Goal: Task Accomplishment & Management: Manage account settings

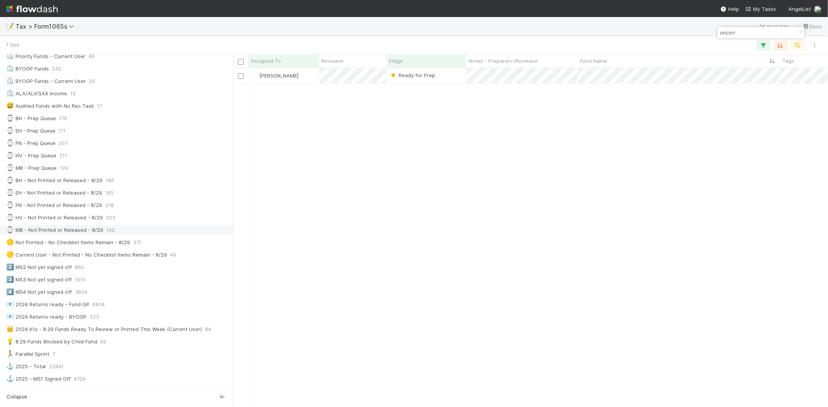
scroll to position [332, 588]
click at [137, 169] on div "⌚ MB - Prep Queue 124" at bounding box center [118, 169] width 225 height 10
click at [799, 30] on icon "button" at bounding box center [800, 32] width 8 height 5
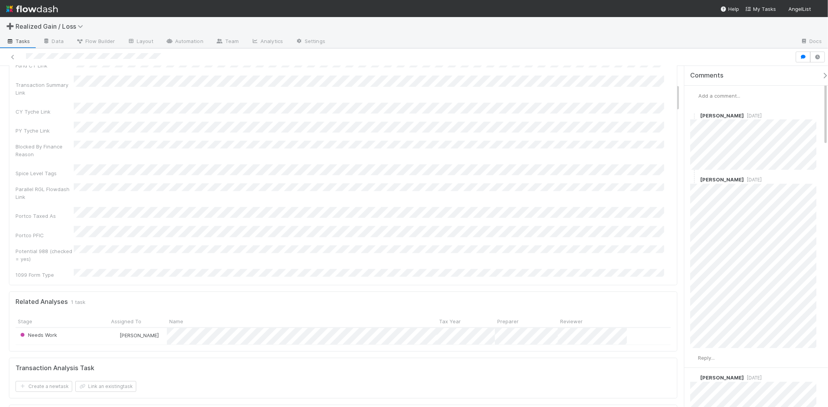
scroll to position [215, 0]
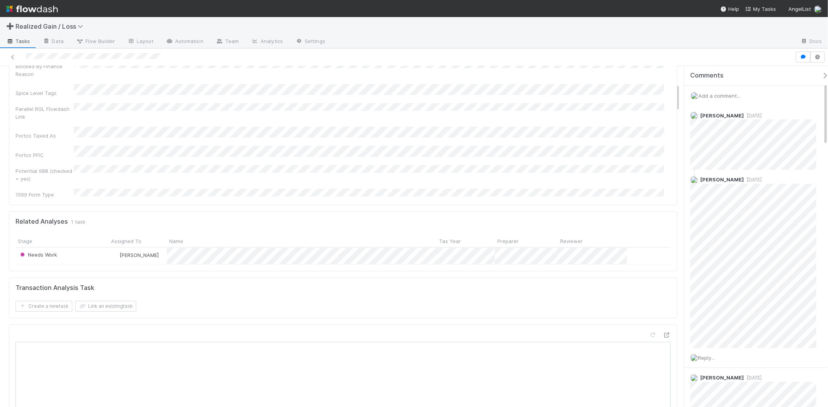
click at [718, 94] on span "Add a comment..." at bounding box center [719, 96] width 42 height 6
click at [728, 188] on div "Attach files: Choose or drag and drop file(s)" at bounding box center [758, 190] width 125 height 24
click at [729, 191] on span "Choose or drag and drop file(s)" at bounding box center [759, 196] width 125 height 12
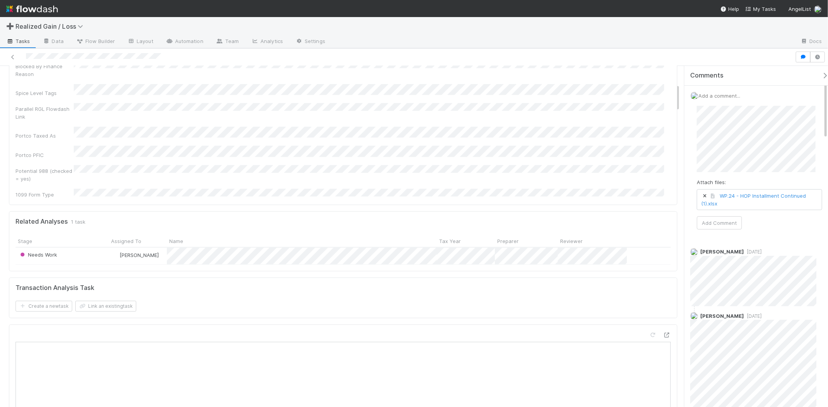
click at [746, 207] on span "WP.24 - HOP Installment Continued (1).xlsx" at bounding box center [759, 200] width 125 height 20
click at [717, 243] on button "Add Comment" at bounding box center [718, 243] width 45 height 13
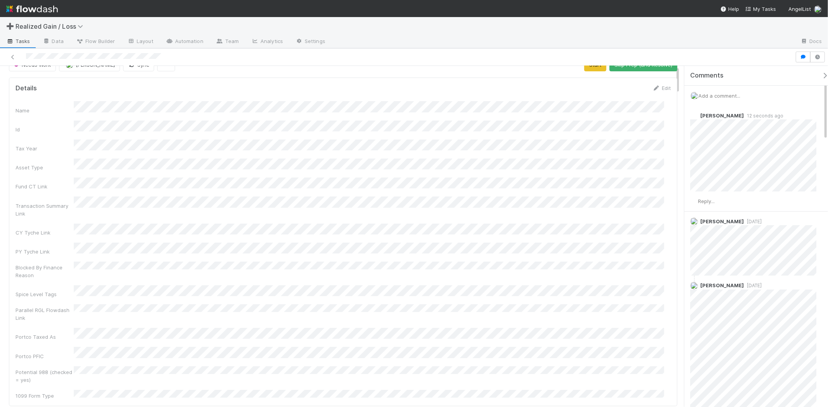
scroll to position [0, 0]
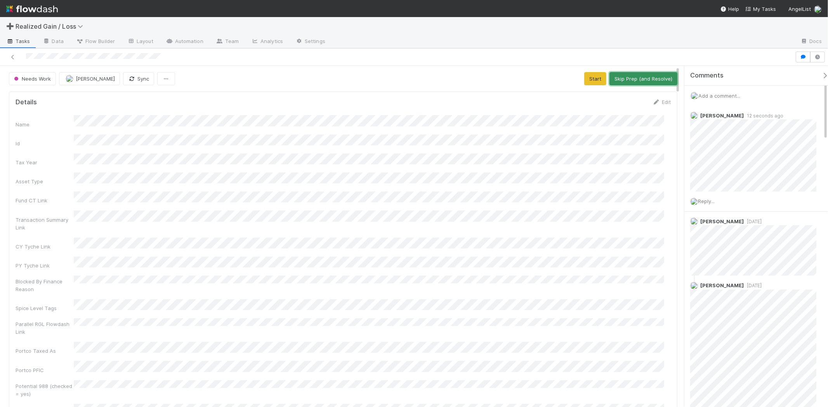
click at [638, 79] on button "Skip Prep (and Resolve)" at bounding box center [643, 78] width 68 height 13
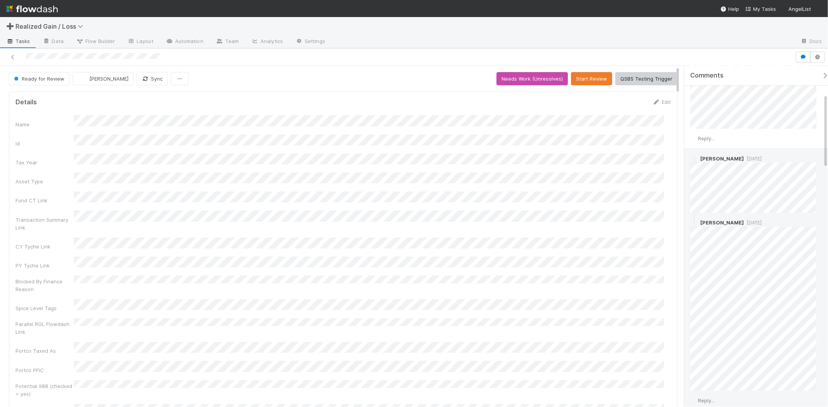
scroll to position [129, 0]
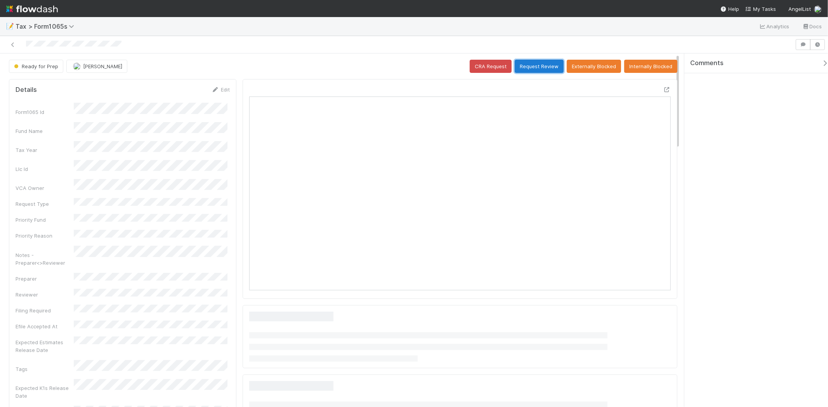
click at [534, 67] on button "Request Review" at bounding box center [538, 66] width 49 height 13
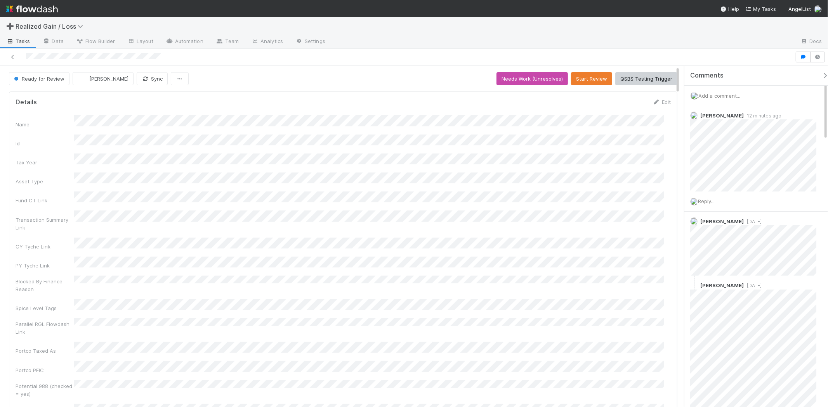
click at [731, 97] on span "Add a comment..." at bounding box center [719, 96] width 42 height 6
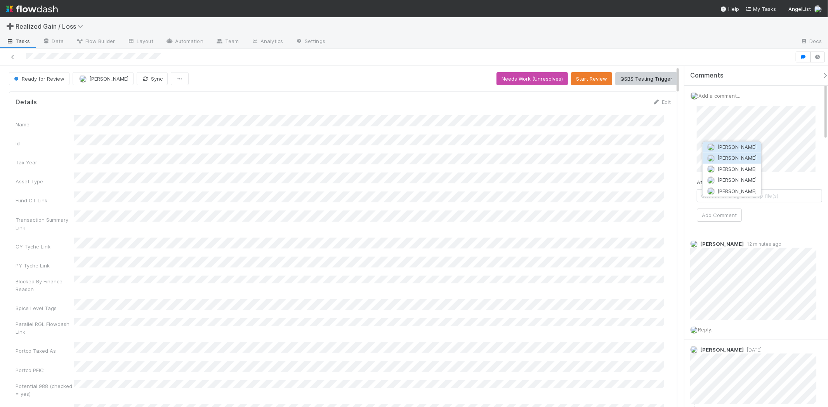
click at [727, 161] on button "[PERSON_NAME]" at bounding box center [731, 158] width 59 height 11
click at [725, 220] on button "Add Comment" at bounding box center [718, 215] width 45 height 13
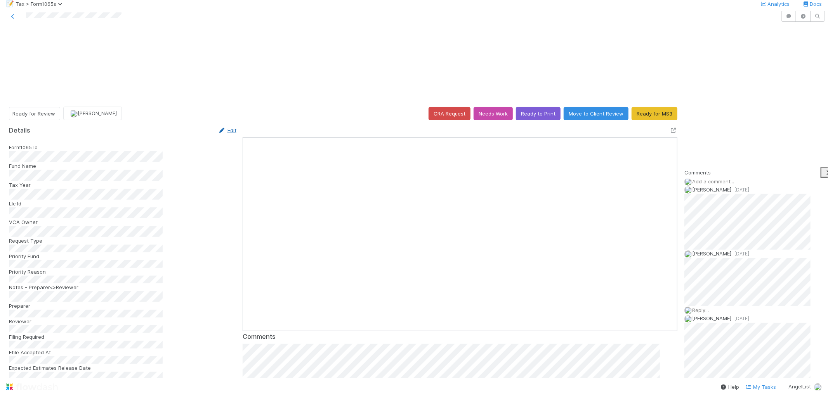
click at [225, 127] on link "Edit" at bounding box center [227, 130] width 18 height 6
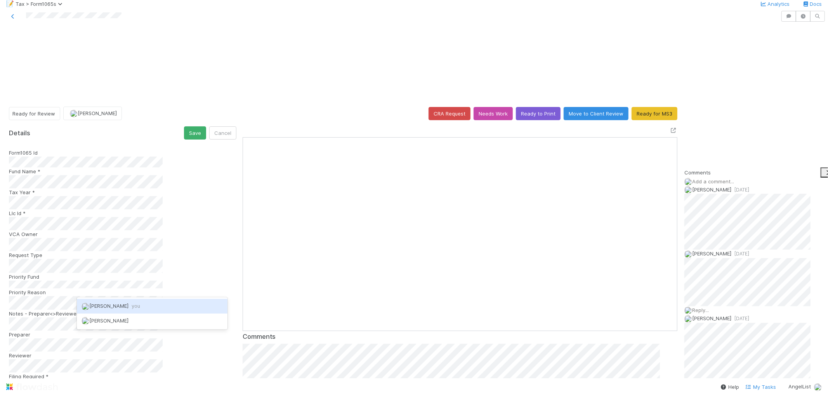
click at [94, 308] on span "Michael Binck you" at bounding box center [114, 306] width 51 height 6
click at [184, 126] on button "Save" at bounding box center [195, 132] width 22 height 13
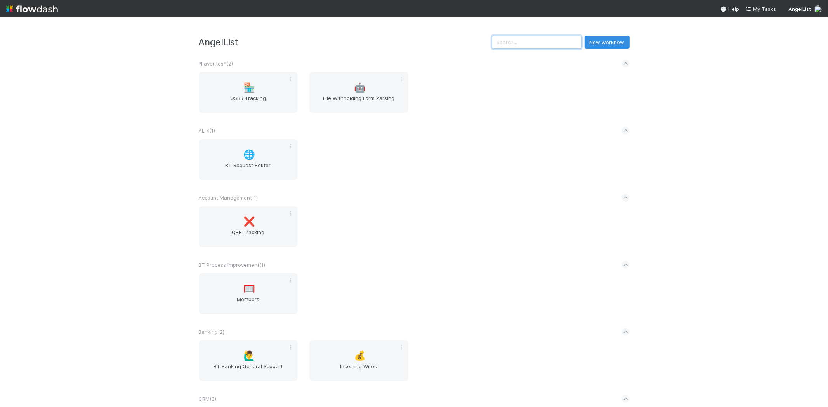
click at [526, 38] on input "text" at bounding box center [537, 42] width 90 height 13
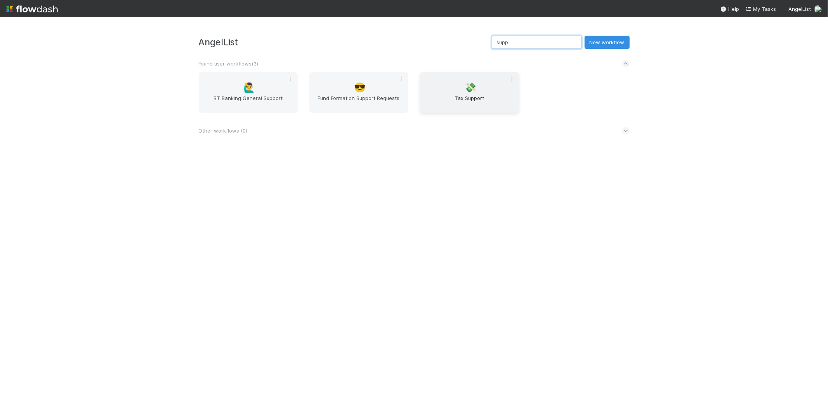
type input "supp"
click at [491, 107] on span "Tax Support" at bounding box center [469, 102] width 93 height 16
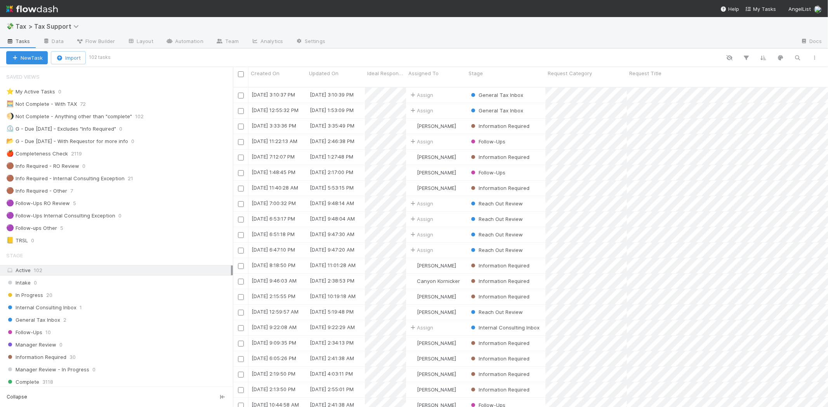
scroll to position [320, 588]
click at [65, 319] on div "General Tax Inbox 2" at bounding box center [119, 320] width 227 height 10
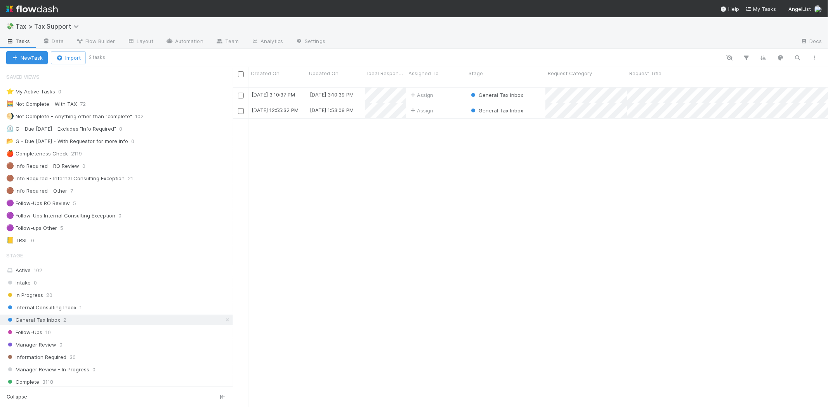
scroll to position [320, 588]
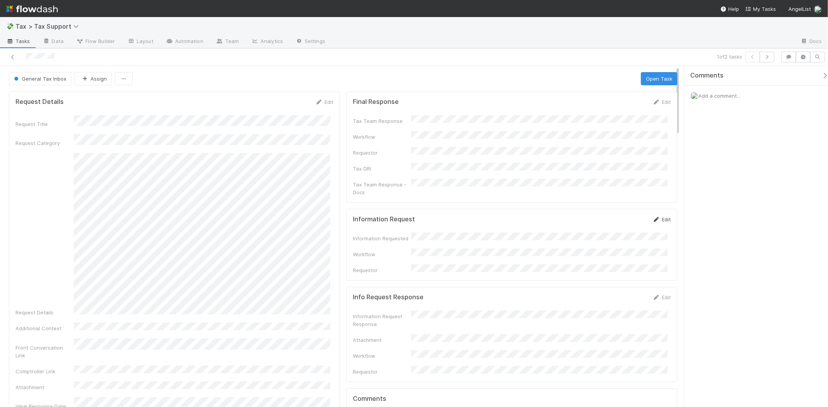
click at [663, 216] on link "Edit" at bounding box center [661, 219] width 18 height 6
click at [620, 216] on button "Save" at bounding box center [629, 222] width 22 height 13
click at [43, 81] on span "General Tax Inbox" at bounding box center [39, 79] width 54 height 6
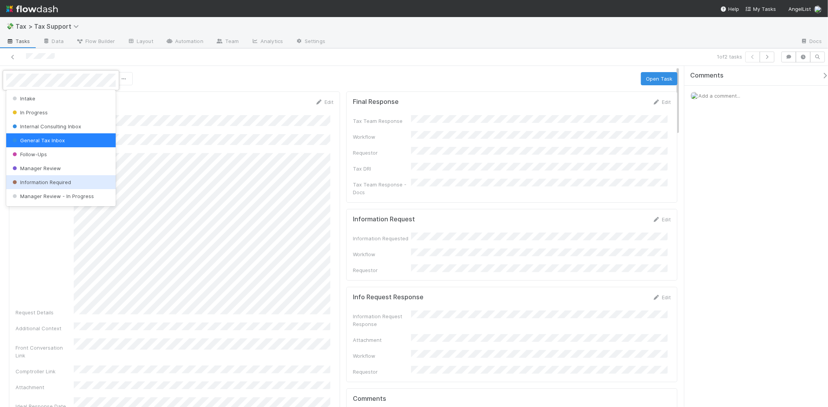
click at [50, 177] on div "Information Required" at bounding box center [60, 182] width 109 height 14
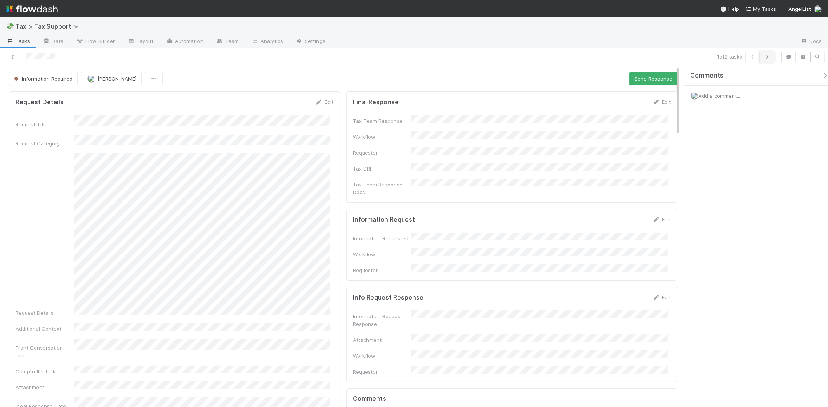
click at [769, 56] on icon "button" at bounding box center [767, 57] width 8 height 5
click at [10, 56] on icon at bounding box center [13, 57] width 8 height 5
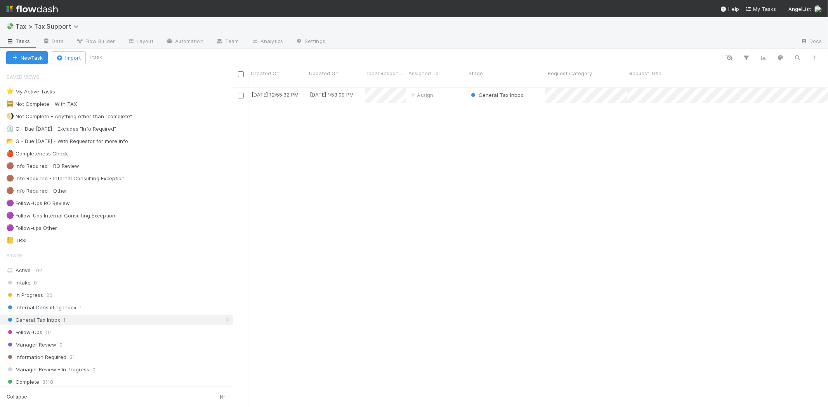
scroll to position [320, 588]
click at [102, 335] on div "Follow-Ups 10" at bounding box center [119, 333] width 227 height 10
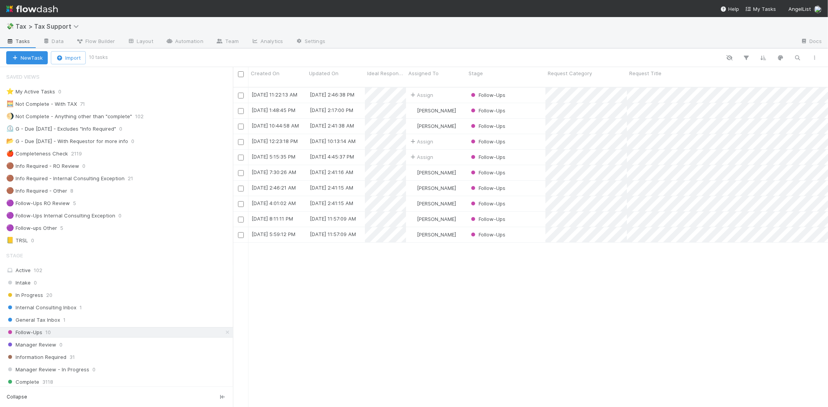
scroll to position [320, 588]
click at [70, 346] on div "Manager Review 0" at bounding box center [119, 345] width 227 height 10
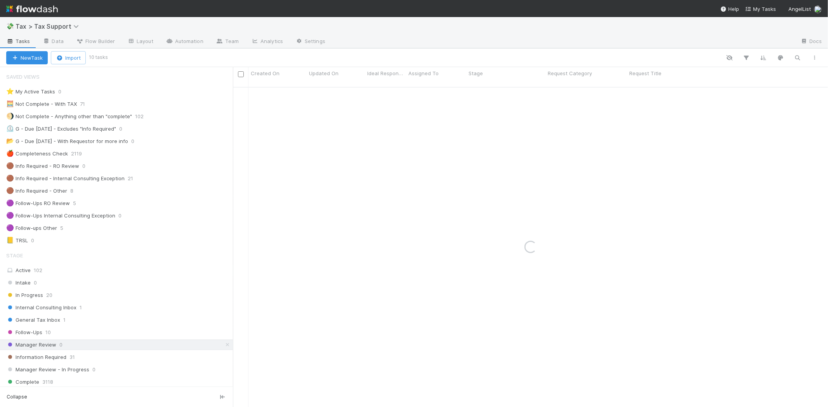
click at [76, 366] on div "Intake 0 In Progress 20 Internal Consulting Inbox 1 General Tax Inbox 1 Follow-…" at bounding box center [116, 351] width 233 height 147
click at [76, 359] on div "Information Required 31" at bounding box center [119, 358] width 227 height 10
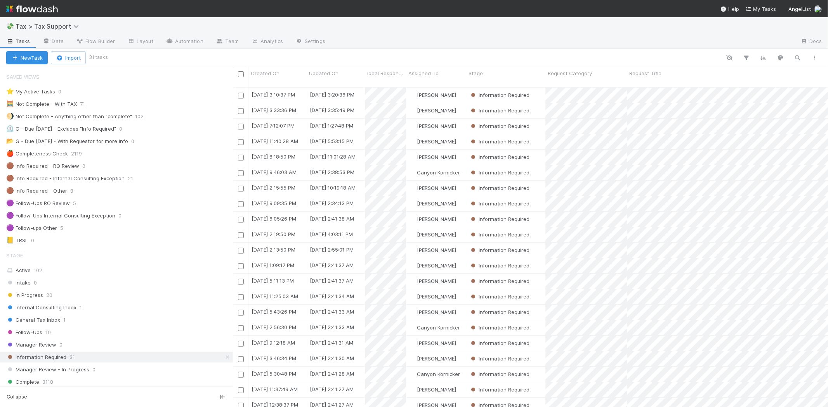
scroll to position [320, 588]
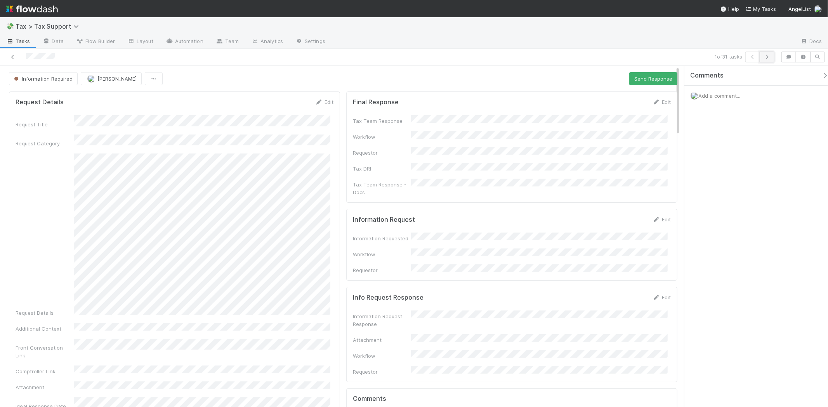
click at [767, 59] on icon "button" at bounding box center [767, 57] width 8 height 5
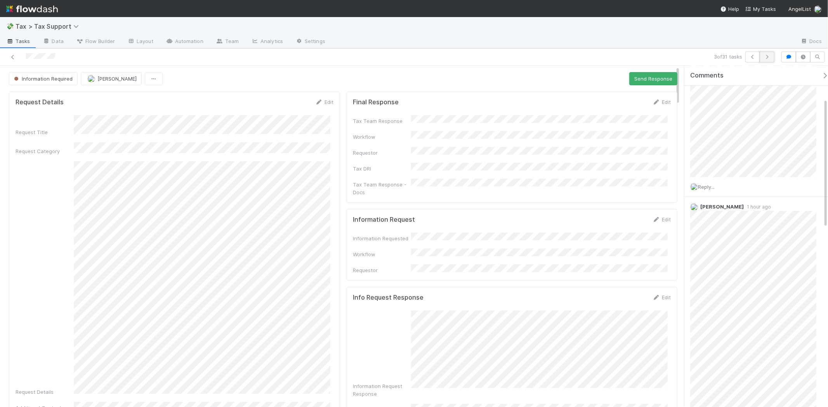
click at [771, 57] on button "button" at bounding box center [766, 57] width 15 height 11
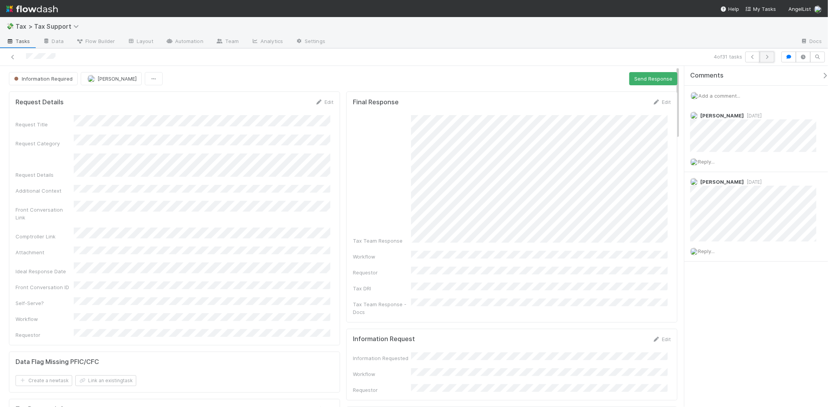
click at [765, 56] on icon "button" at bounding box center [767, 57] width 8 height 5
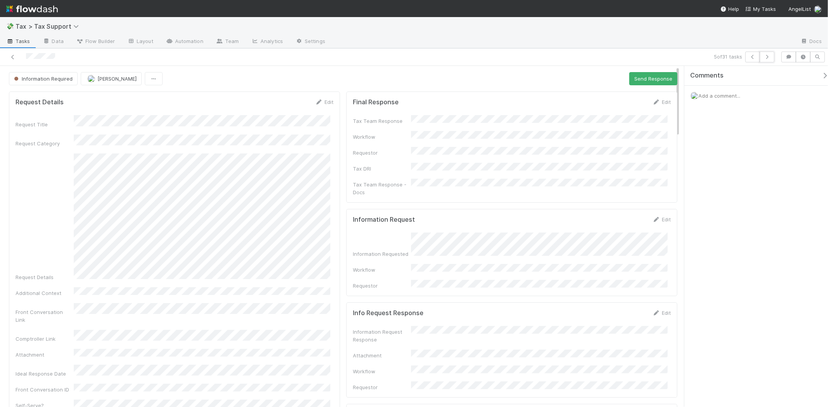
click at [765, 56] on icon "button" at bounding box center [767, 57] width 8 height 5
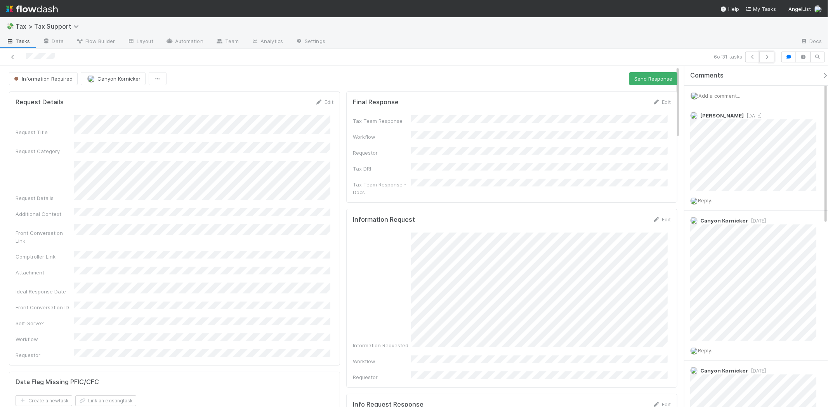
click at [765, 56] on icon "button" at bounding box center [767, 57] width 8 height 5
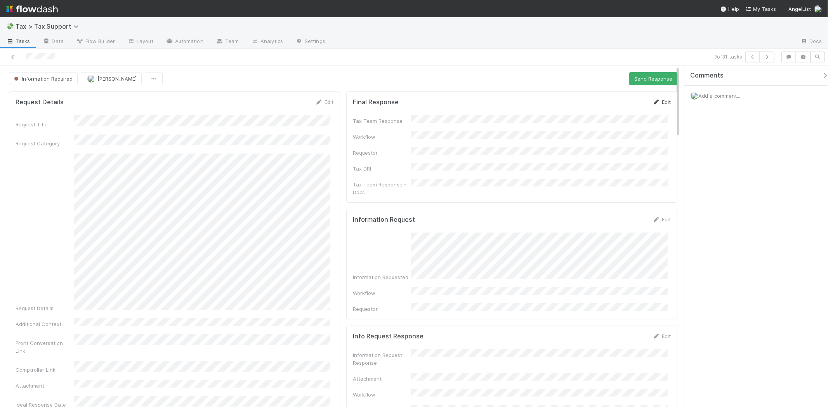
click at [656, 102] on link "Edit" at bounding box center [661, 102] width 18 height 6
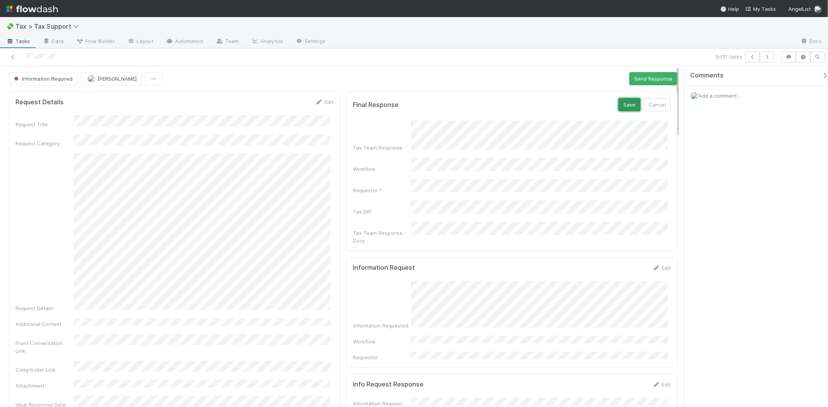
click at [627, 106] on button "Save" at bounding box center [629, 104] width 22 height 13
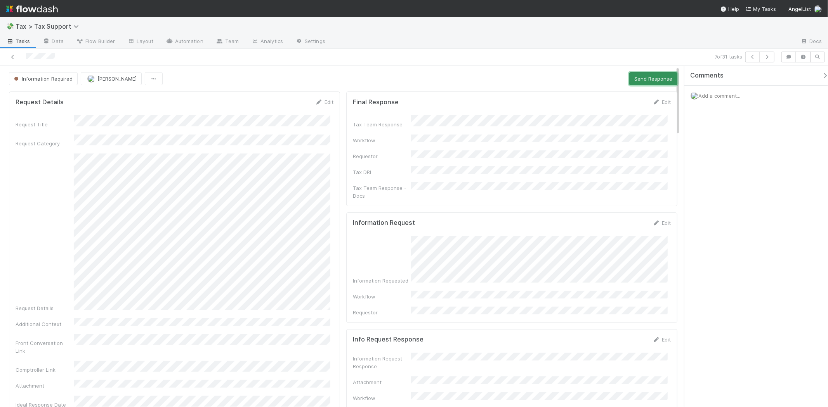
click at [638, 80] on button "Send Response" at bounding box center [653, 78] width 48 height 13
click at [644, 83] on button "Open Task" at bounding box center [659, 78] width 36 height 13
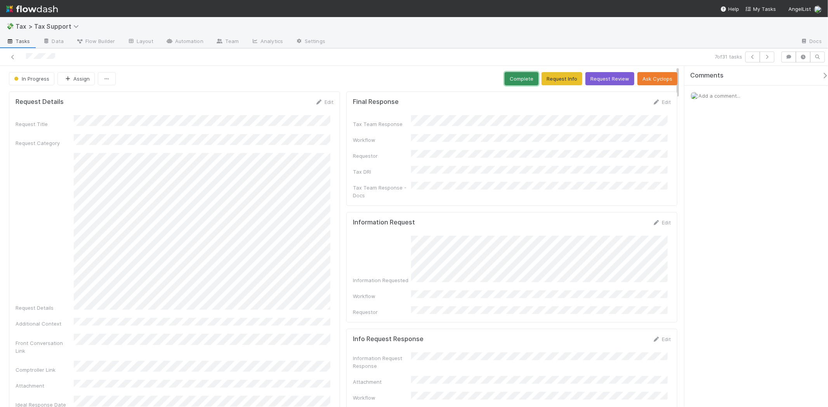
click at [526, 79] on button "Complete" at bounding box center [521, 78] width 34 height 13
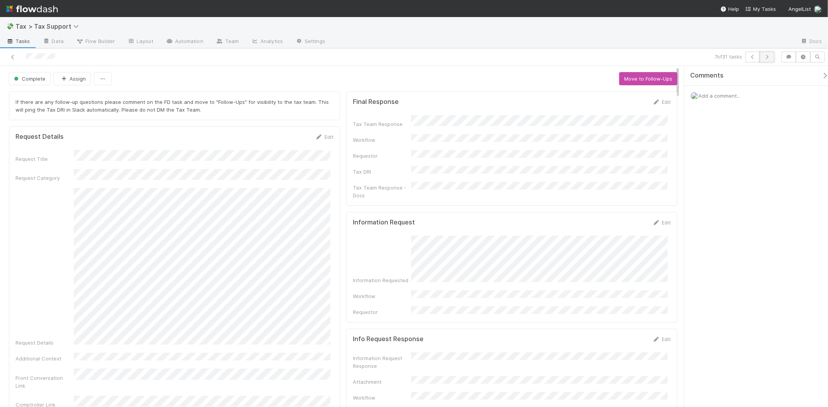
click at [769, 56] on icon "button" at bounding box center [767, 57] width 8 height 5
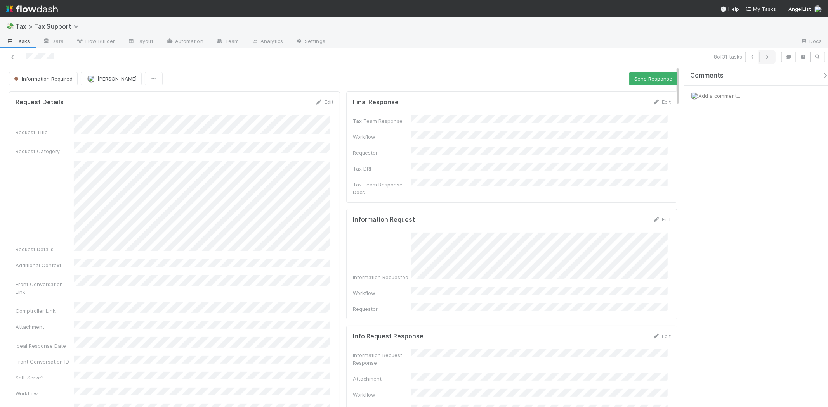
click at [770, 60] on button "button" at bounding box center [766, 57] width 15 height 11
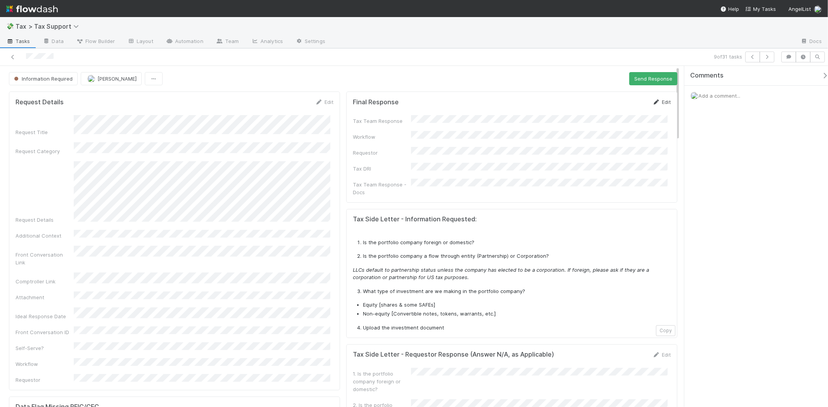
click at [653, 102] on icon at bounding box center [656, 102] width 8 height 5
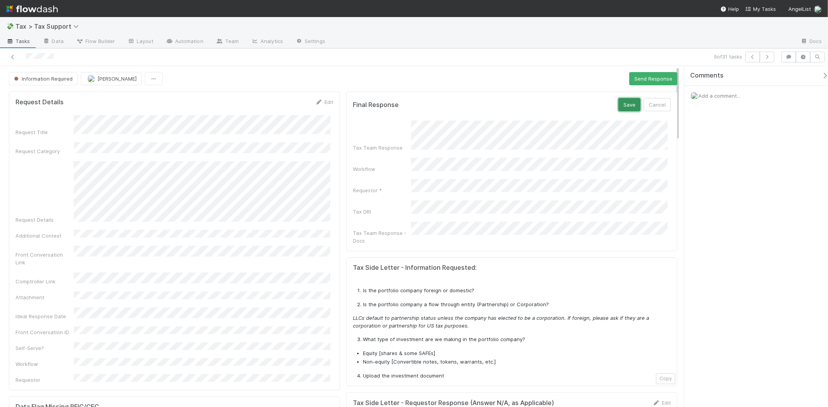
click at [627, 107] on button "Save" at bounding box center [629, 104] width 22 height 13
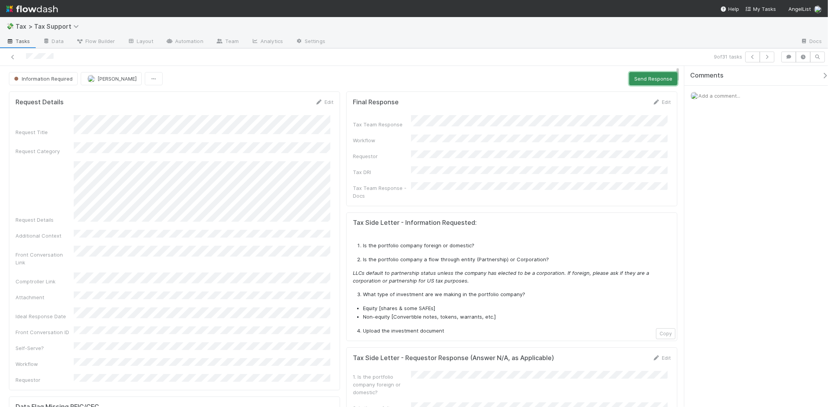
click at [666, 76] on button "Send Response" at bounding box center [653, 78] width 48 height 13
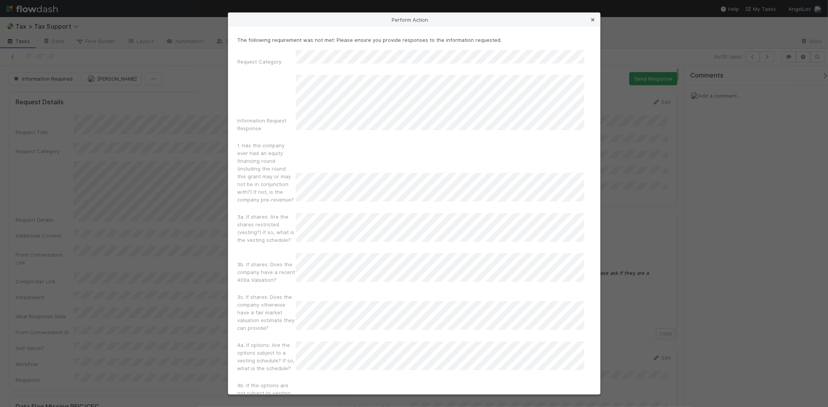
click at [592, 22] on icon at bounding box center [593, 19] width 8 height 5
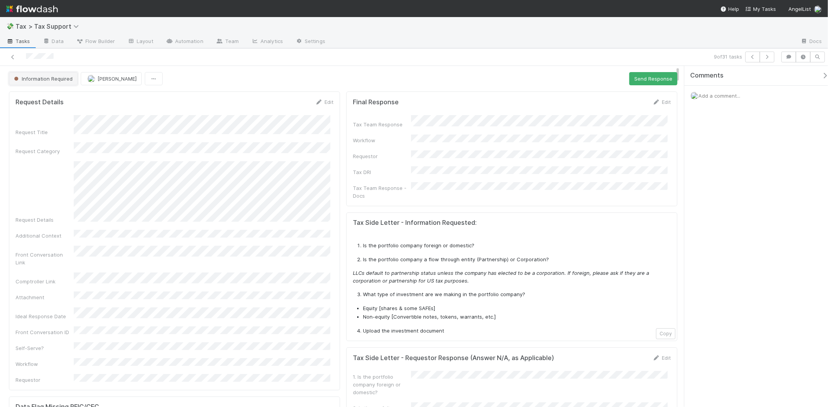
click at [73, 80] on button "Information Required" at bounding box center [43, 78] width 69 height 13
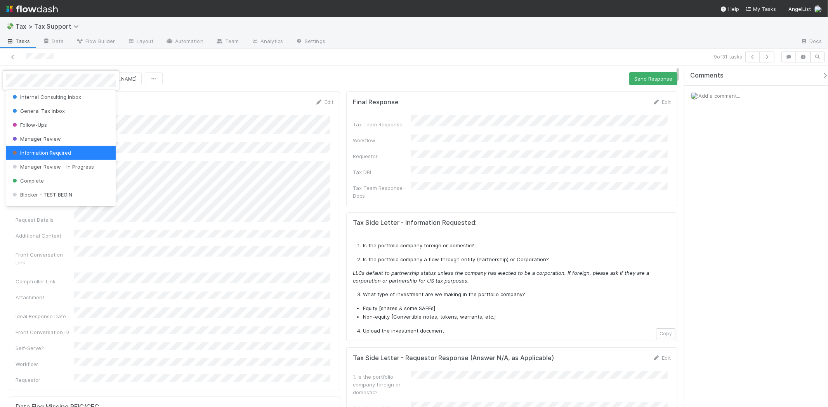
scroll to position [54, 0]
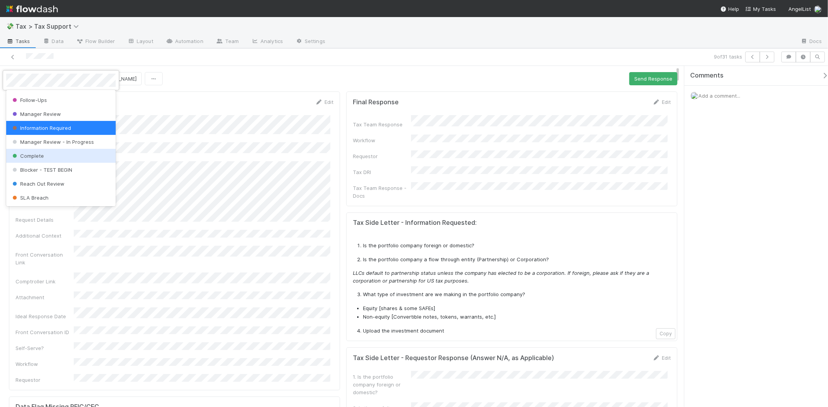
click at [64, 160] on div "Complete" at bounding box center [60, 156] width 109 height 14
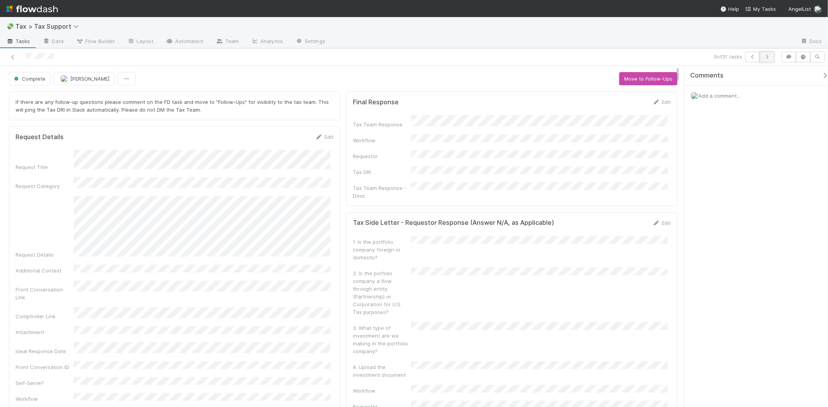
click at [765, 59] on button "button" at bounding box center [766, 57] width 15 height 11
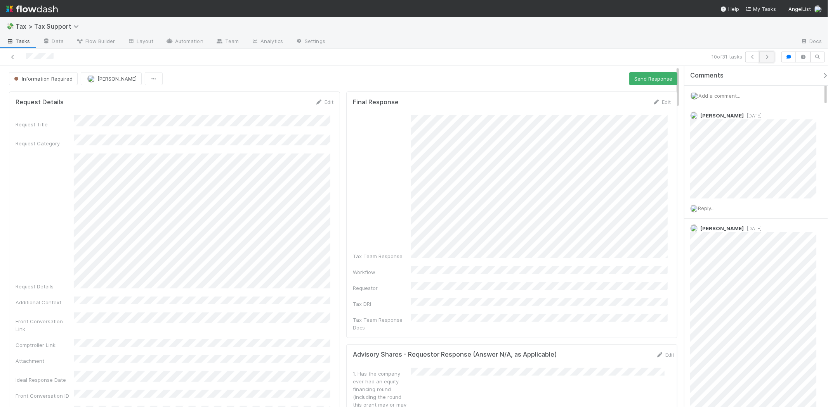
click at [769, 59] on button "button" at bounding box center [766, 57] width 15 height 11
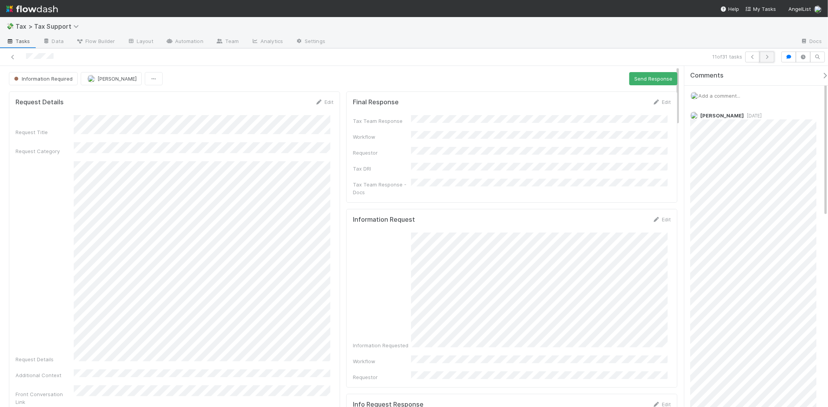
click at [768, 60] on button "button" at bounding box center [766, 57] width 15 height 11
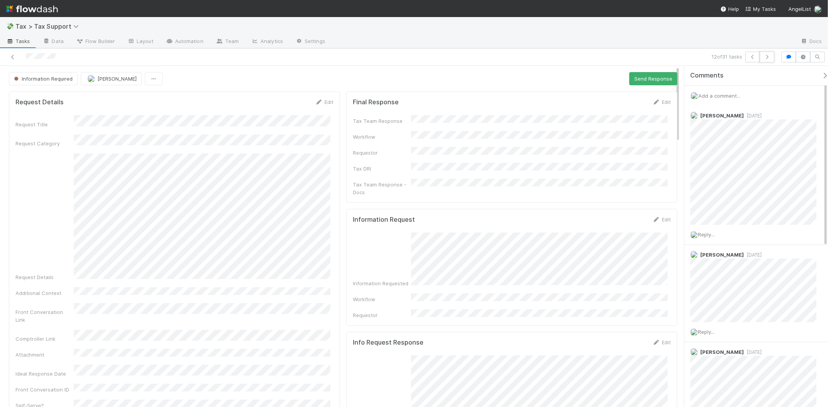
click at [768, 60] on button "button" at bounding box center [766, 57] width 15 height 11
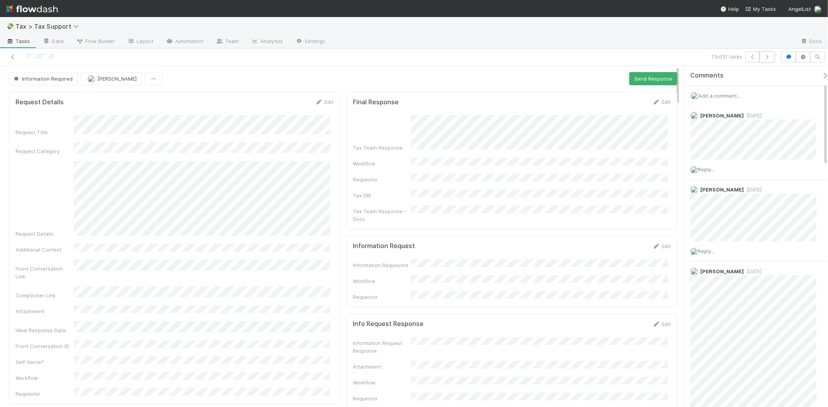
click at [768, 60] on button "button" at bounding box center [766, 57] width 15 height 11
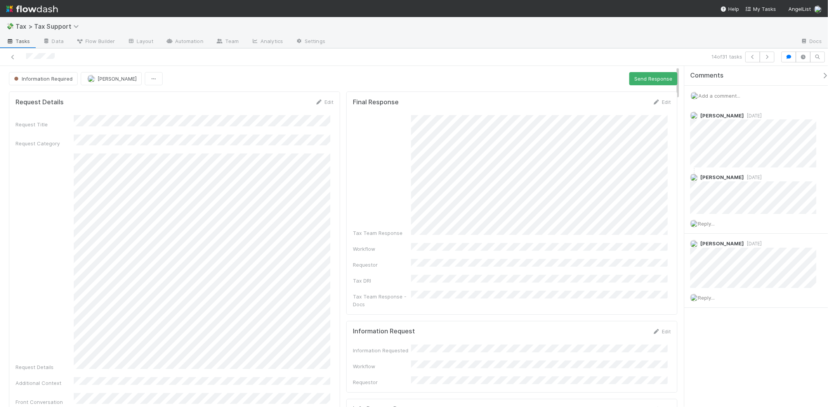
click at [656, 78] on button "Send Response" at bounding box center [653, 78] width 48 height 13
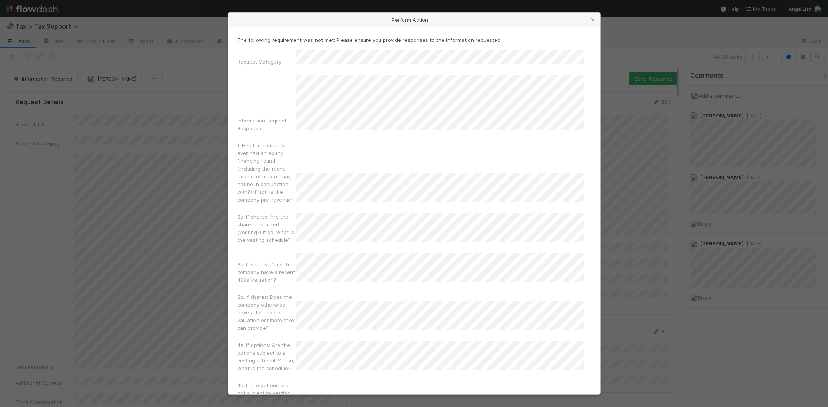
click at [592, 25] on div "Perform Action" at bounding box center [414, 20] width 372 height 14
click at [595, 22] on icon at bounding box center [593, 19] width 8 height 5
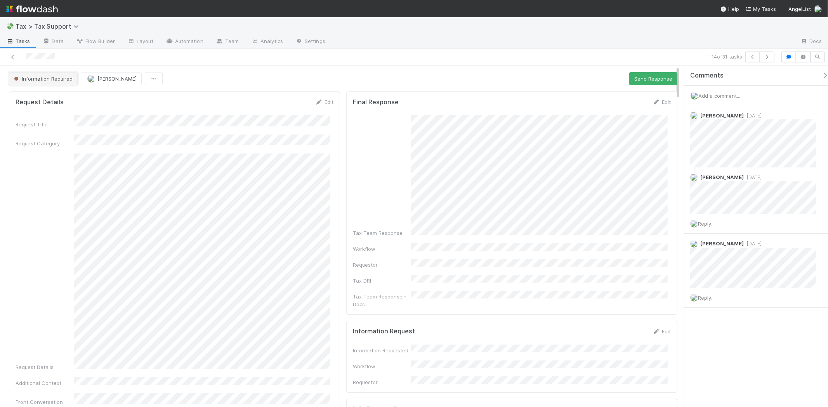
click at [45, 79] on span "Information Required" at bounding box center [42, 79] width 60 height 6
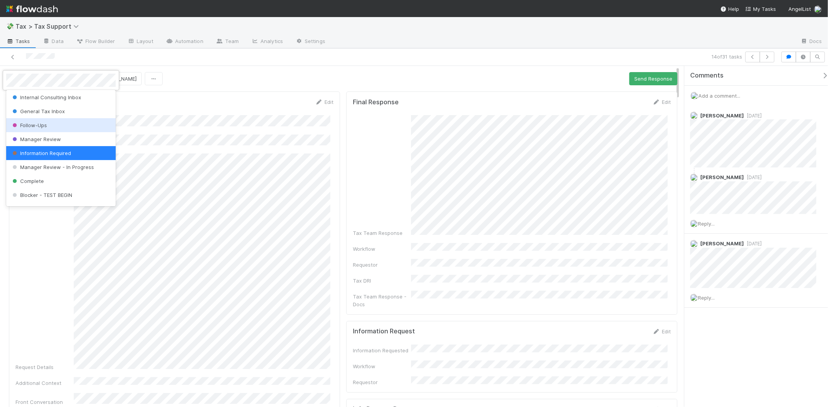
scroll to position [43, 0]
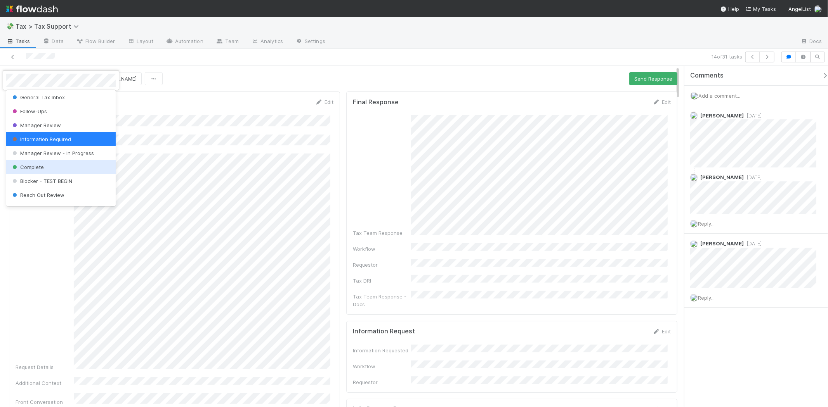
click at [62, 164] on div "Complete" at bounding box center [60, 167] width 109 height 14
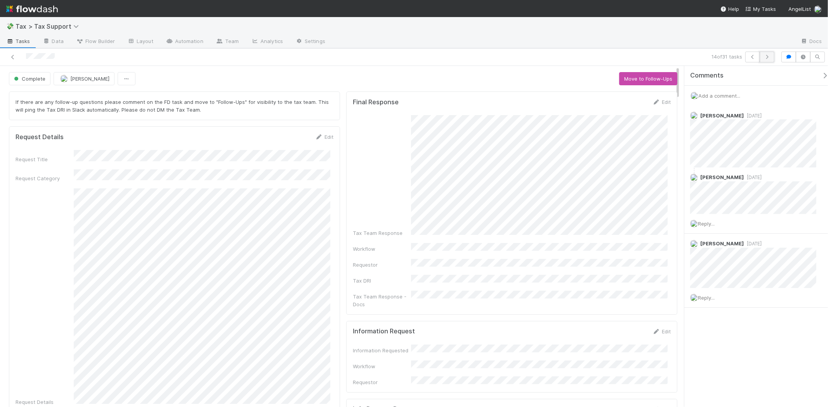
click at [770, 54] on button "button" at bounding box center [766, 57] width 15 height 11
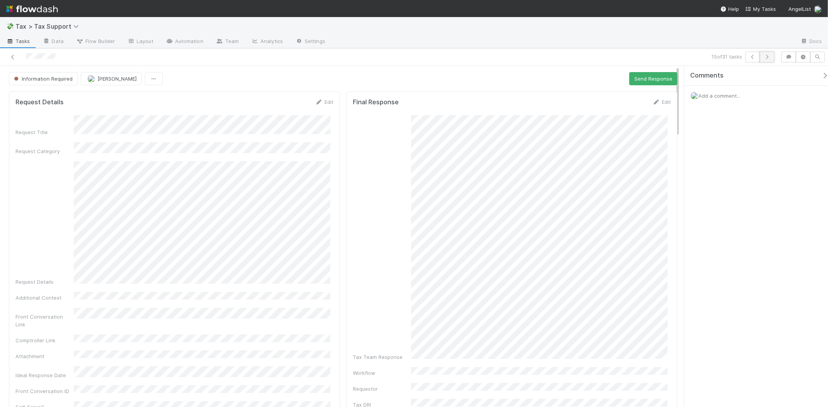
click at [763, 60] on button "button" at bounding box center [766, 57] width 15 height 11
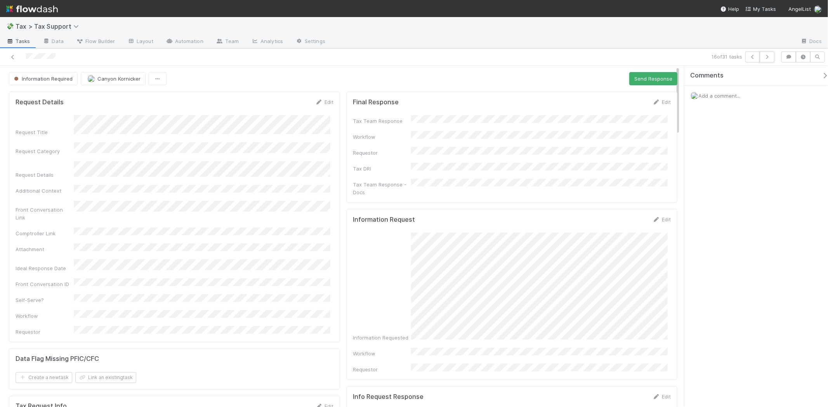
click at [763, 60] on button "button" at bounding box center [766, 57] width 15 height 11
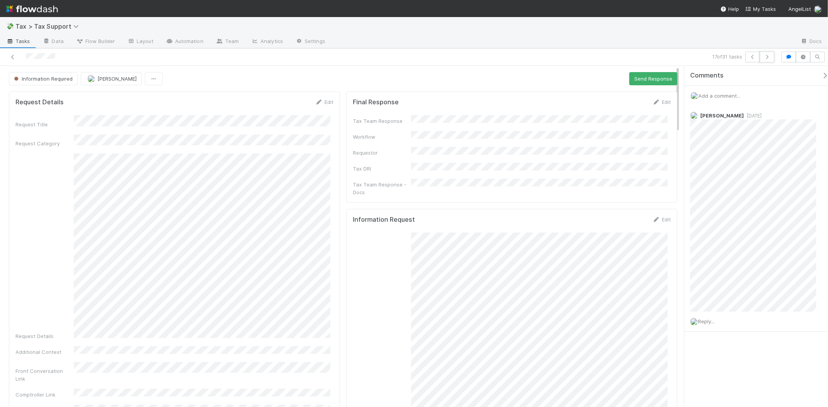
click at [763, 60] on button "button" at bounding box center [766, 57] width 15 height 11
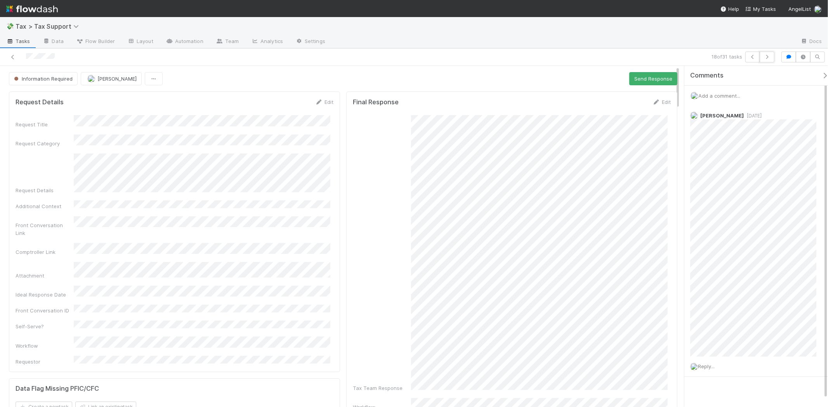
click at [763, 60] on button "button" at bounding box center [766, 57] width 15 height 11
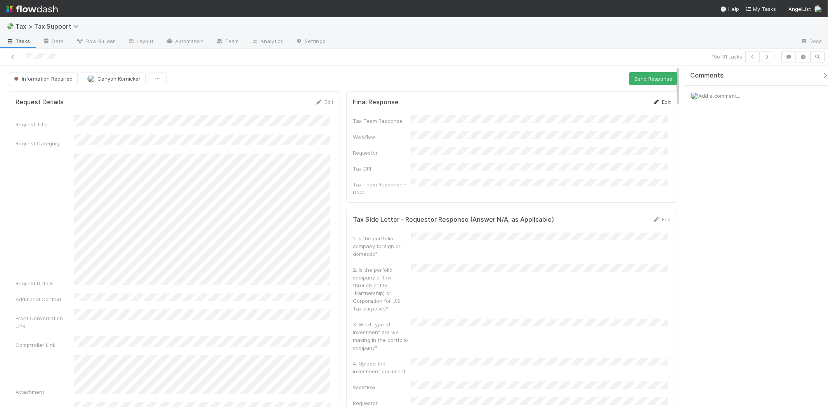
click at [652, 103] on icon at bounding box center [656, 102] width 8 height 5
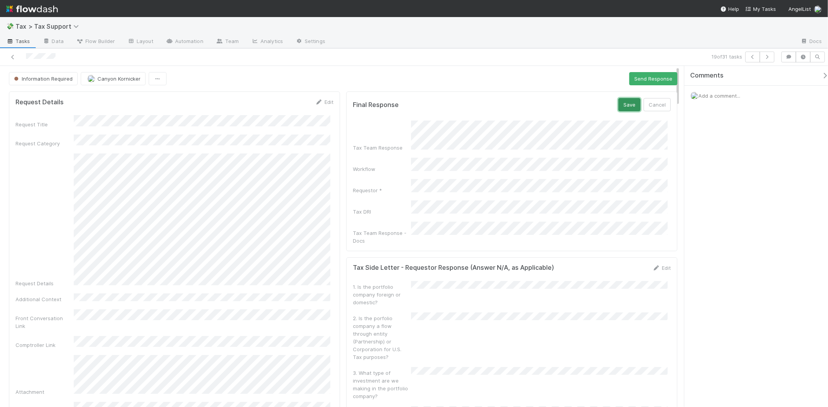
click at [618, 105] on button "Save" at bounding box center [629, 104] width 22 height 13
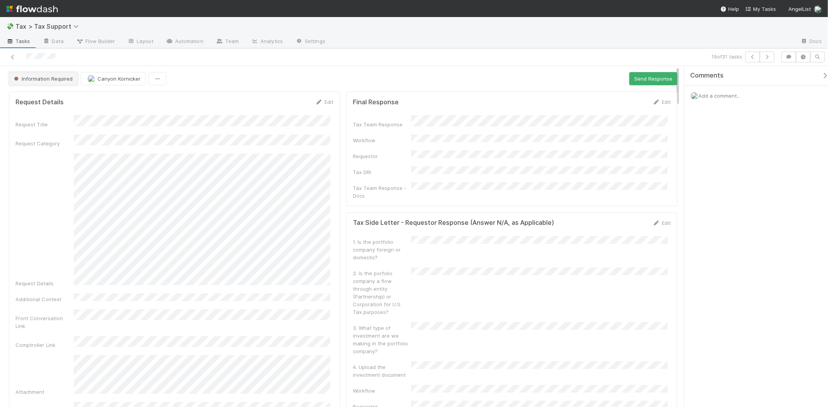
click at [23, 74] on button "Information Required" at bounding box center [43, 78] width 69 height 13
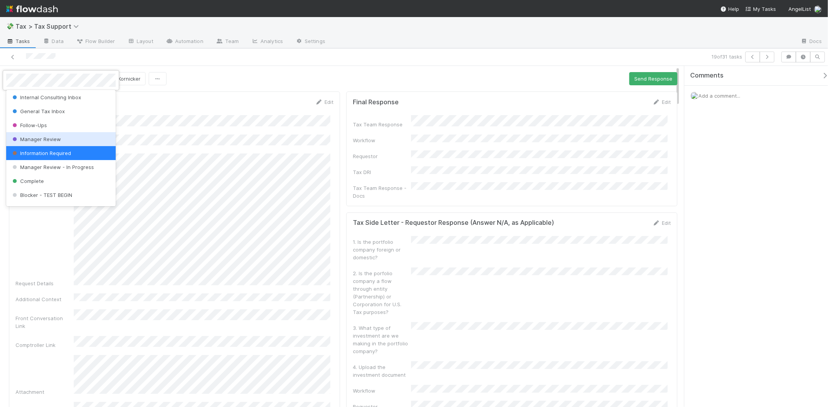
scroll to position [54, 0]
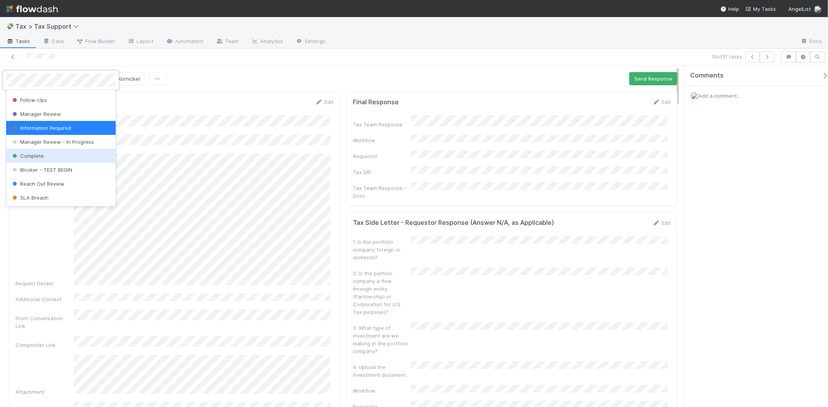
click at [45, 153] on div "Complete" at bounding box center [60, 156] width 109 height 14
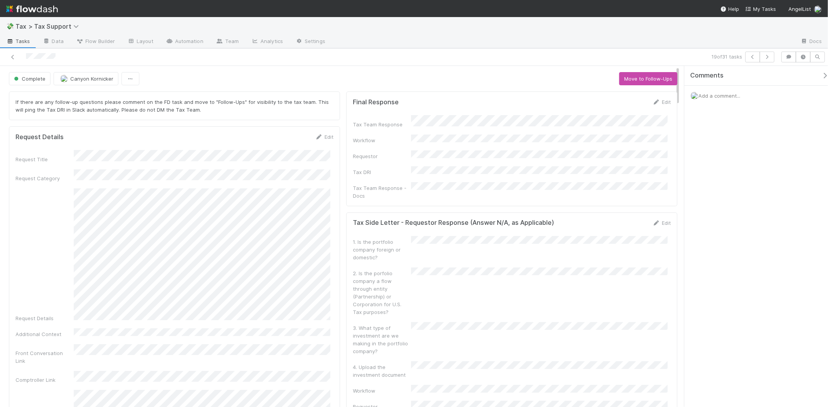
click at [565, 57] on div "19 of 31 tasks" at bounding box center [584, 57] width 386 height 11
click at [769, 58] on icon "button" at bounding box center [767, 57] width 8 height 5
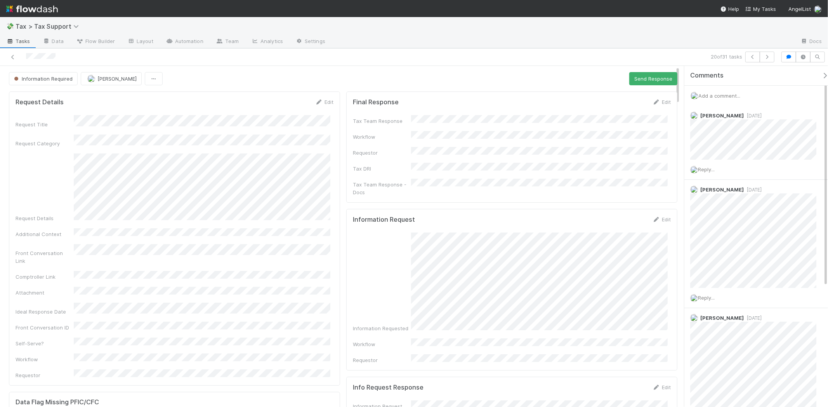
click at [727, 98] on span "Add a comment..." at bounding box center [719, 96] width 42 height 6
click at [733, 144] on span "Colton Smith" at bounding box center [736, 147] width 39 height 6
click at [734, 215] on button "Add Comment" at bounding box center [718, 215] width 45 height 13
click at [766, 55] on icon "button" at bounding box center [767, 57] width 8 height 5
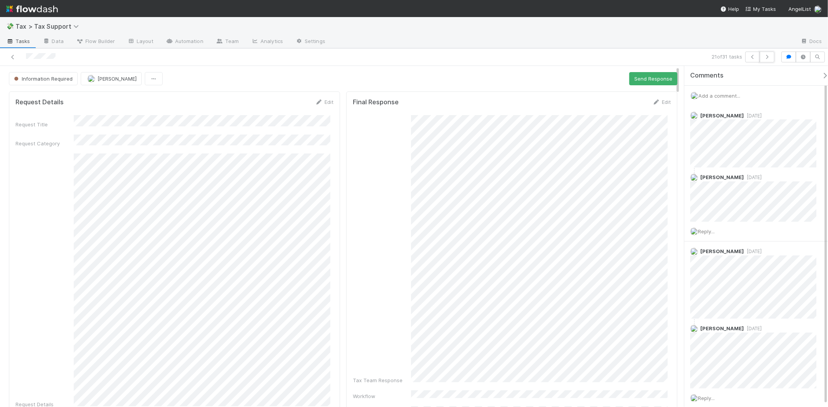
click at [765, 55] on icon "button" at bounding box center [767, 57] width 8 height 5
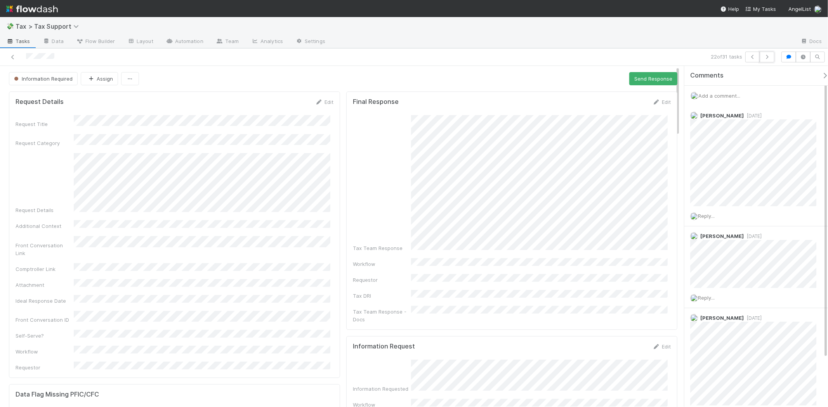
click at [765, 55] on icon "button" at bounding box center [767, 57] width 8 height 5
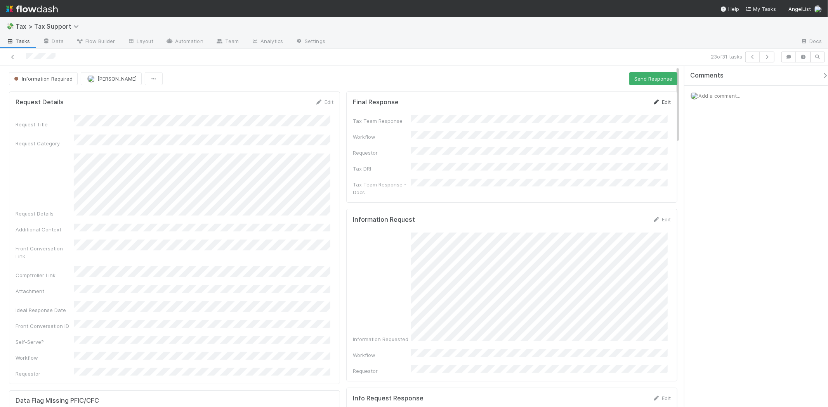
click at [660, 101] on link "Edit" at bounding box center [661, 102] width 18 height 6
click at [623, 106] on button "Save" at bounding box center [629, 104] width 22 height 13
click at [34, 80] on span "Information Required" at bounding box center [42, 79] width 60 height 6
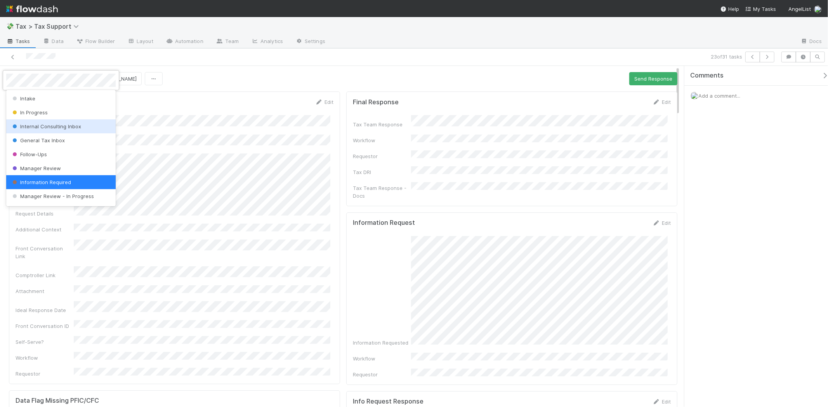
scroll to position [54, 0]
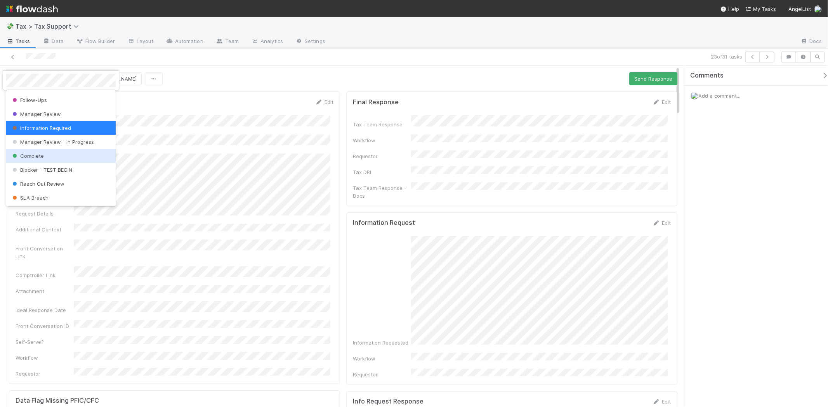
click at [64, 159] on div "Complete" at bounding box center [60, 156] width 109 height 14
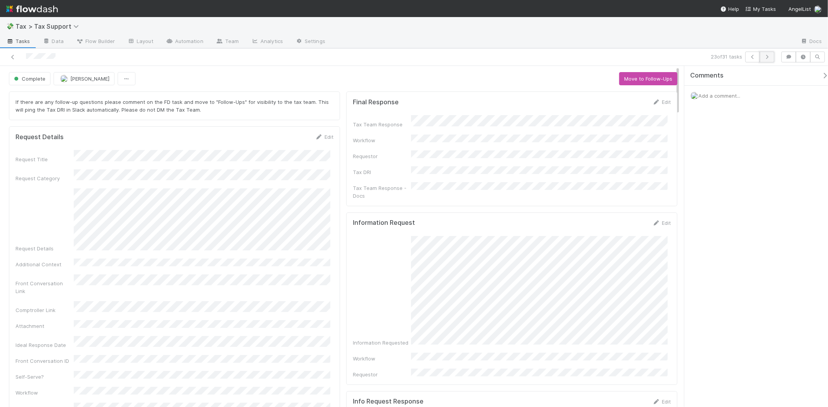
click at [764, 55] on icon "button" at bounding box center [767, 57] width 8 height 5
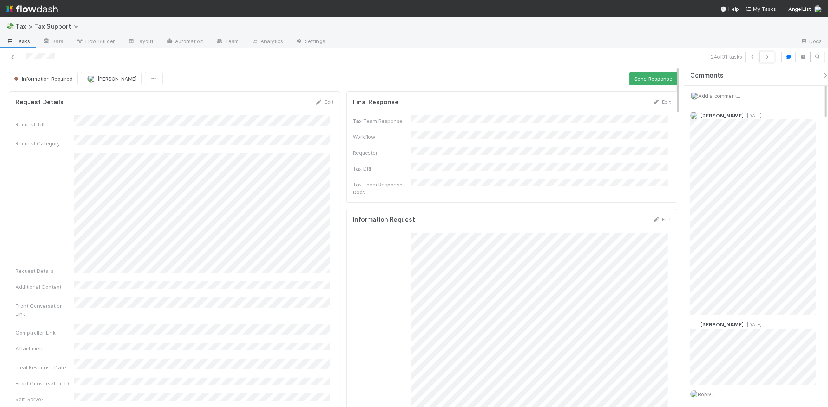
click at [764, 55] on icon "button" at bounding box center [767, 57] width 8 height 5
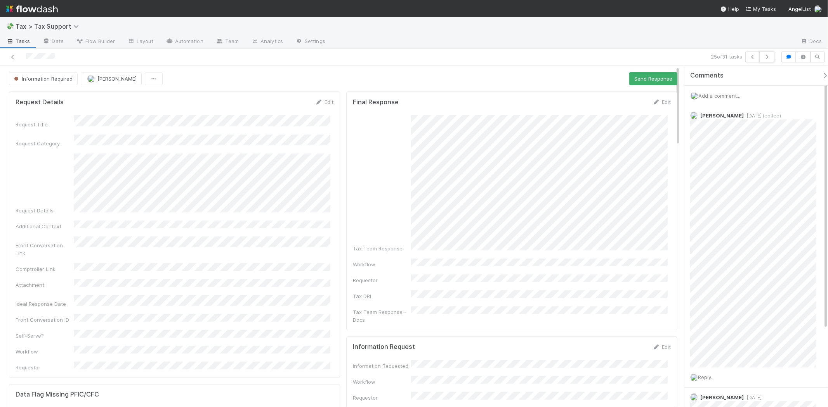
click at [764, 55] on icon "button" at bounding box center [767, 57] width 8 height 5
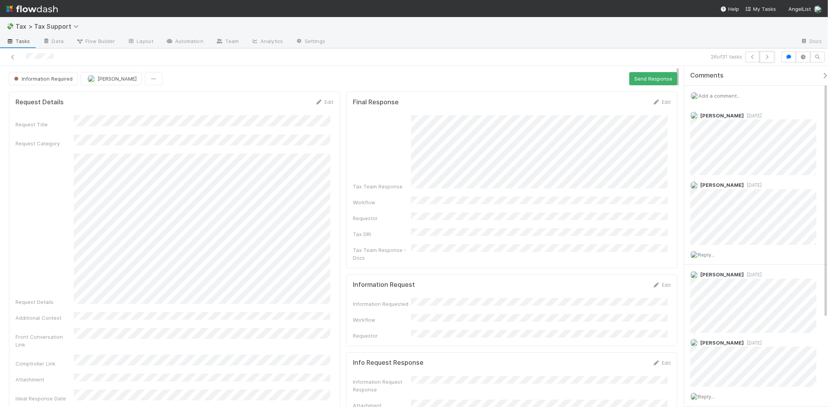
click at [764, 55] on icon "button" at bounding box center [767, 57] width 8 height 5
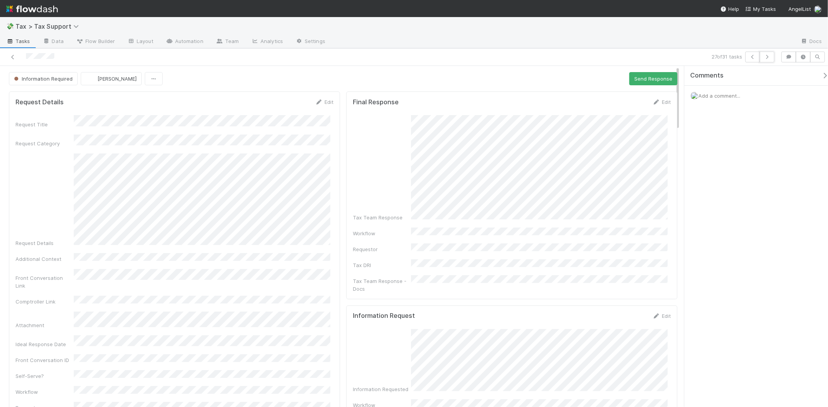
click at [764, 55] on icon "button" at bounding box center [767, 57] width 8 height 5
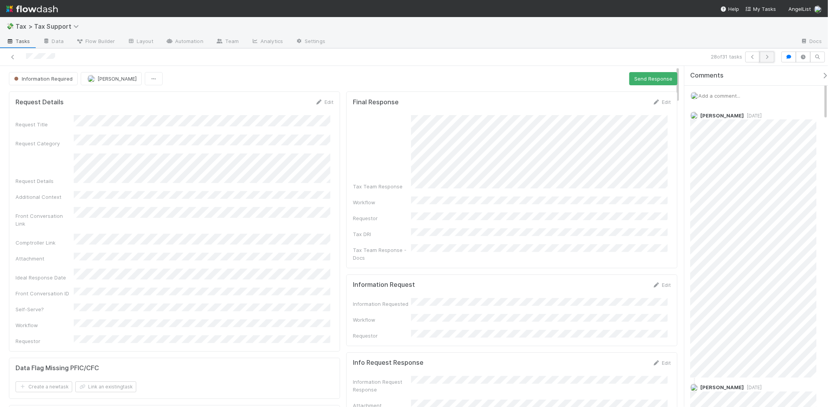
click at [765, 55] on icon "button" at bounding box center [767, 57] width 8 height 5
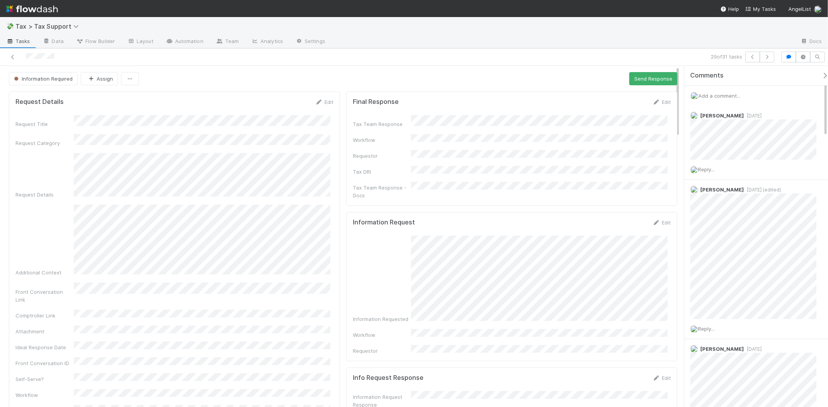
click at [28, 12] on img at bounding box center [32, 8] width 52 height 13
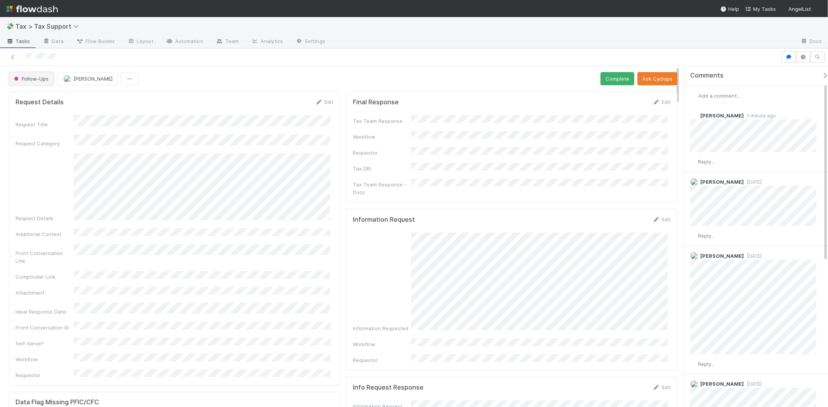
click at [33, 75] on button "Follow-Ups" at bounding box center [31, 78] width 45 height 13
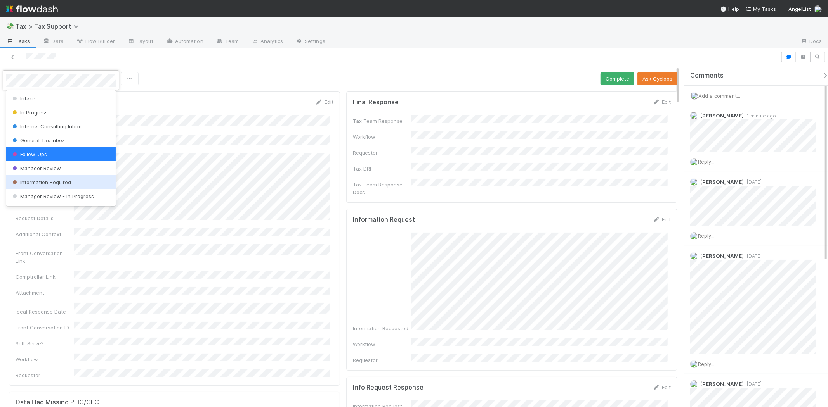
click at [44, 179] on span "Information Required" at bounding box center [41, 182] width 60 height 6
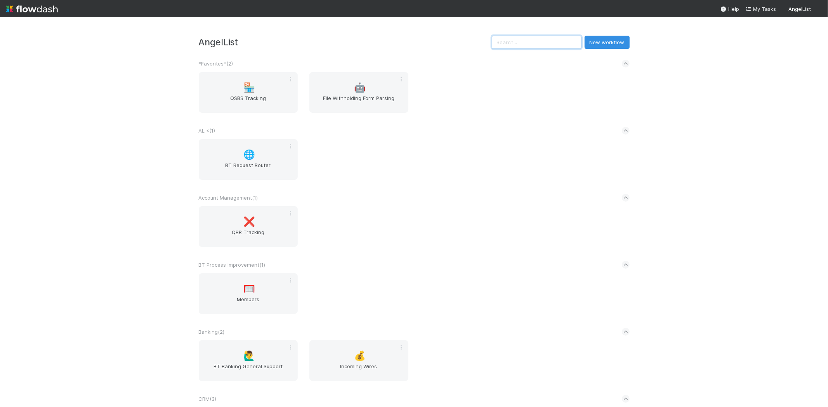
click at [530, 43] on input "text" at bounding box center [537, 42] width 90 height 13
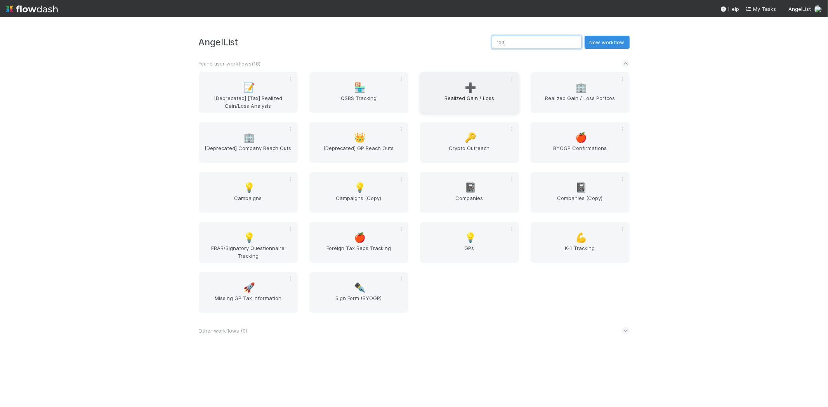
type input "rea"
click at [434, 94] on span "Realized Gain / Loss" at bounding box center [469, 102] width 93 height 16
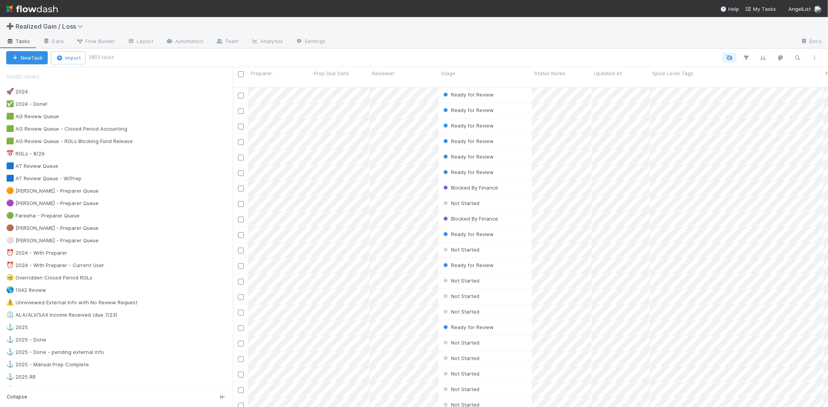
scroll to position [320, 588]
click at [95, 193] on div "🟠 Michael - Preparer Queue 18" at bounding box center [119, 191] width 227 height 10
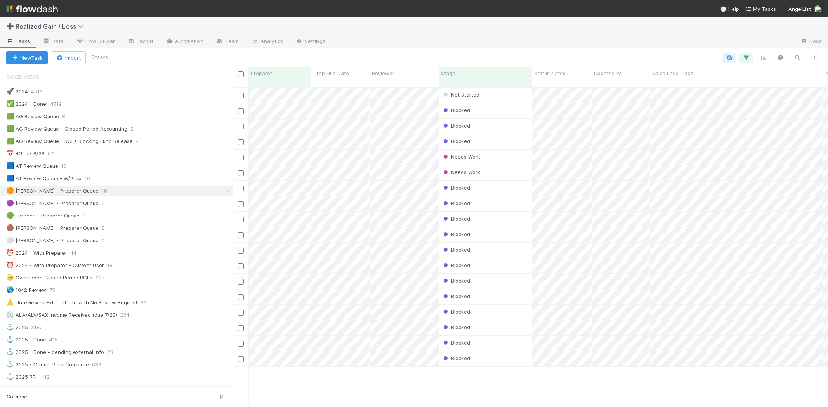
scroll to position [0, 440]
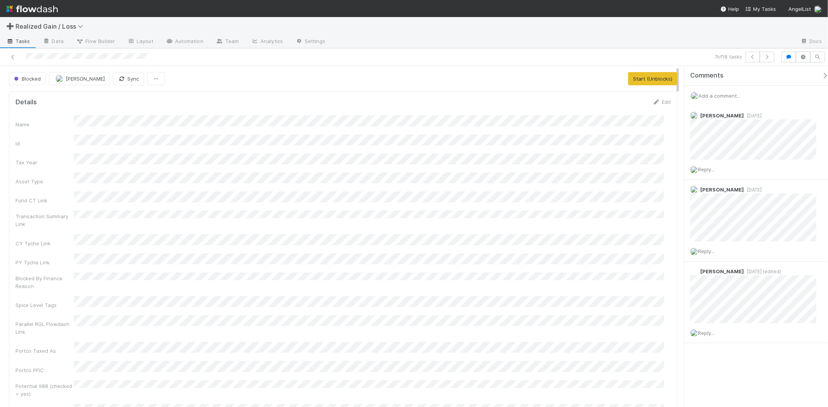
click at [718, 95] on span "Add a comment..." at bounding box center [719, 96] width 42 height 6
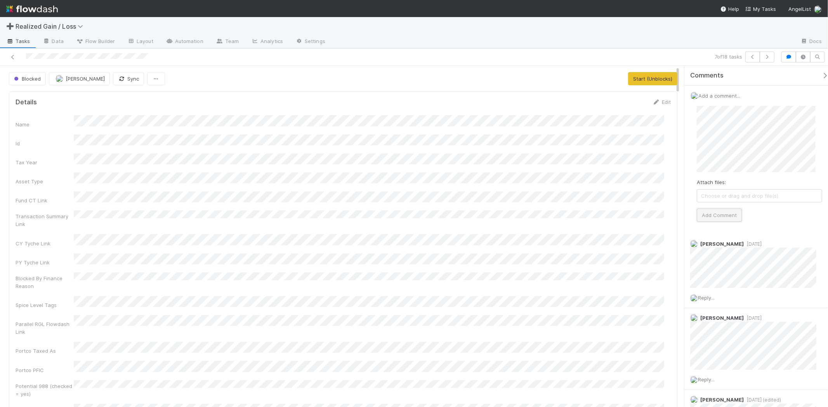
click at [731, 213] on button "Add Comment" at bounding box center [718, 215] width 45 height 13
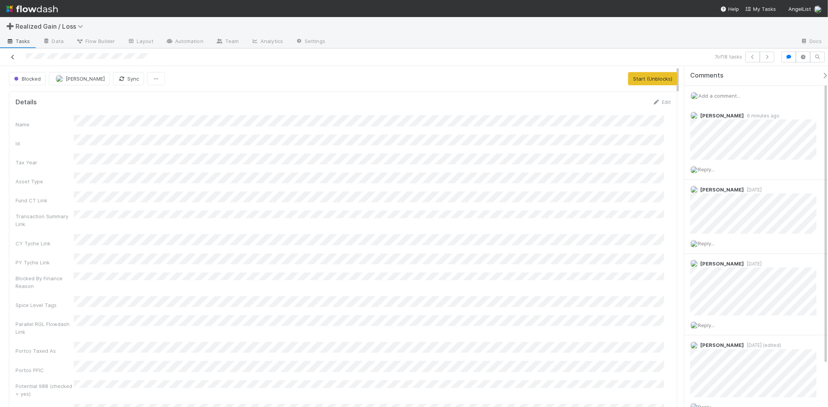
click at [13, 57] on icon at bounding box center [13, 57] width 8 height 5
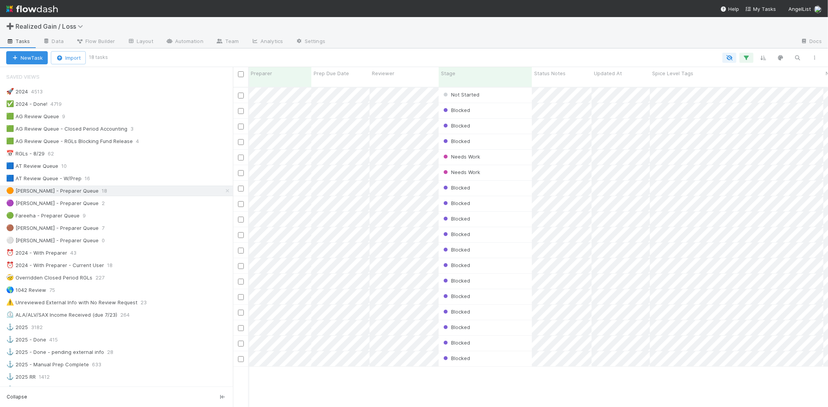
scroll to position [0, 72]
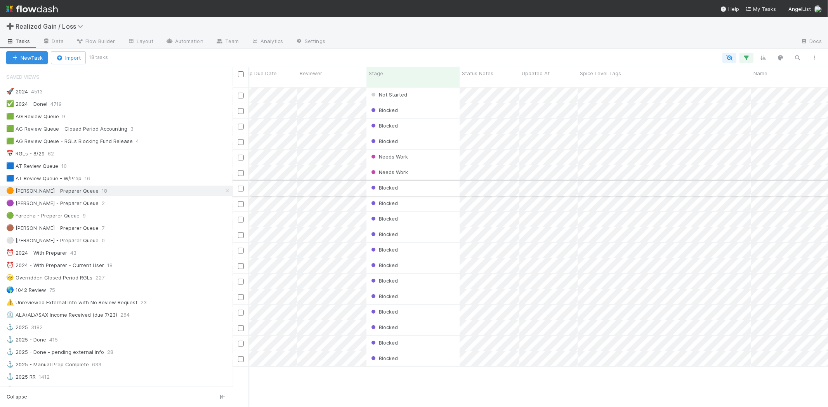
click at [409, 182] on div "Blocked" at bounding box center [412, 188] width 93 height 15
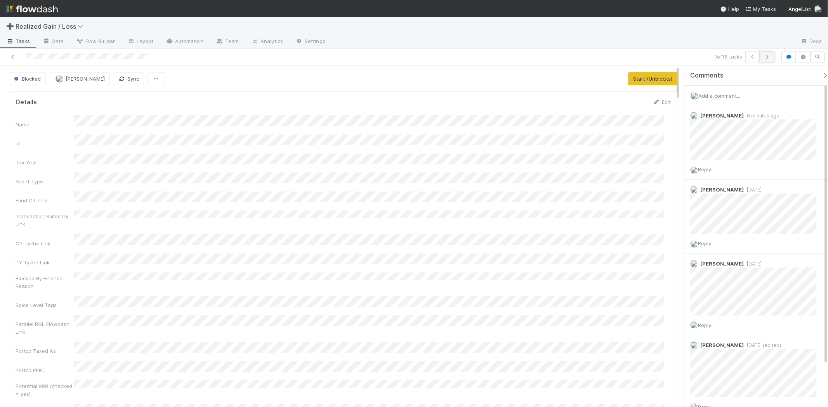
click at [763, 59] on button "button" at bounding box center [766, 57] width 15 height 11
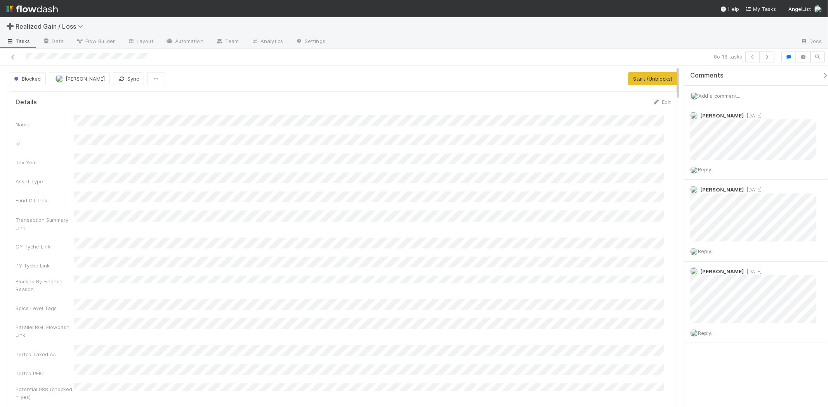
click at [559, 113] on form "Details Edit Name Id Tax Year Asset Type Fund CT Link Transaction Summary Link …" at bounding box center [343, 257] width 655 height 319
click at [769, 56] on icon "button" at bounding box center [767, 57] width 8 height 5
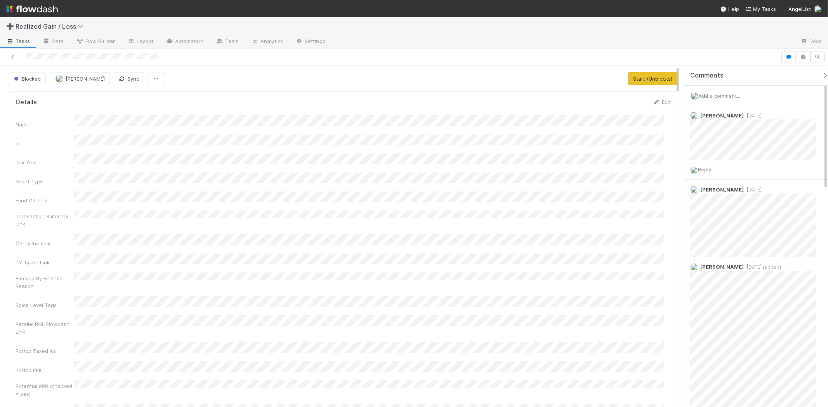
click at [734, 99] on span "Add a comment..." at bounding box center [719, 96] width 42 height 6
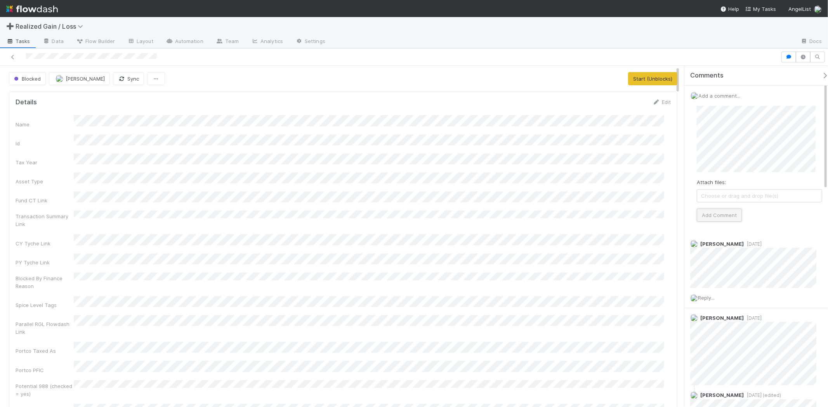
click at [736, 220] on button "Add Comment" at bounding box center [718, 215] width 45 height 13
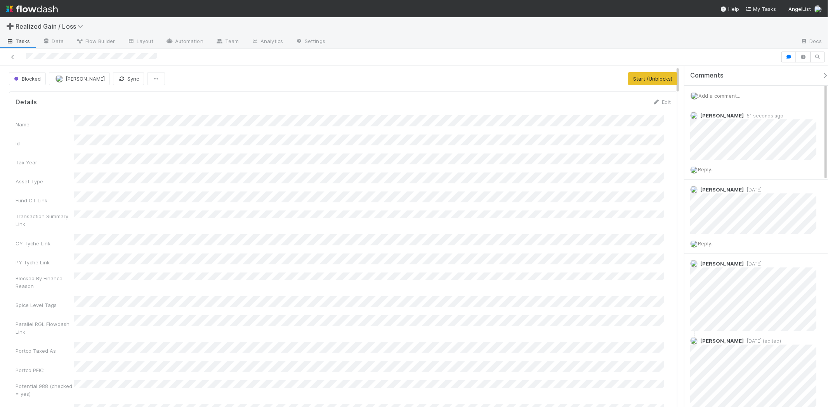
click at [727, 99] on span "Add a comment..." at bounding box center [719, 96] width 42 height 6
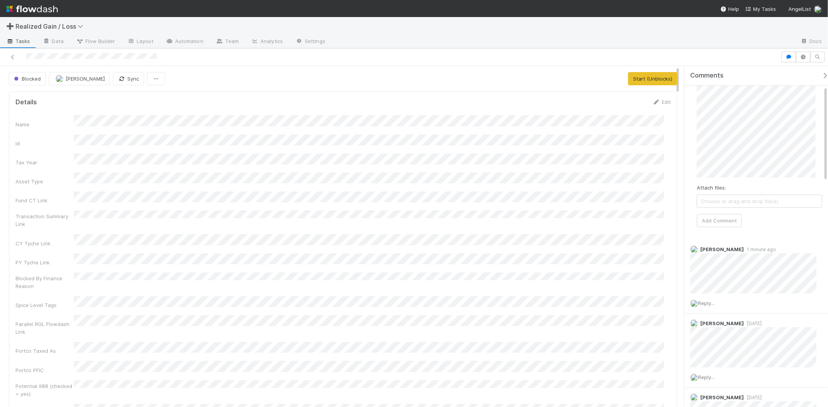
scroll to position [43, 0]
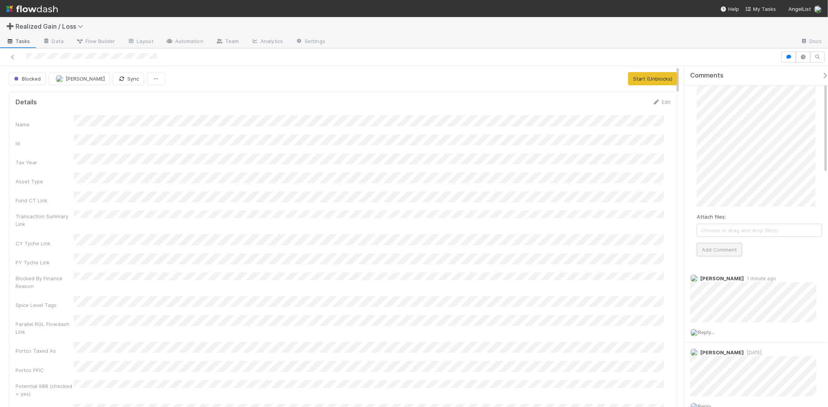
click at [732, 248] on button "Add Comment" at bounding box center [718, 249] width 45 height 13
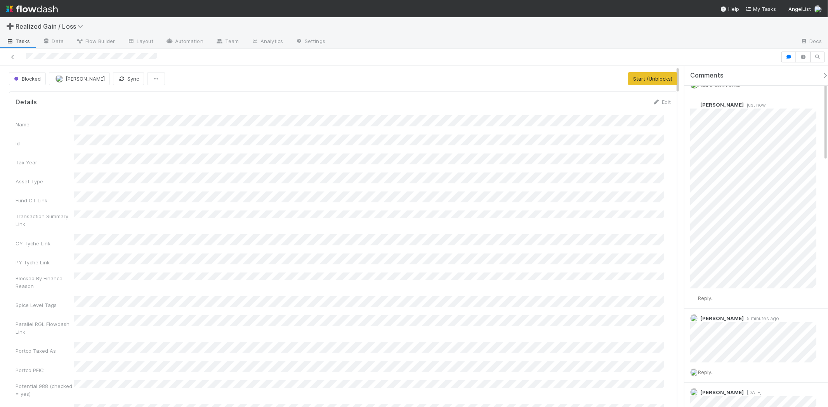
scroll to position [0, 0]
click at [17, 57] on div at bounding box center [390, 57] width 774 height 11
click at [14, 56] on icon at bounding box center [13, 57] width 8 height 5
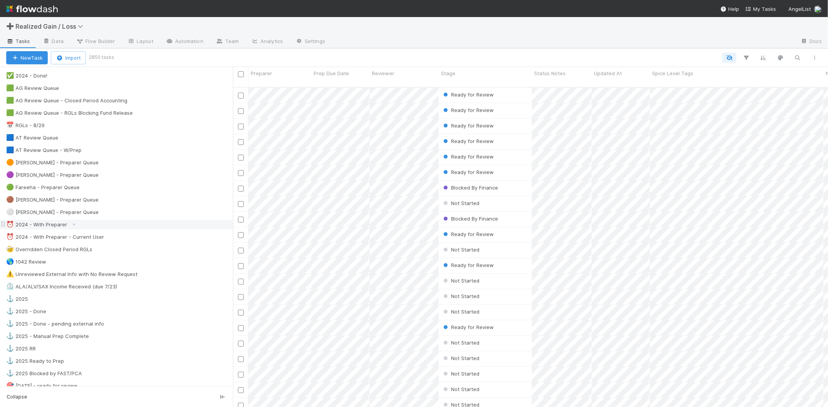
scroll to position [43, 0]
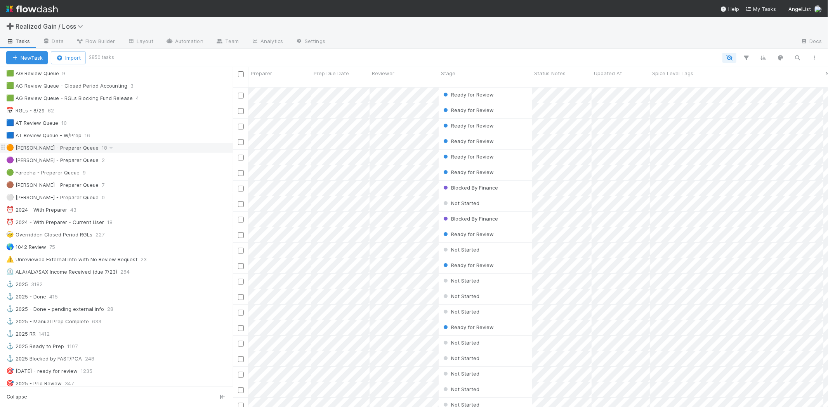
click at [71, 148] on div "🟠 Michael - Preparer Queue" at bounding box center [52, 148] width 92 height 10
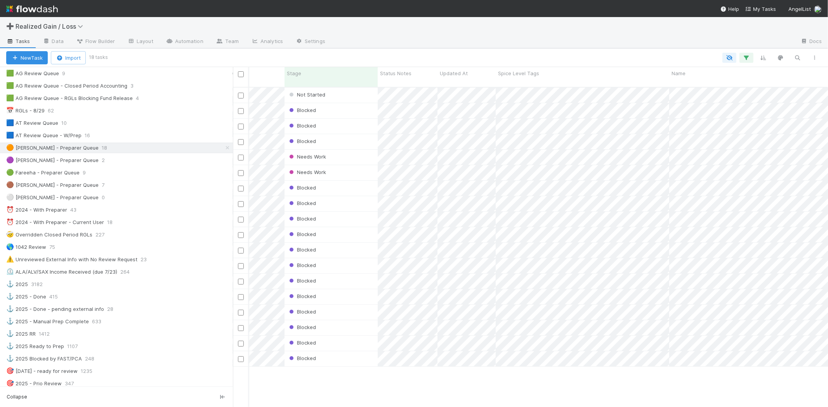
scroll to position [0, 281]
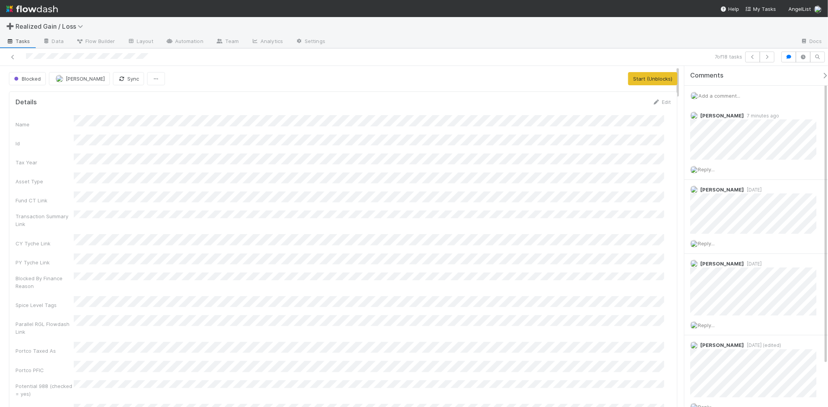
click at [714, 93] on span "Add a comment..." at bounding box center [719, 96] width 42 height 6
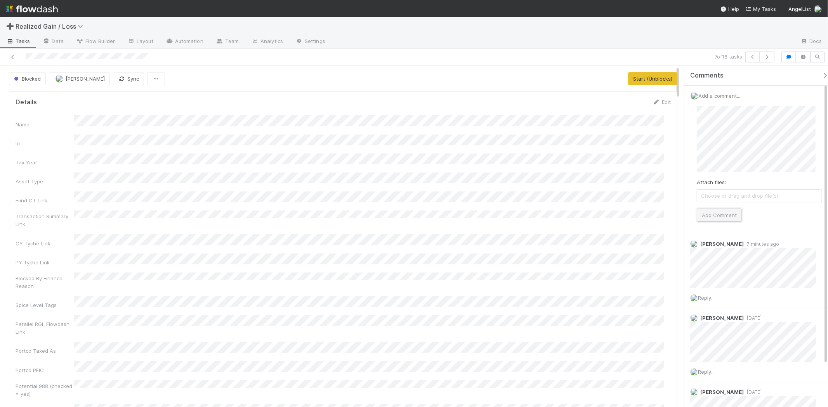
click at [719, 216] on button "Add Comment" at bounding box center [718, 215] width 45 height 13
click at [770, 56] on icon "button" at bounding box center [767, 57] width 8 height 5
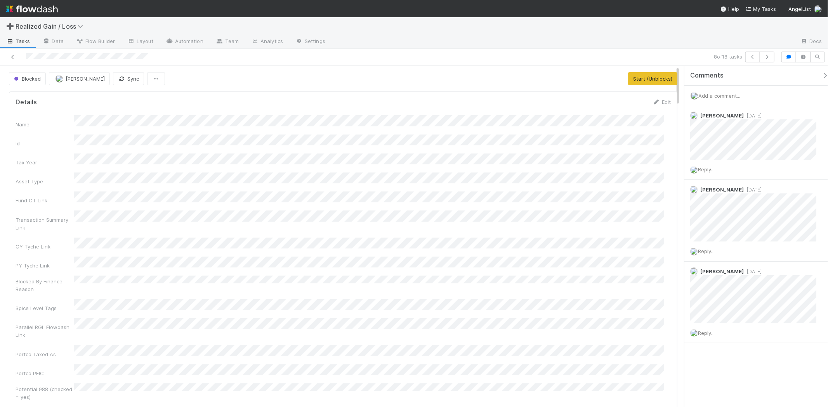
click at [724, 95] on span "Add a comment..." at bounding box center [719, 96] width 42 height 6
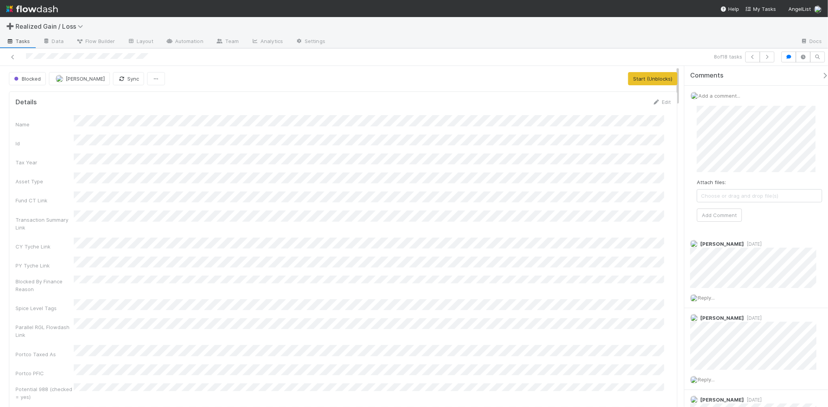
click at [717, 208] on div "Attach files: Choose or drag and drop file(s) Add Comment" at bounding box center [758, 164] width 125 height 116
click at [719, 210] on button "Add Comment" at bounding box center [718, 215] width 45 height 13
click at [765, 55] on icon "button" at bounding box center [767, 57] width 8 height 5
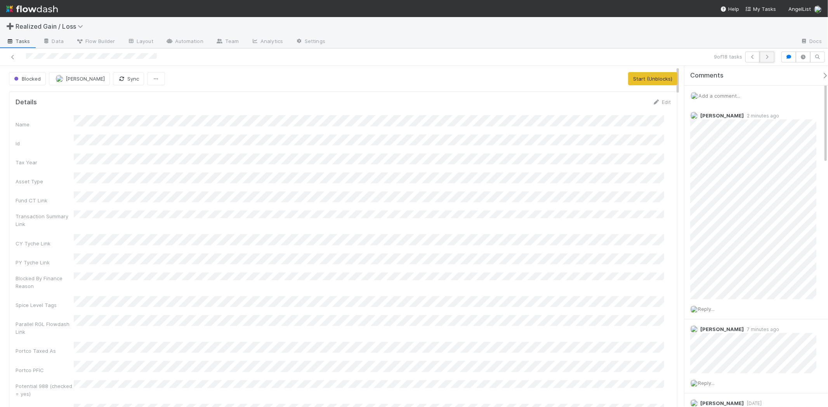
click at [771, 57] on button "button" at bounding box center [766, 57] width 15 height 11
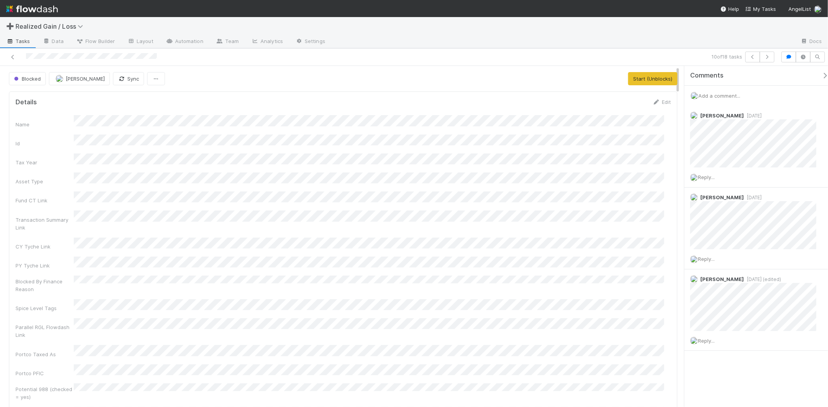
click at [725, 103] on div "Add a comment..." at bounding box center [759, 96] width 150 height 20
click at [724, 94] on span "Add a comment..." at bounding box center [719, 96] width 42 height 6
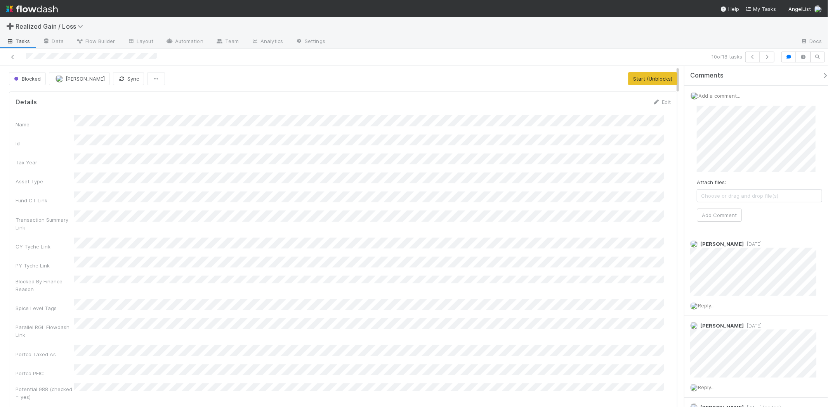
click at [720, 204] on div "Attach files: Choose or drag and drop file(s) Add Comment" at bounding box center [758, 164] width 125 height 116
click at [722, 214] on button "Add Comment" at bounding box center [718, 215] width 45 height 13
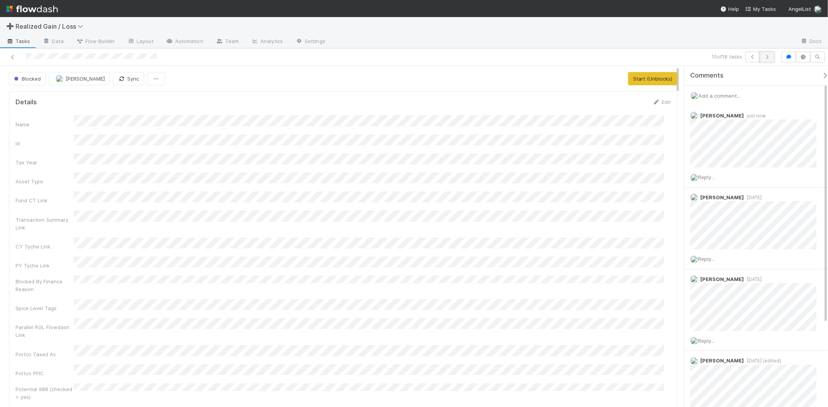
click at [764, 57] on icon "button" at bounding box center [767, 57] width 8 height 5
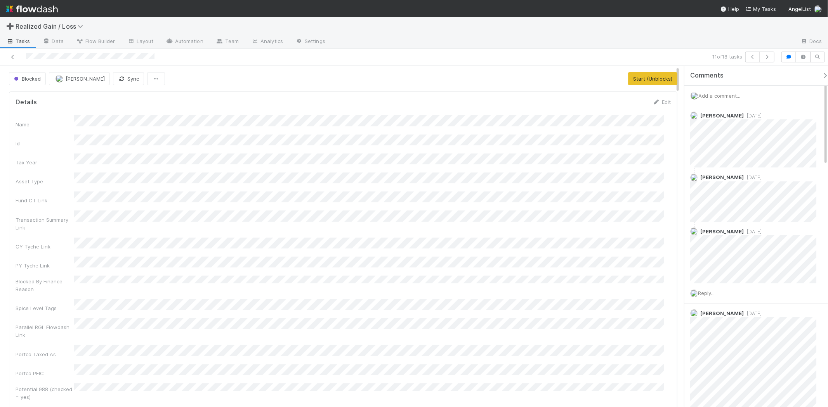
click at [712, 92] on div "Add a comment..." at bounding box center [759, 96] width 150 height 20
click at [715, 97] on span "Add a comment..." at bounding box center [719, 96] width 42 height 6
click at [728, 210] on button "Add Comment" at bounding box center [718, 215] width 45 height 13
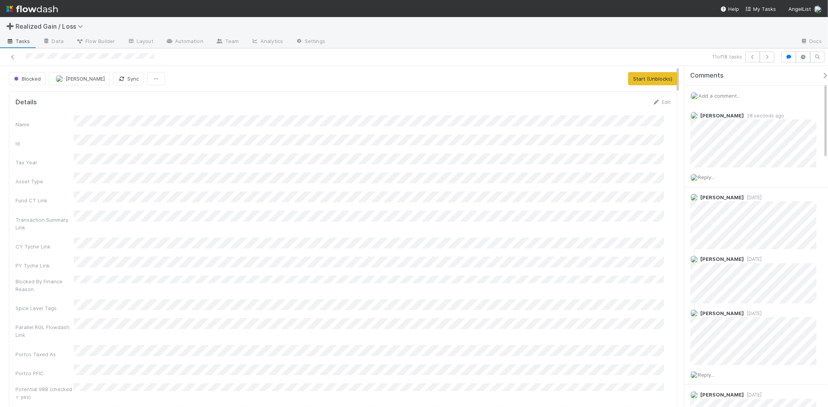
click at [328, 80] on div "Blocked Michael Binck Sync Start (Unblocks)" at bounding box center [343, 78] width 668 height 13
click at [763, 55] on icon "button" at bounding box center [767, 57] width 8 height 5
click at [720, 93] on span "Add a comment..." at bounding box center [719, 96] width 42 height 6
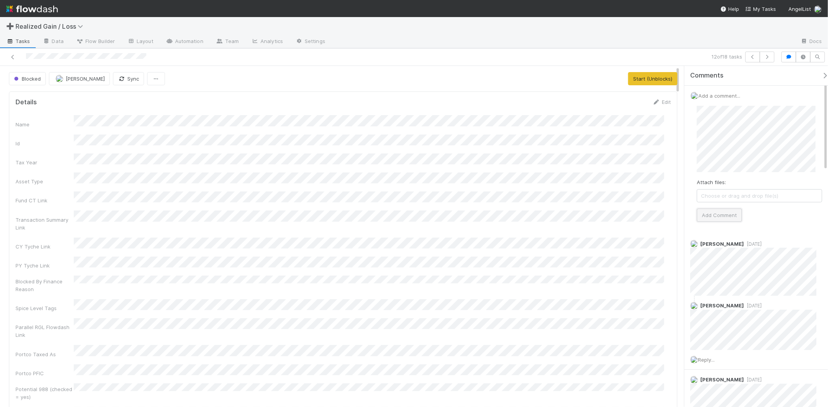
click at [734, 213] on button "Add Comment" at bounding box center [718, 215] width 45 height 13
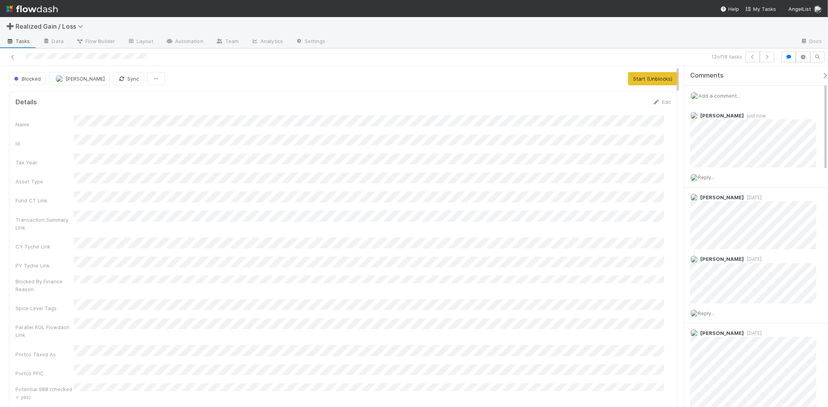
click at [49, 13] on img at bounding box center [32, 8] width 52 height 13
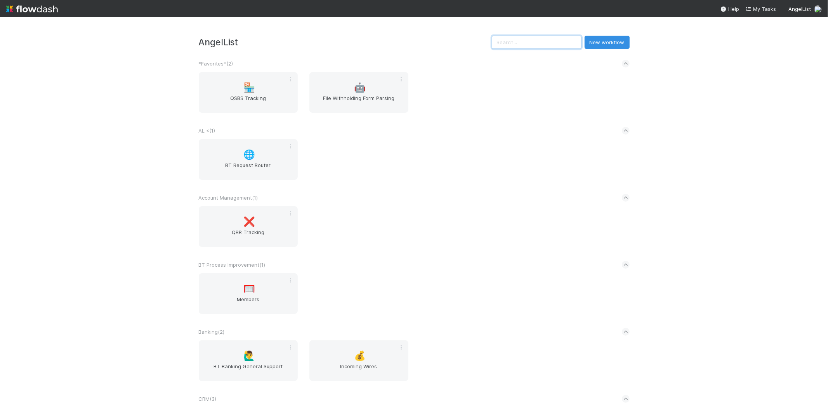
drag, startPoint x: 534, startPoint y: 40, endPoint x: 537, endPoint y: 45, distance: 5.6
click at [535, 41] on input "text" at bounding box center [537, 42] width 90 height 13
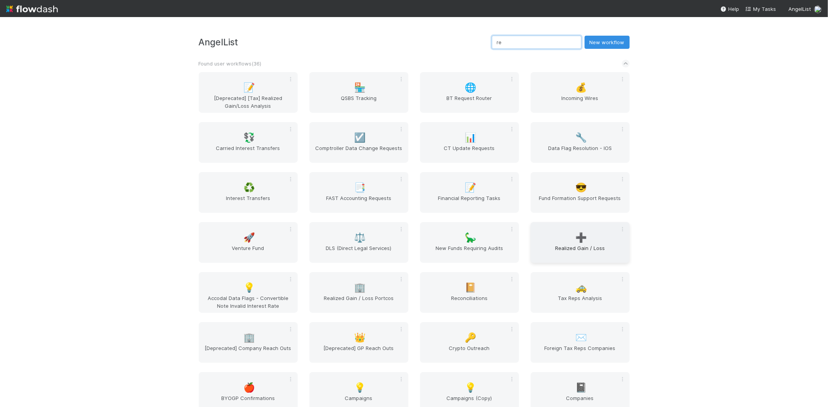
type input "re"
click at [588, 239] on div "➕ Realized Gain / Loss" at bounding box center [579, 242] width 99 height 41
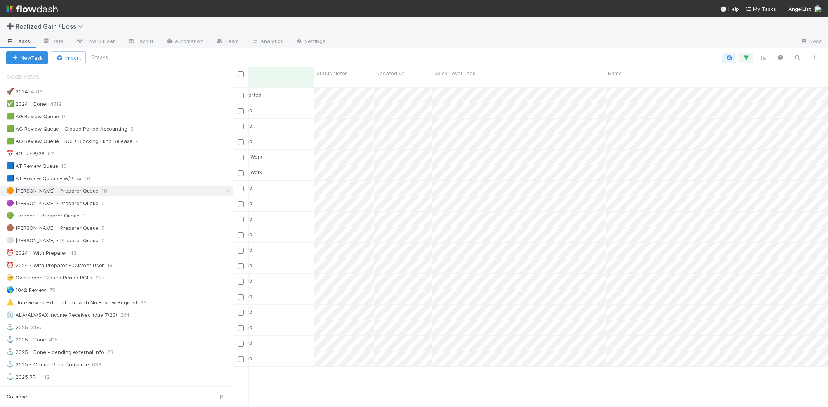
scroll to position [0, 222]
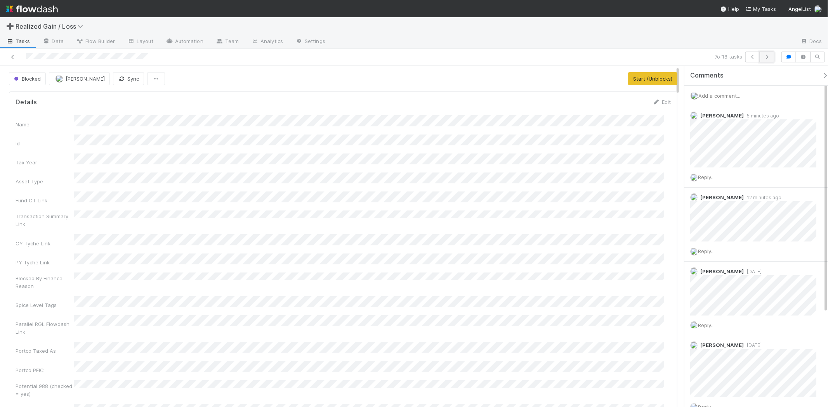
click at [769, 61] on button "button" at bounding box center [766, 57] width 15 height 11
click at [769, 60] on button "button" at bounding box center [766, 57] width 15 height 11
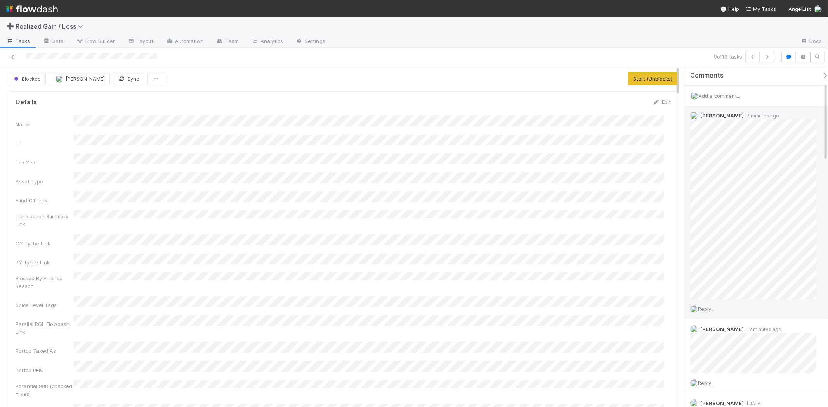
click at [713, 312] on span "Reply..." at bounding box center [706, 309] width 17 height 6
click at [619, 275] on div "Name Id Tax Year Asset Type Fund CT Link Transaction Summary Link CY Tyche Link…" at bounding box center [343, 264] width 655 height 298
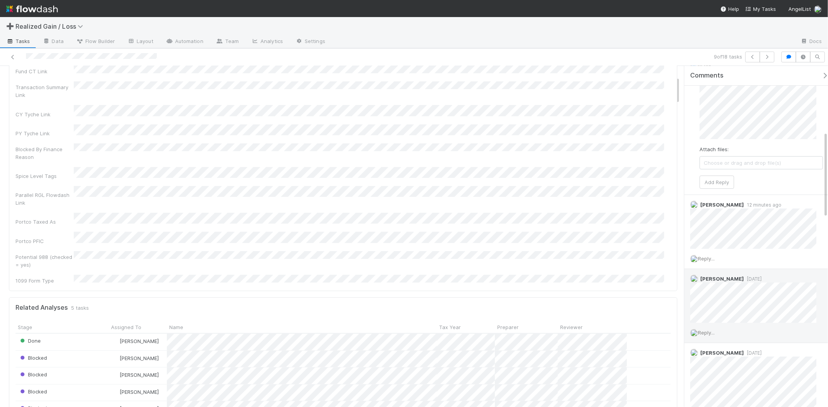
scroll to position [258, 0]
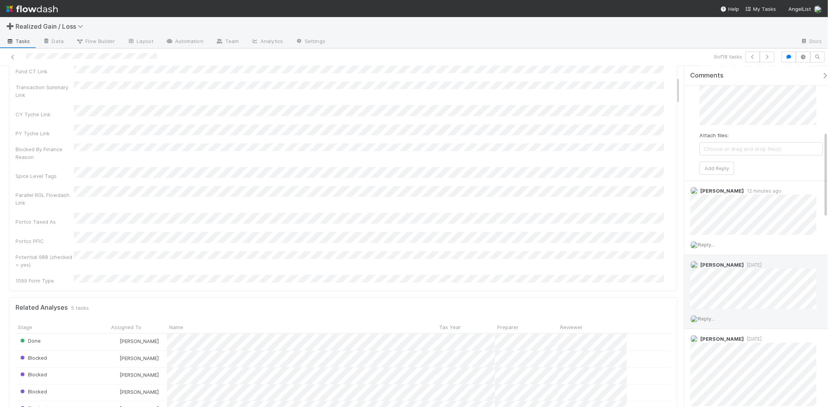
click at [713, 318] on span "Reply..." at bounding box center [706, 319] width 17 height 6
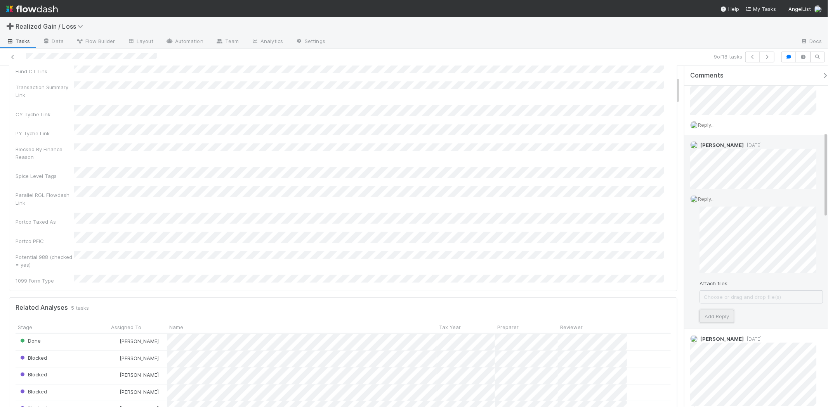
click at [719, 317] on button "Add Reply" at bounding box center [716, 316] width 35 height 13
click at [596, 144] on div "Blocked By Finance Reason" at bounding box center [343, 152] width 655 height 17
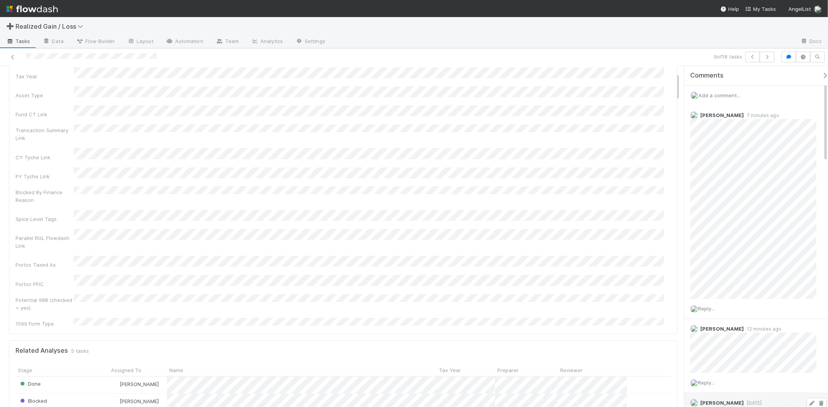
scroll to position [0, 0]
click at [10, 53] on link at bounding box center [13, 57] width 8 height 8
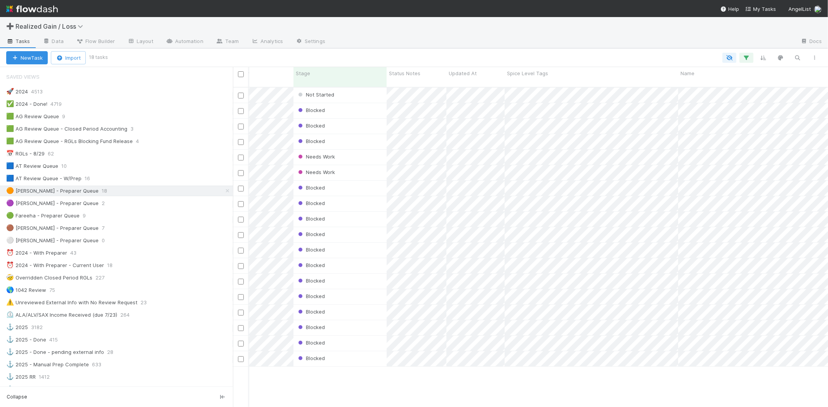
scroll to position [0, 140]
click at [350, 150] on div "Needs Work" at bounding box center [344, 157] width 93 height 15
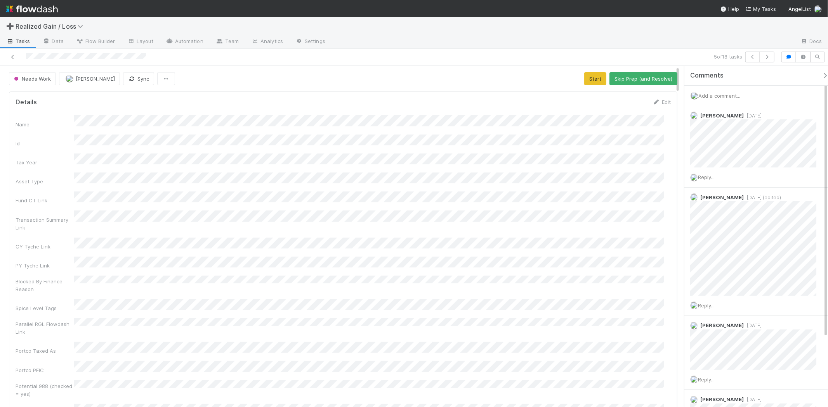
click at [713, 92] on div "Add a comment..." at bounding box center [759, 96] width 150 height 20
click at [719, 96] on span "Add a comment..." at bounding box center [719, 96] width 42 height 6
click at [725, 215] on button "Add Comment" at bounding box center [718, 215] width 45 height 13
click at [740, 95] on span "Add a comment..." at bounding box center [719, 96] width 42 height 6
click at [707, 217] on button "Add Comment" at bounding box center [718, 215] width 45 height 13
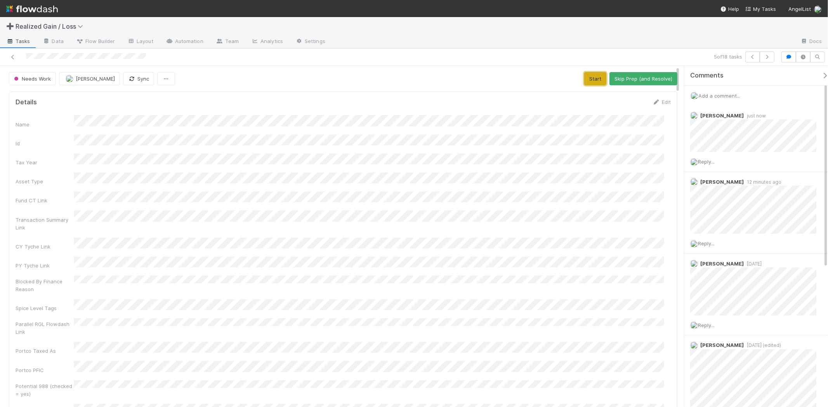
click at [590, 78] on button "Start" at bounding box center [595, 78] width 22 height 13
click at [578, 85] on button "Blocked" at bounding box center [575, 78] width 29 height 13
click at [14, 57] on icon at bounding box center [13, 57] width 8 height 5
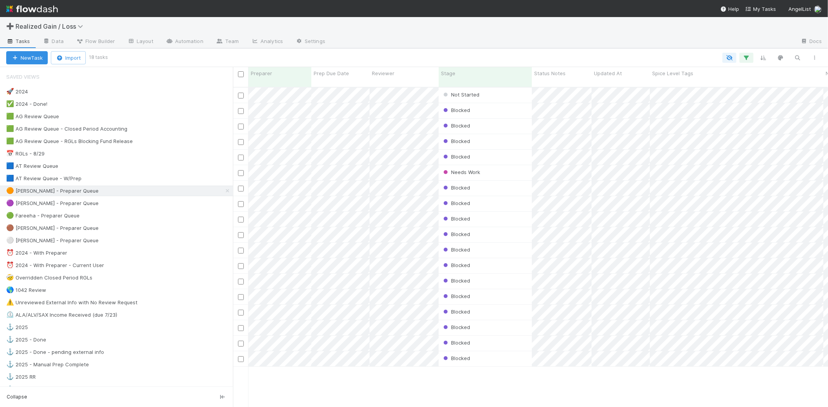
scroll to position [320, 588]
click at [509, 170] on div "Needs Work" at bounding box center [484, 172] width 93 height 15
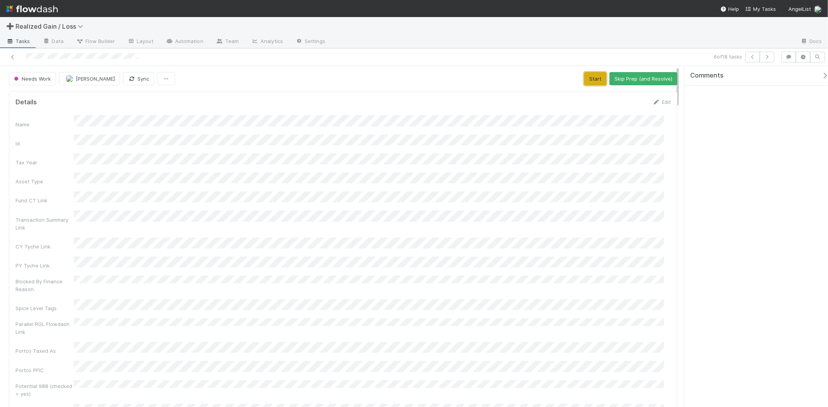
click at [592, 76] on button "Start" at bounding box center [595, 78] width 22 height 13
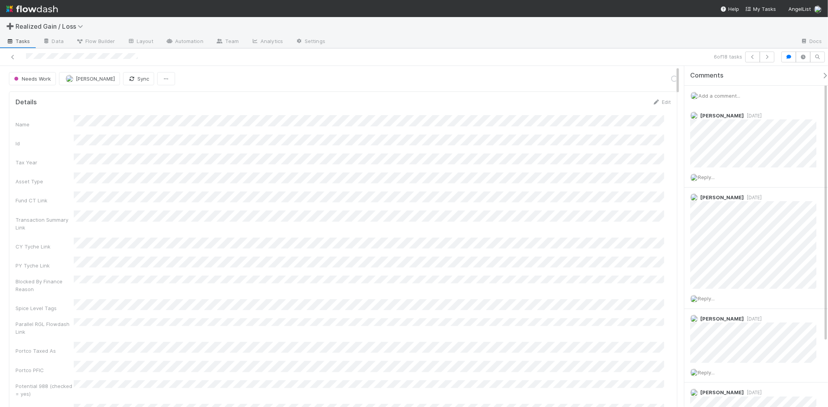
click at [722, 93] on span "Add a comment..." at bounding box center [719, 96] width 42 height 6
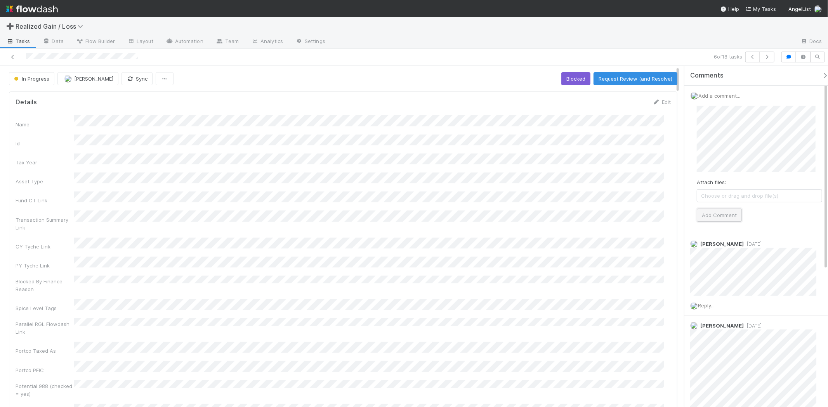
click at [724, 217] on button "Add Comment" at bounding box center [718, 215] width 45 height 13
click at [569, 79] on button "Blocked" at bounding box center [575, 78] width 29 height 13
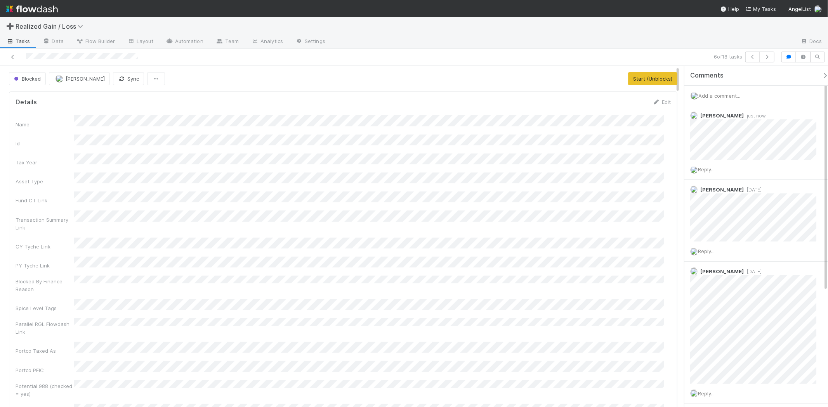
click at [58, 7] on nav "Help My Tasks AngelList" at bounding box center [414, 8] width 828 height 17
click at [56, 7] on img at bounding box center [32, 8] width 52 height 13
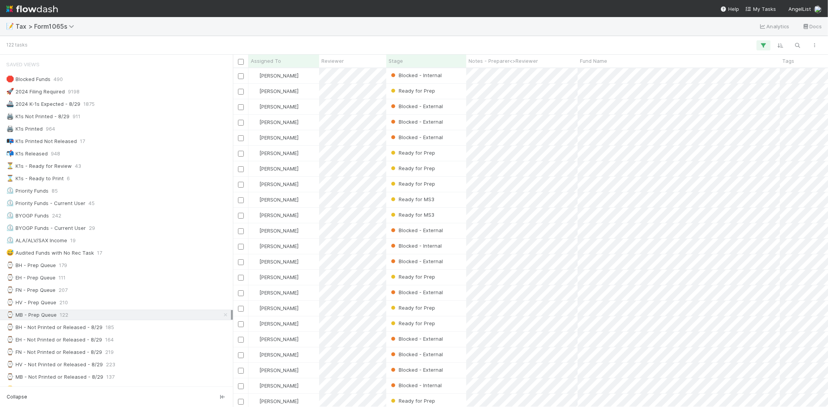
scroll to position [147, 0]
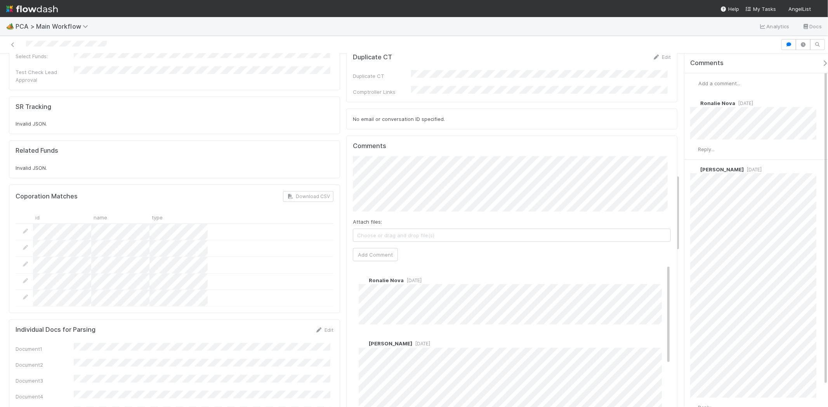
scroll to position [560, 0]
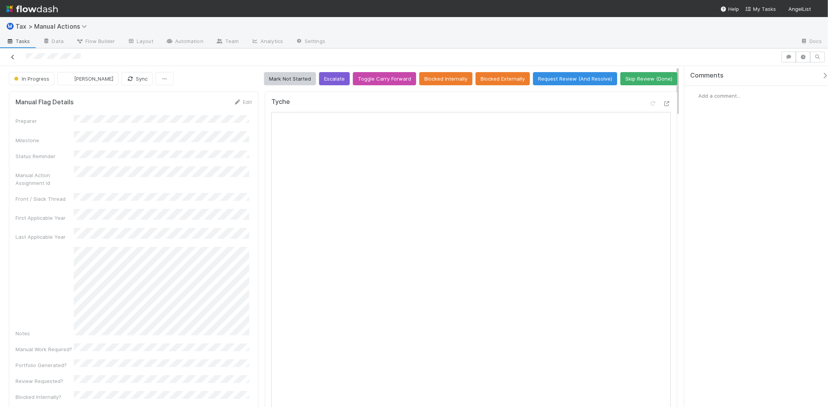
click at [15, 59] on icon at bounding box center [13, 57] width 8 height 5
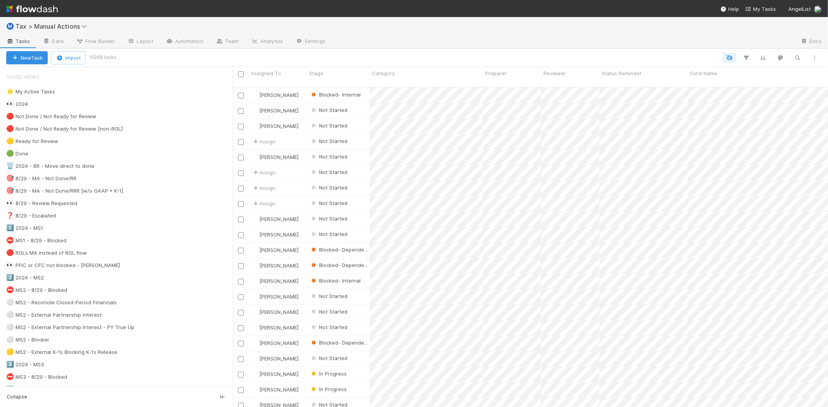
scroll to position [320, 588]
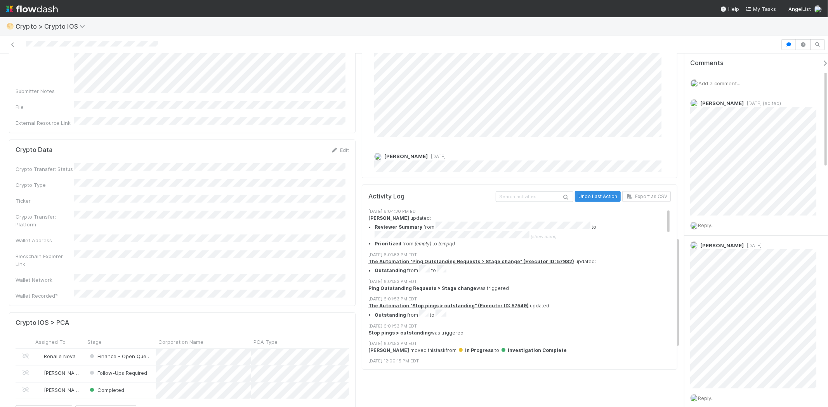
scroll to position [646, 0]
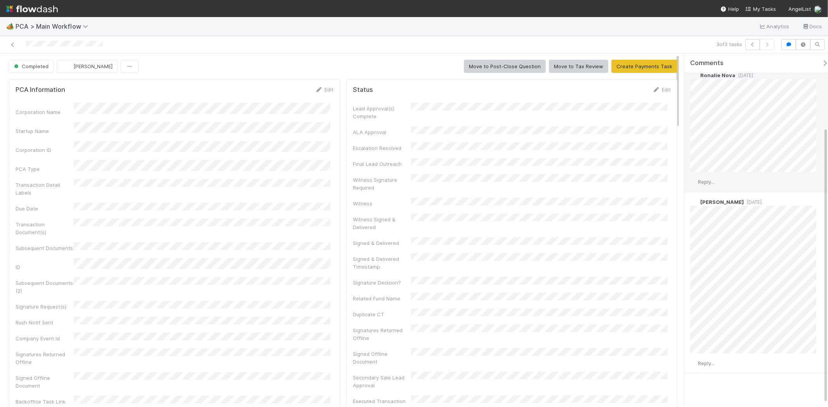
scroll to position [99, 0]
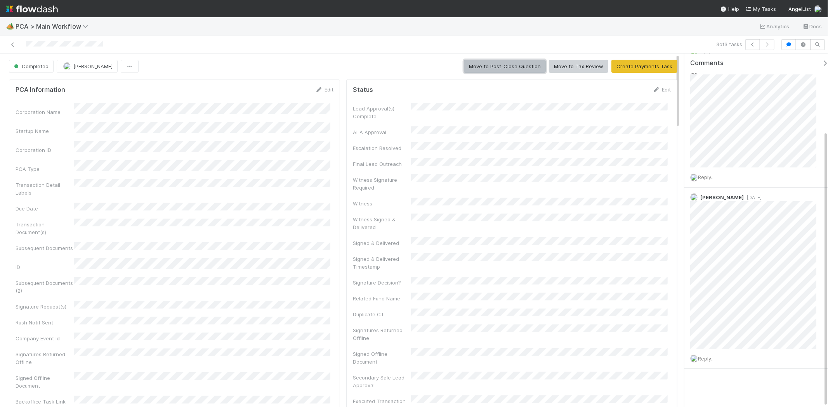
click at [509, 63] on button "Move to Post-Close Question" at bounding box center [505, 66] width 82 height 13
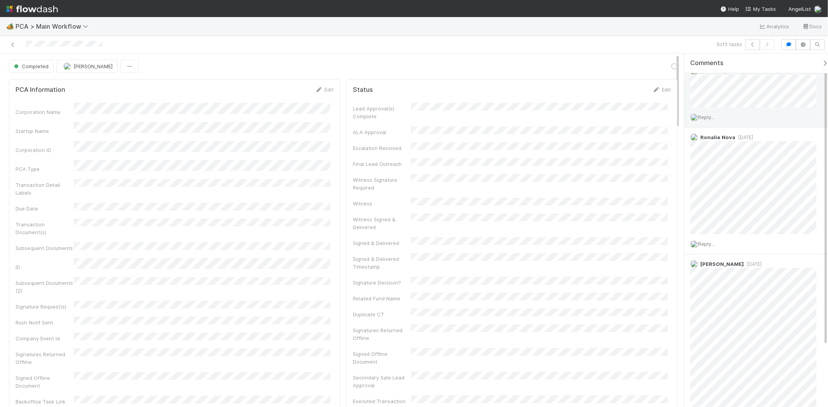
scroll to position [0, 0]
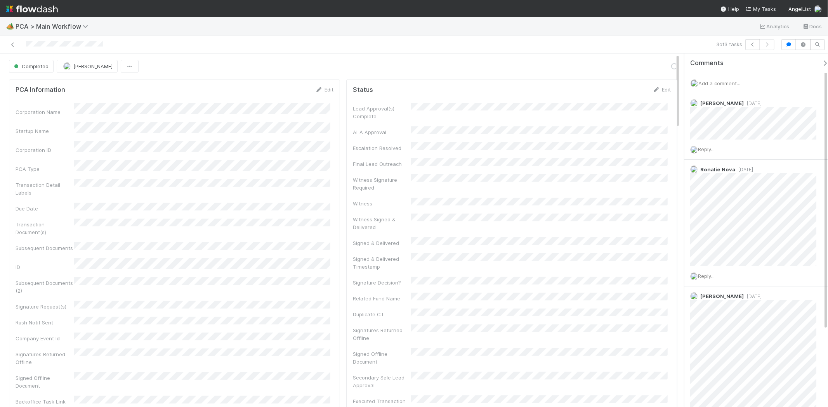
click at [728, 86] on span "Add a comment..." at bounding box center [719, 83] width 42 height 6
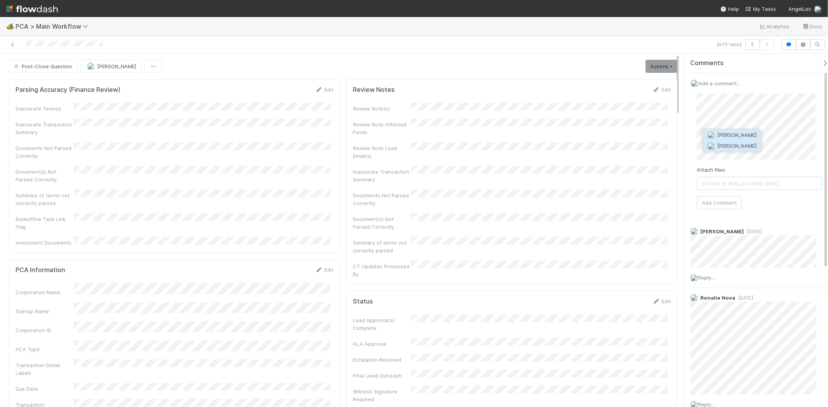
click at [730, 141] on button "Jacob Weiss" at bounding box center [731, 146] width 59 height 11
click at [723, 200] on button "Add Comment" at bounding box center [718, 202] width 45 height 13
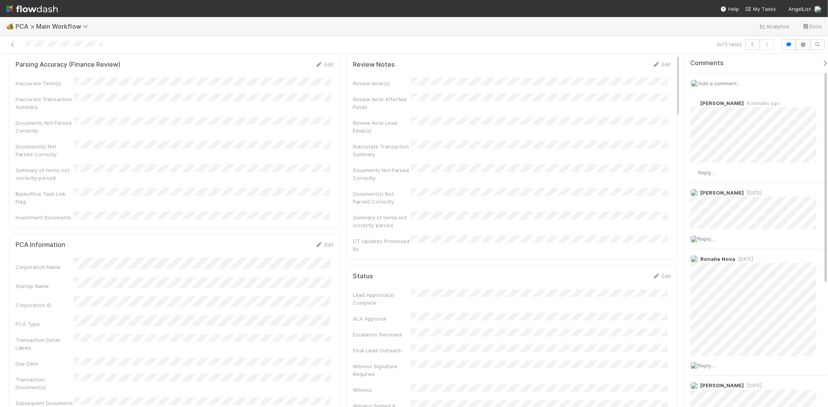
scroll to position [43, 0]
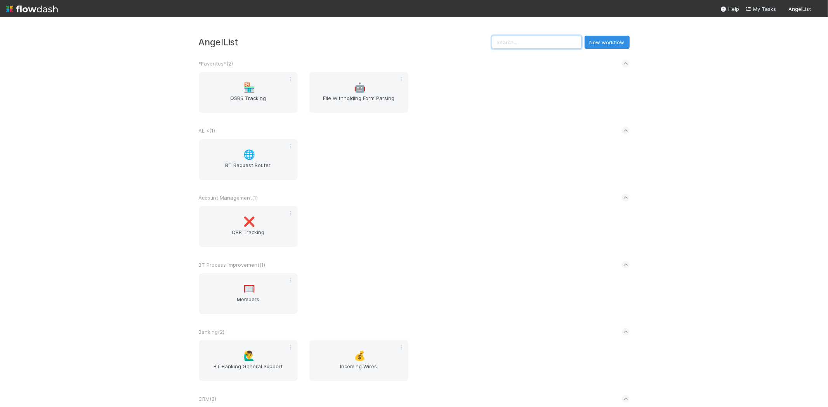
click at [557, 41] on input "text" at bounding box center [537, 42] width 90 height 13
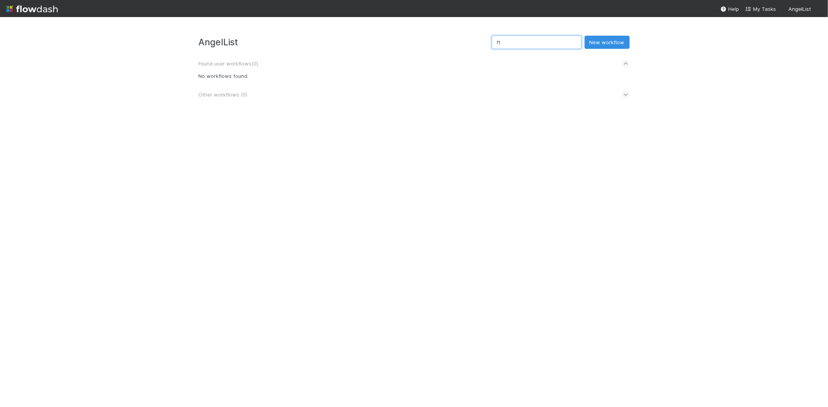
type input "f"
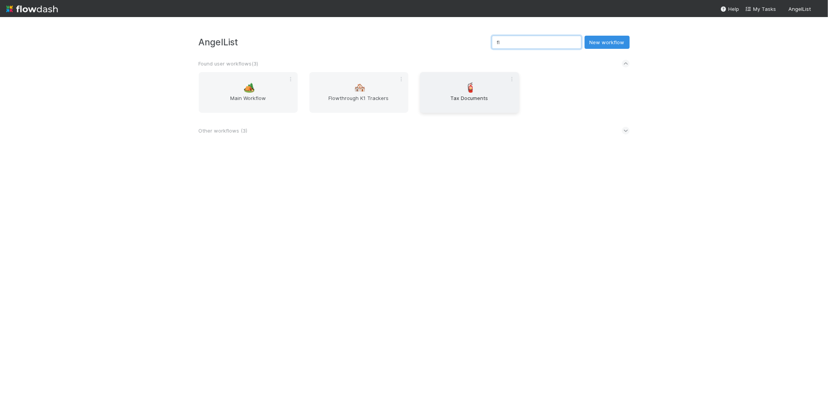
type input "f"
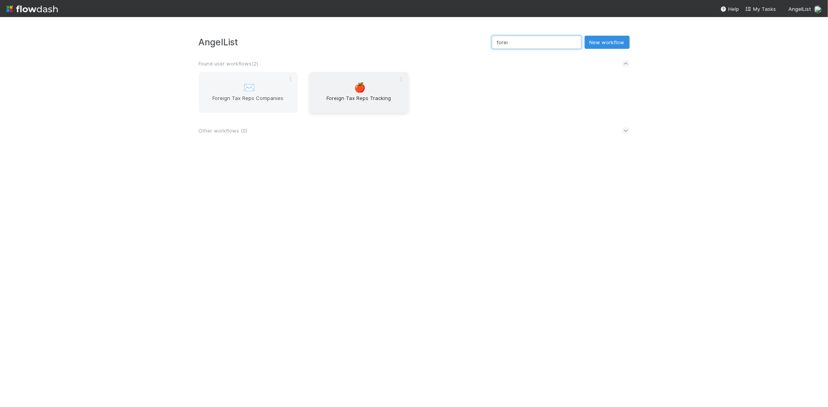
type input "forei"
click at [350, 98] on span "Foreign Tax Reps Tracking" at bounding box center [358, 102] width 93 height 16
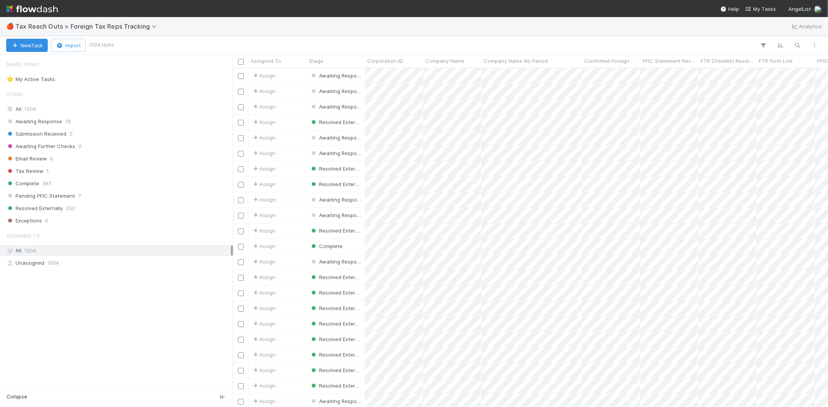
scroll to position [332, 588]
click at [796, 43] on icon "button" at bounding box center [797, 45] width 8 height 7
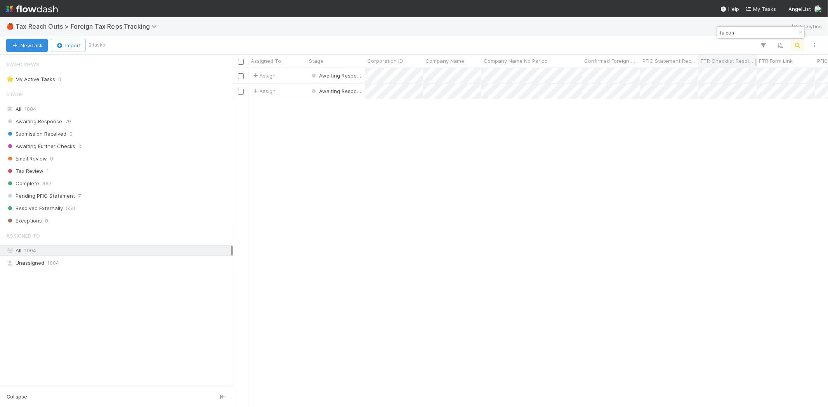
type input "falcon"
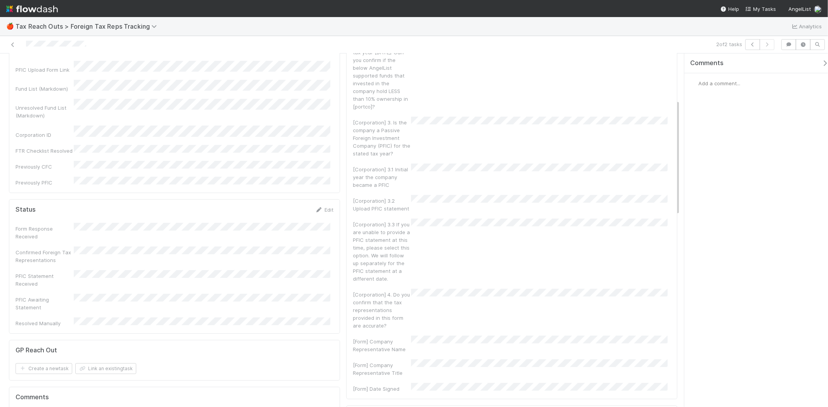
scroll to position [172, 0]
click at [327, 200] on link "Edit" at bounding box center [324, 203] width 18 height 6
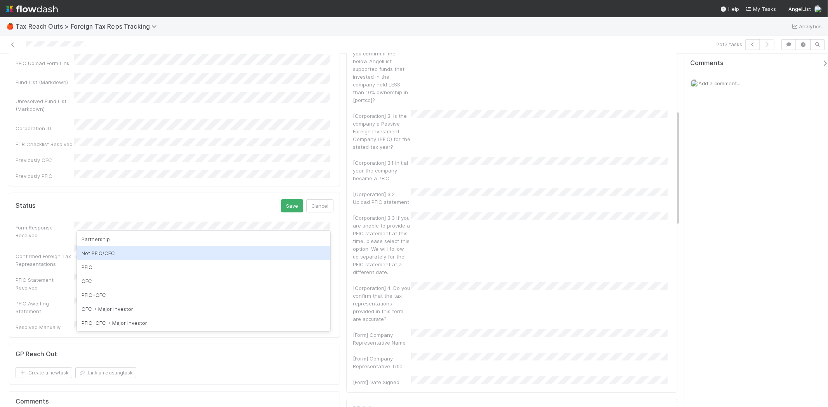
click at [124, 249] on div "Not PFIC/CFC" at bounding box center [203, 253] width 253 height 14
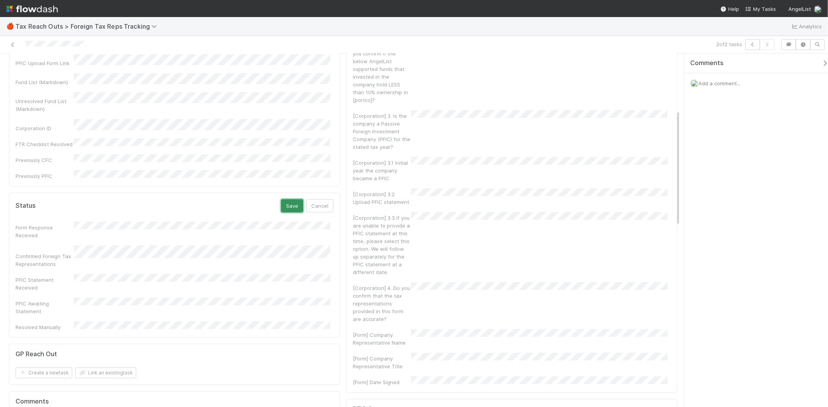
click at [282, 199] on button "Save" at bounding box center [292, 205] width 22 height 13
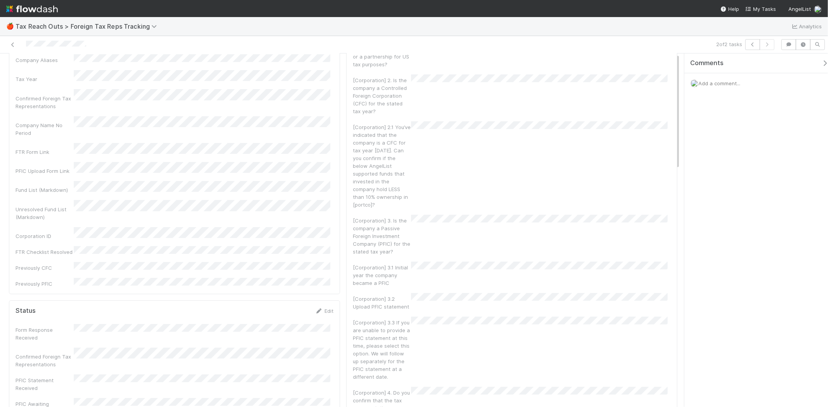
scroll to position [0, 0]
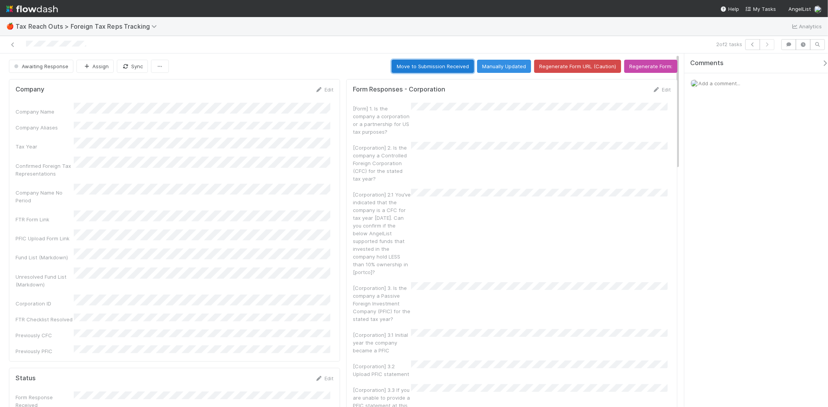
click at [433, 70] on button "Move to Submission Received" at bounding box center [432, 66] width 82 height 13
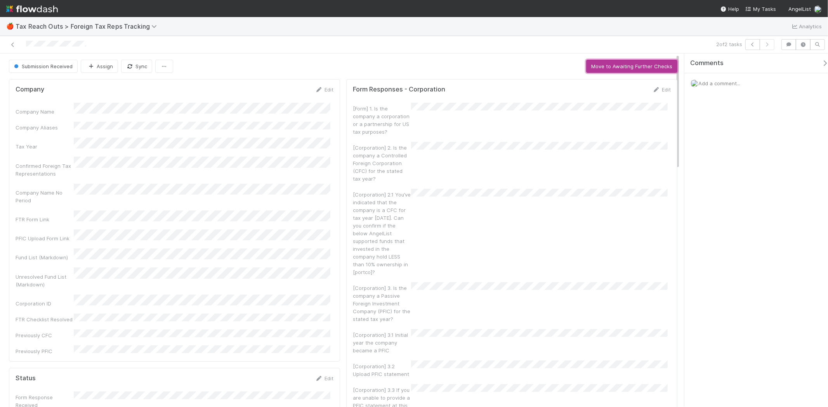
click at [599, 71] on button "Move to Awaiting Further Checks" at bounding box center [631, 66] width 91 height 13
click at [614, 71] on button "Move to Email Review" at bounding box center [645, 66] width 63 height 13
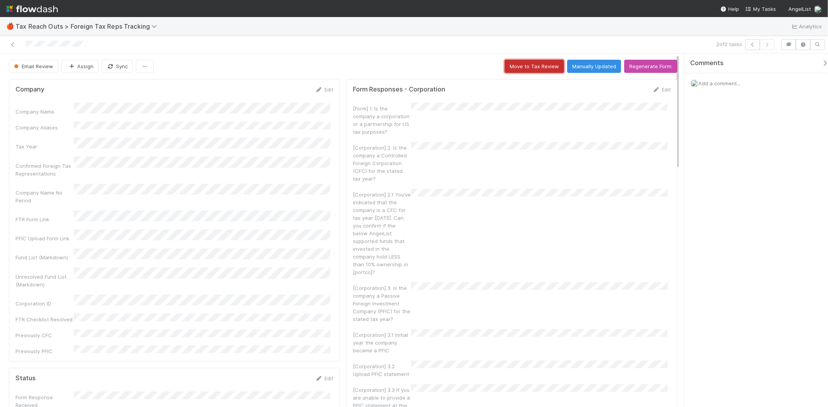
click at [546, 68] on button "Move to Tax Review" at bounding box center [533, 66] width 59 height 13
click at [710, 88] on div "Add a comment..." at bounding box center [759, 83] width 150 height 20
click at [712, 86] on span "Add a comment..." at bounding box center [719, 83] width 42 height 6
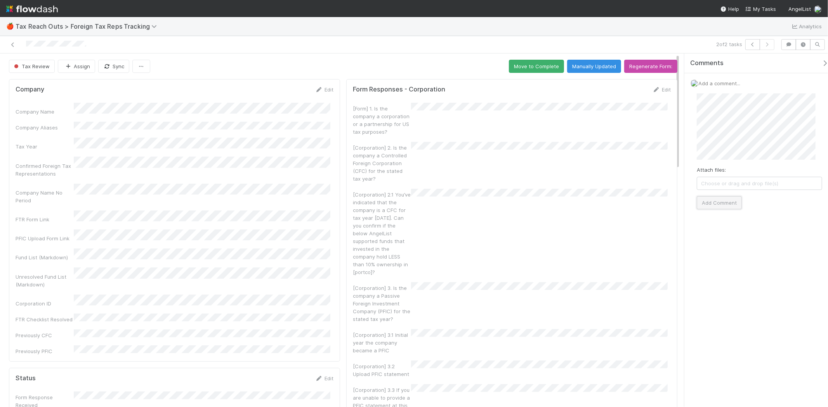
click at [736, 201] on button "Add Comment" at bounding box center [718, 202] width 45 height 13
click at [577, 69] on button "Manually Updated" at bounding box center [594, 66] width 54 height 13
click at [601, 71] on button "Manually Updated" at bounding box center [594, 66] width 54 height 13
click at [515, 68] on button "Move to Complete" at bounding box center [536, 66] width 55 height 13
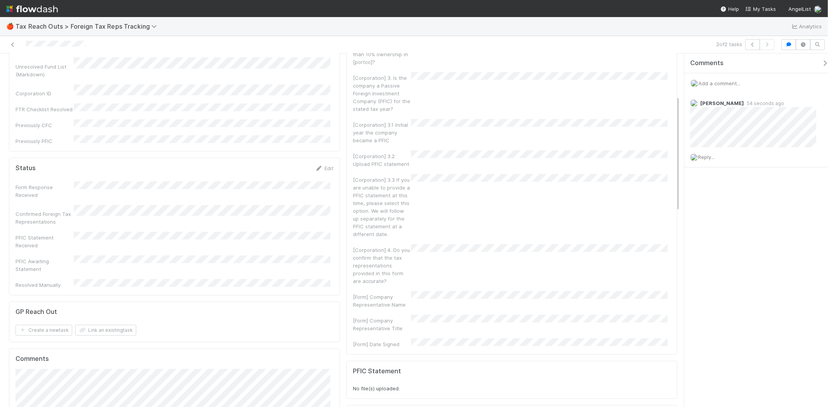
scroll to position [129, 0]
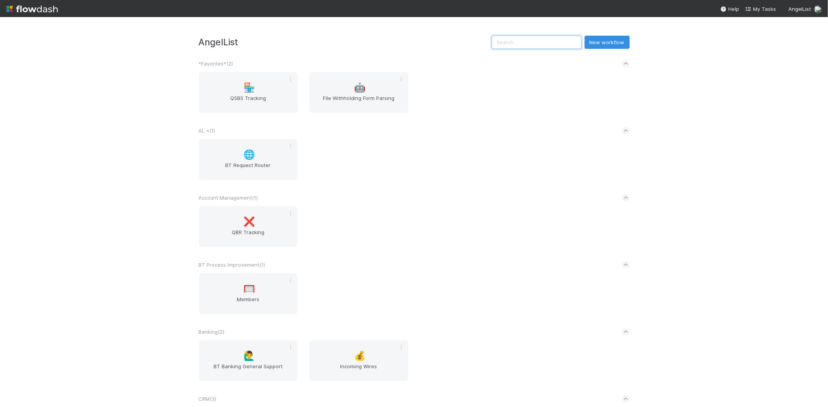
click at [551, 40] on input "text" at bounding box center [537, 42] width 90 height 13
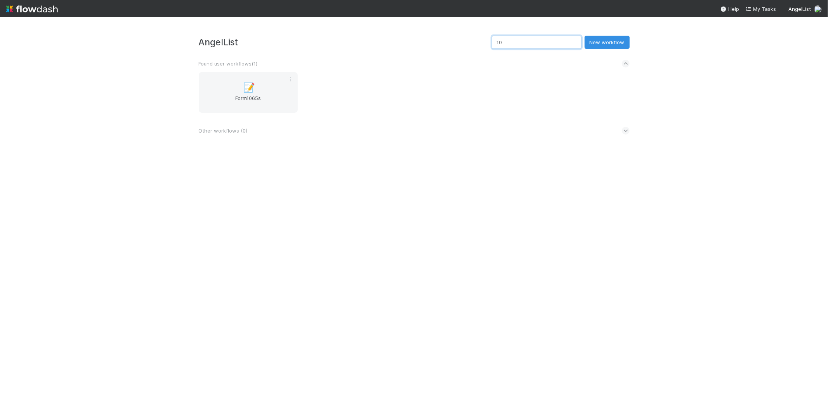
type input "1"
type input "reportin"
click at [253, 83] on span "📝" at bounding box center [249, 88] width 12 height 10
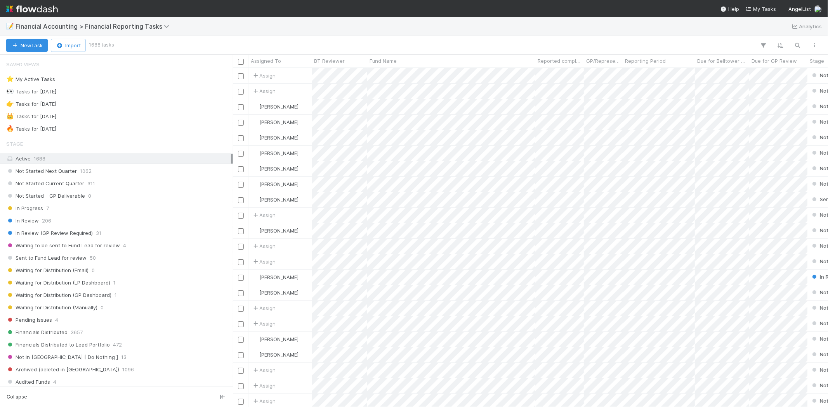
scroll to position [332, 588]
click at [799, 43] on icon "button" at bounding box center [797, 45] width 8 height 7
click at [758, 33] on input at bounding box center [757, 32] width 78 height 9
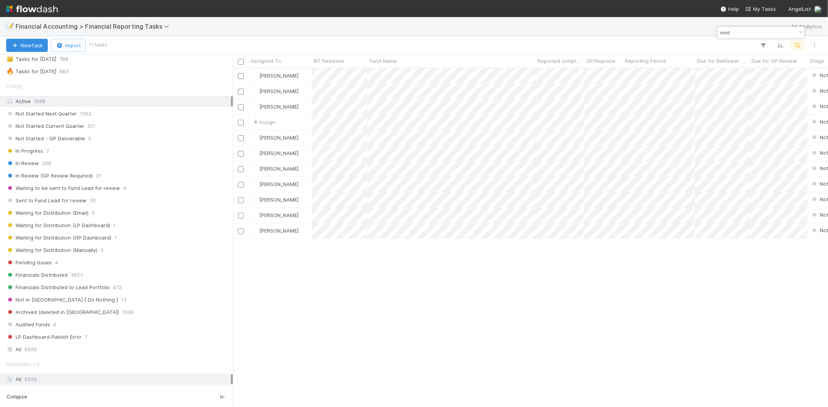
scroll to position [172, 0]
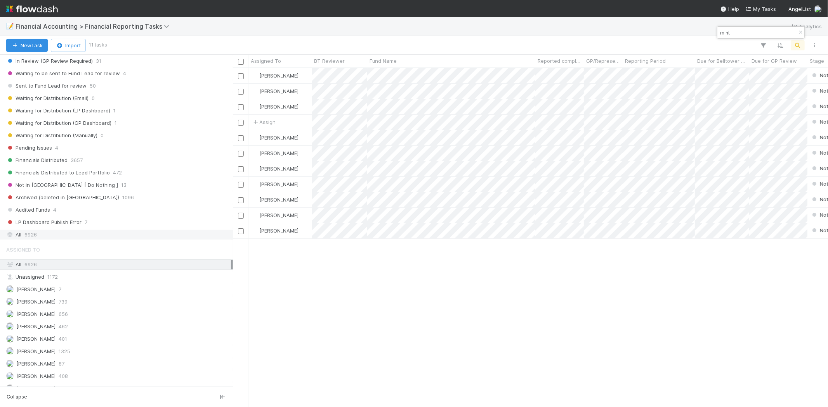
type input "mint"
click at [29, 236] on span "6926" at bounding box center [30, 235] width 12 height 10
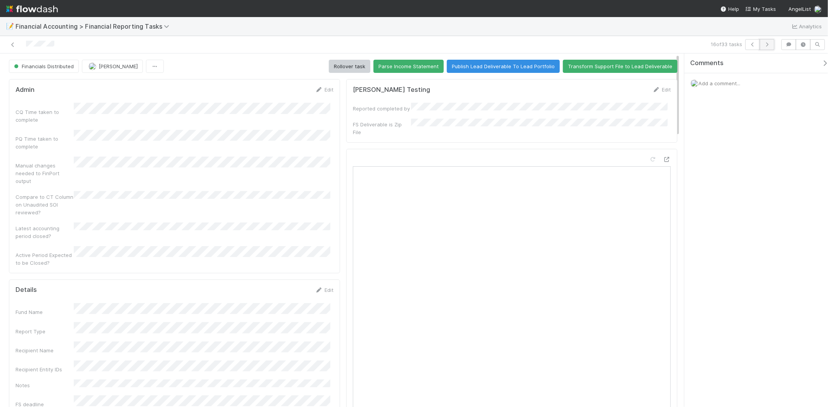
click at [768, 46] on icon "button" at bounding box center [767, 44] width 8 height 5
click at [749, 46] on icon "button" at bounding box center [752, 44] width 8 height 5
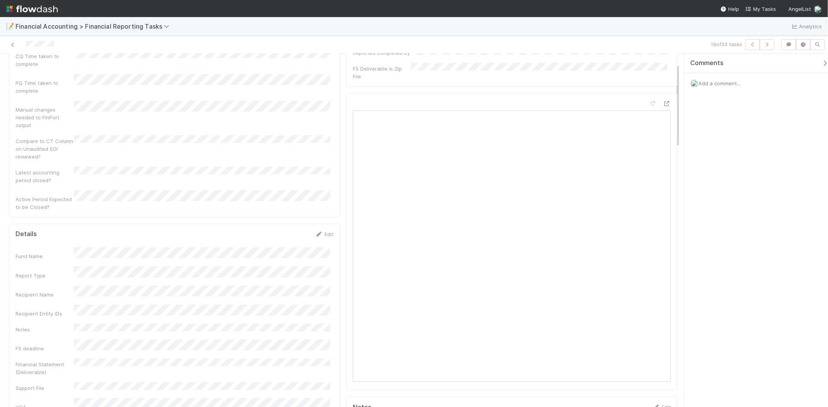
scroll to position [43, 0]
click at [753, 49] on button "button" at bounding box center [752, 44] width 15 height 11
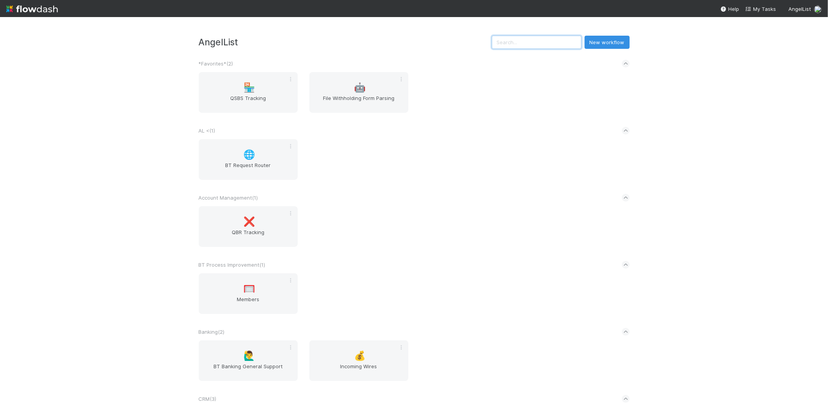
click at [531, 47] on input "text" at bounding box center [537, 42] width 90 height 13
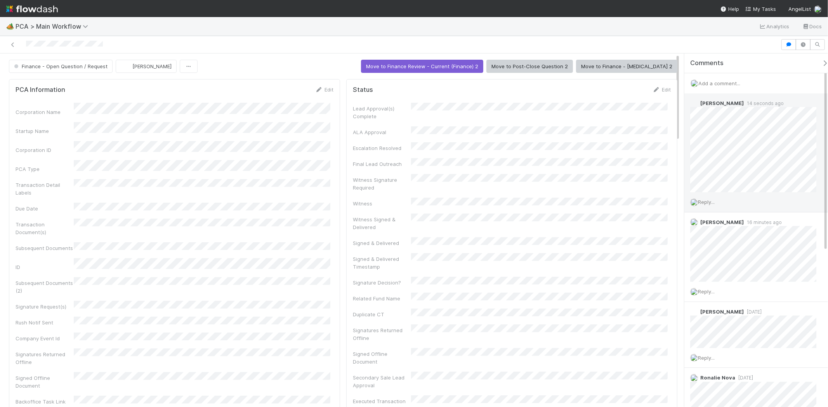
click at [710, 201] on span "Reply..." at bounding box center [706, 202] width 17 height 6
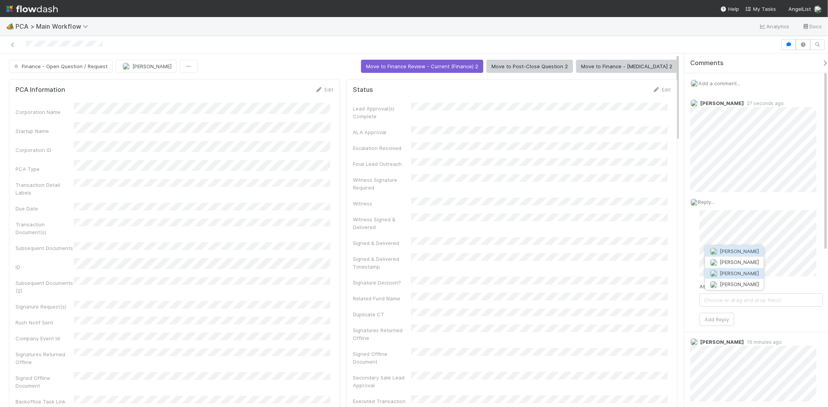
click at [745, 277] on button "[PERSON_NAME]" at bounding box center [734, 273] width 59 height 11
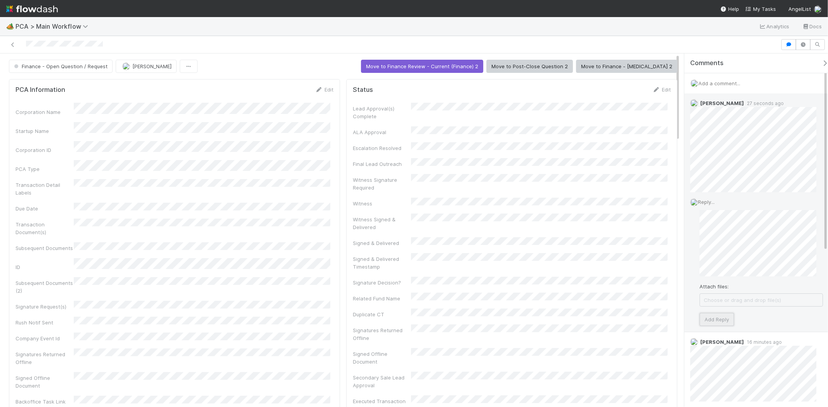
click at [716, 314] on button "Add Reply" at bounding box center [716, 319] width 35 height 13
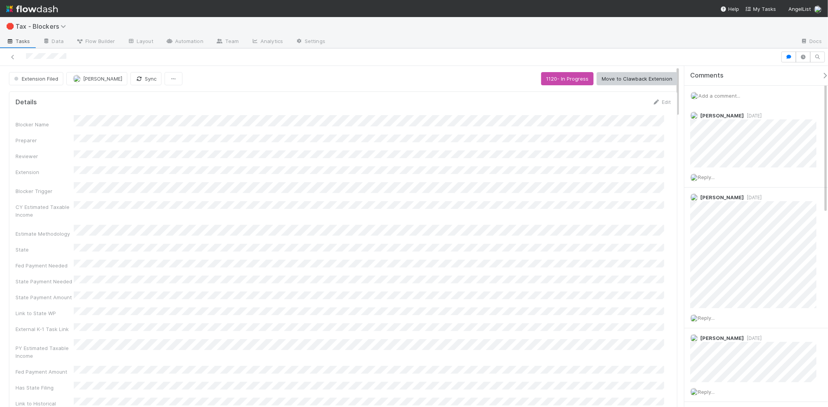
click at [731, 95] on span "Add a comment..." at bounding box center [719, 96] width 42 height 6
click at [725, 216] on button "Add Comment" at bounding box center [718, 215] width 45 height 13
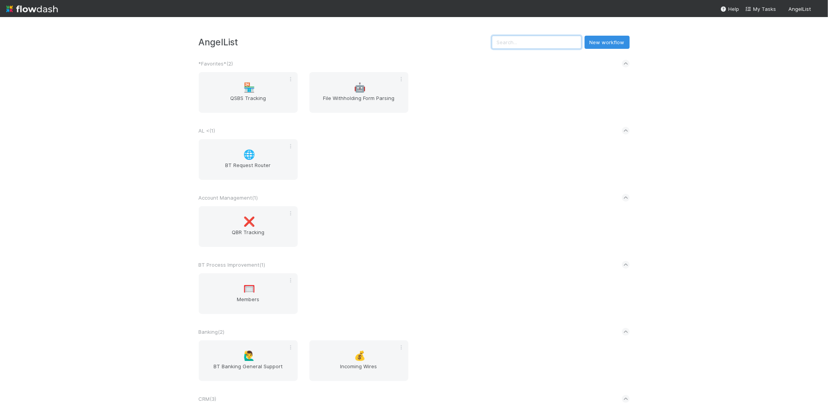
click at [520, 40] on input "text" at bounding box center [537, 42] width 90 height 13
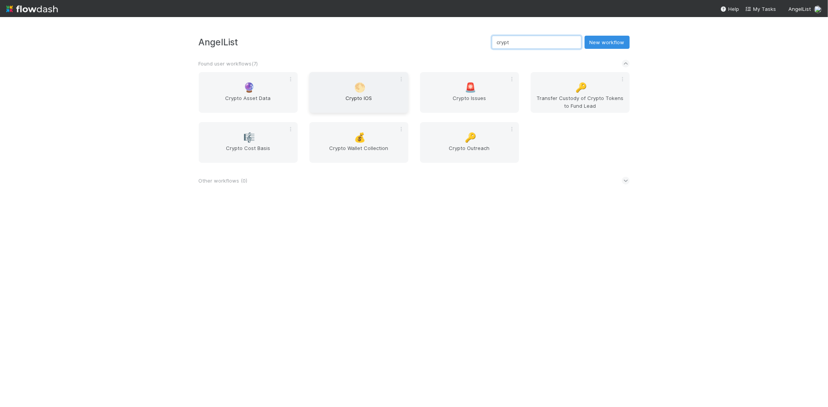
type input "crypt"
click at [353, 104] on span "Crypto IOS" at bounding box center [358, 102] width 93 height 16
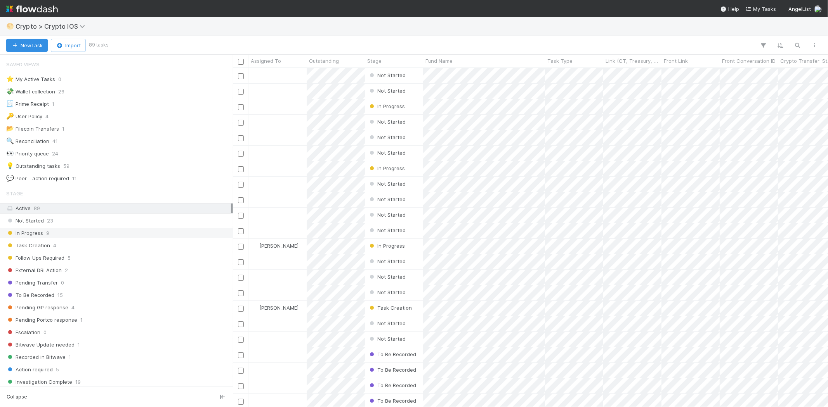
scroll to position [332, 588]
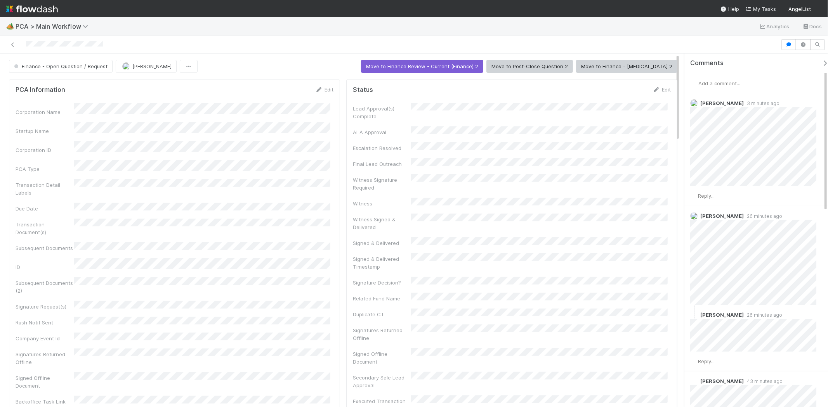
click at [736, 85] on span "Add a comment..." at bounding box center [719, 83] width 42 height 6
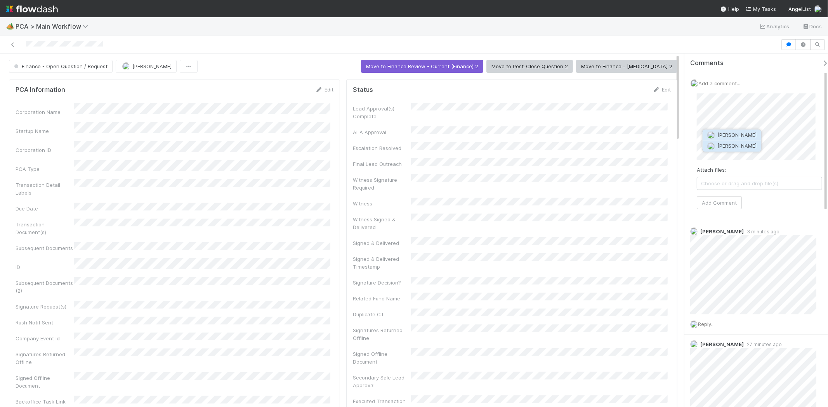
click at [731, 147] on span "[PERSON_NAME]" at bounding box center [736, 146] width 39 height 6
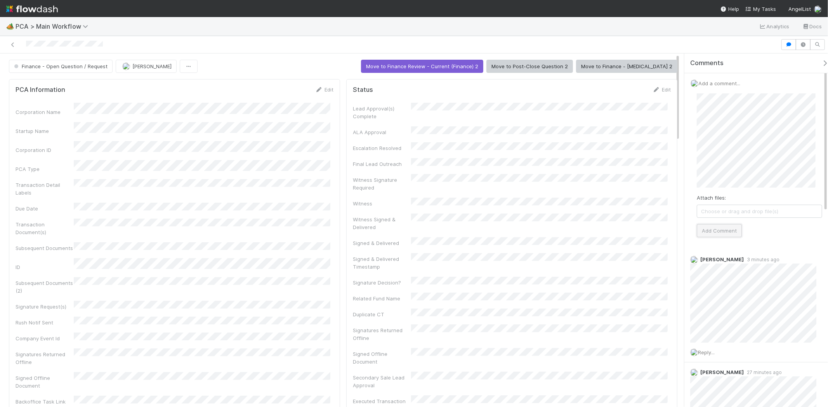
click at [736, 232] on button "Add Comment" at bounding box center [718, 230] width 45 height 13
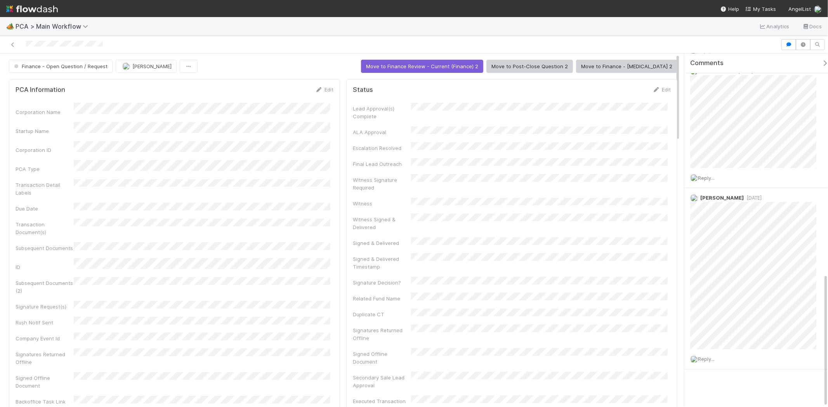
scroll to position [584, 0]
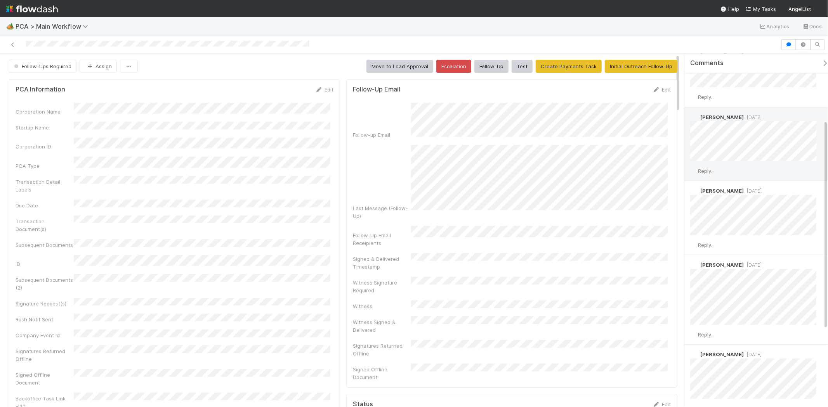
scroll to position [242, 0]
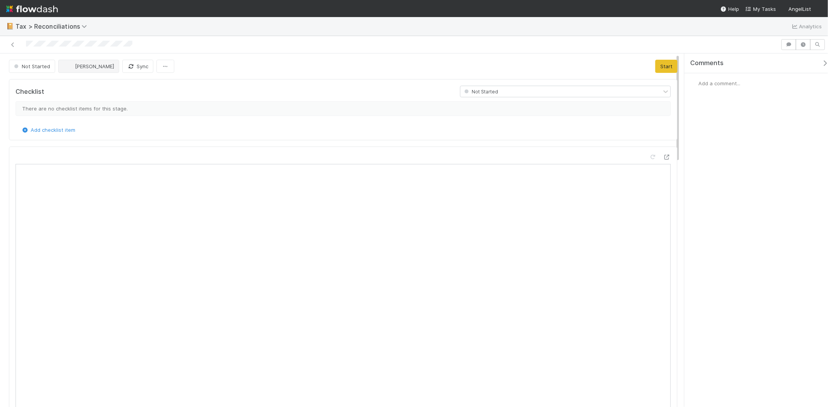
scroll to position [151, 308]
click at [76, 71] on button "[PERSON_NAME]" at bounding box center [88, 66] width 61 height 13
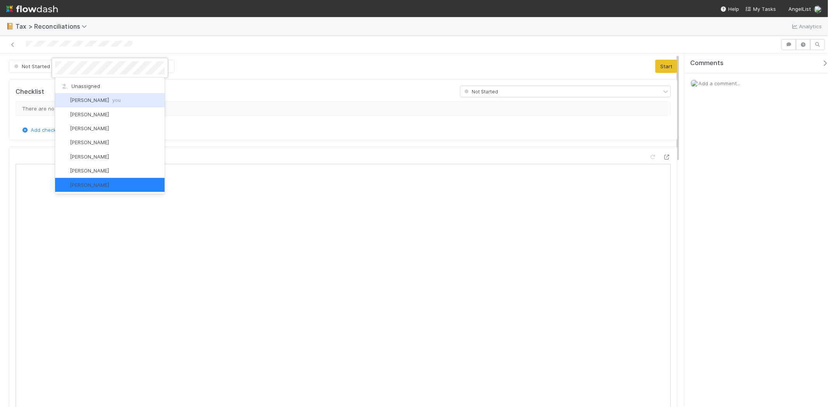
scroll to position [2, 0]
click at [88, 99] on span "Michael Binck you" at bounding box center [95, 98] width 51 height 6
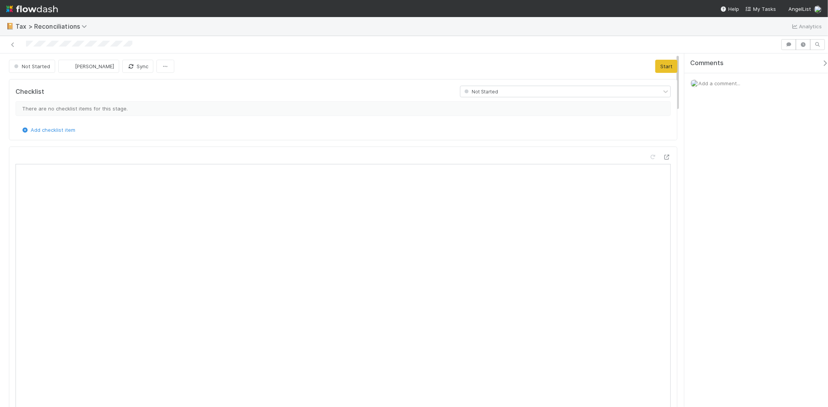
click at [218, 105] on div "There are no checklist items for this stage." at bounding box center [343, 108] width 655 height 15
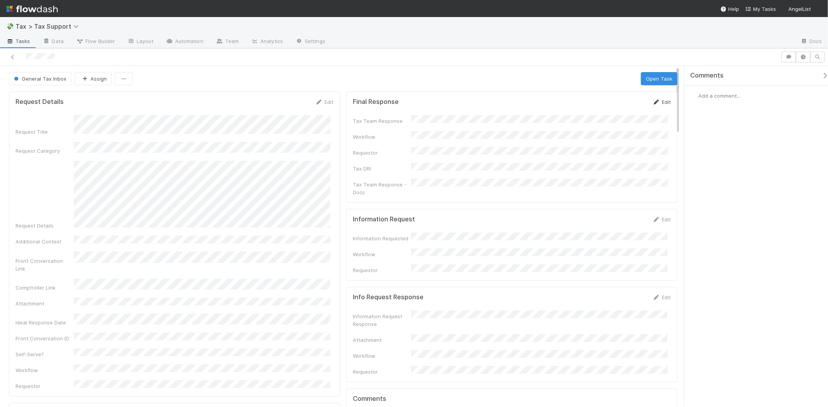
click at [652, 103] on icon at bounding box center [656, 102] width 8 height 5
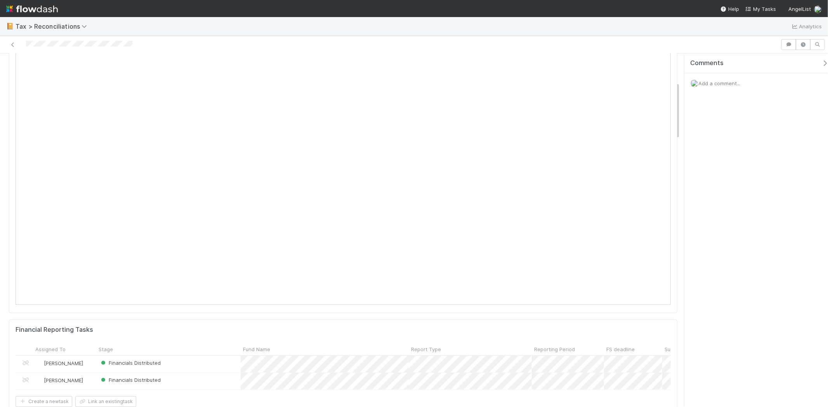
scroll to position [172, 0]
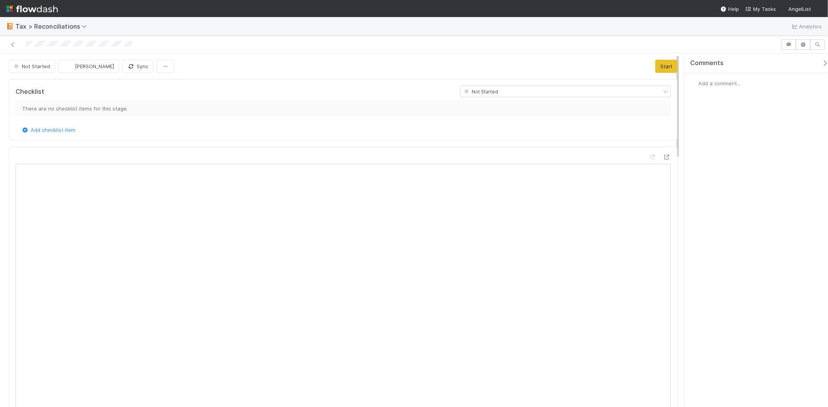
scroll to position [151, 308]
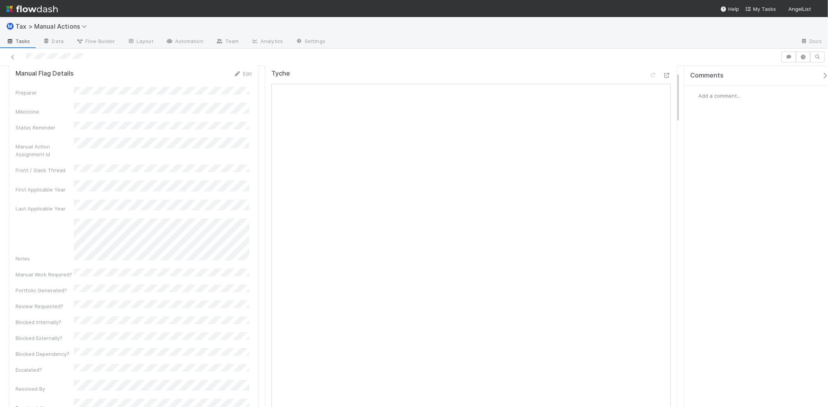
scroll to position [43, 0]
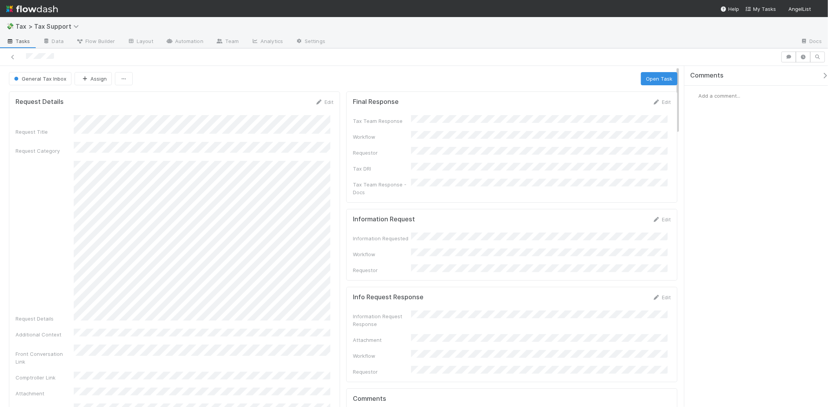
click at [661, 107] on form "Final Response Edit Tax Team Response Workflow Requestor Tax DRI Tax Team Respo…" at bounding box center [512, 147] width 318 height 98
click at [656, 106] on div "Edit" at bounding box center [661, 102] width 18 height 8
click at [652, 103] on icon at bounding box center [656, 102] width 8 height 5
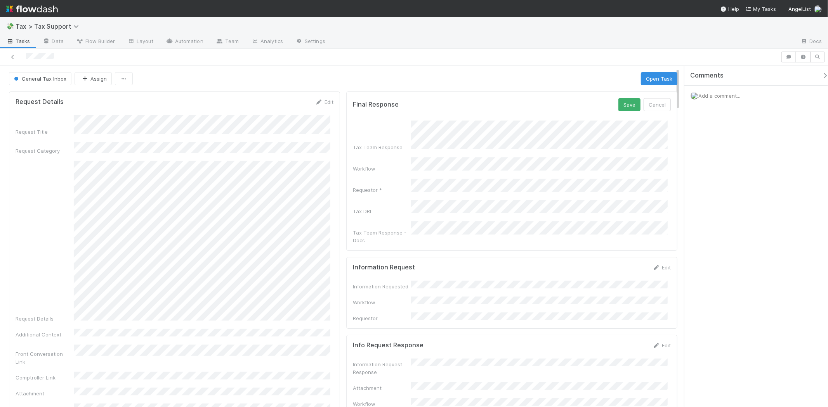
scroll to position [43, 0]
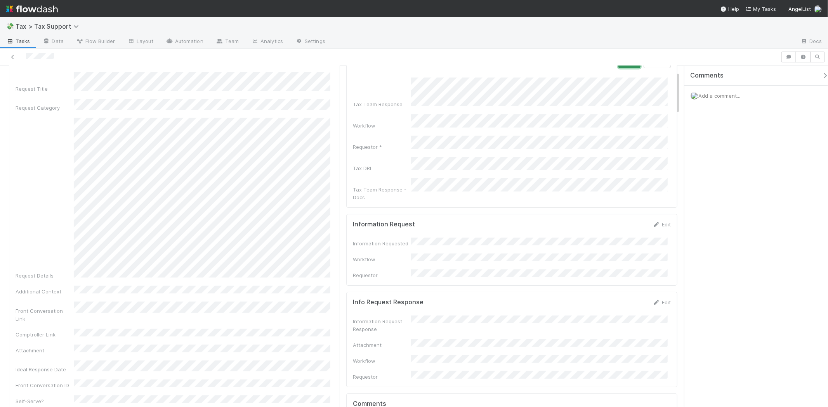
click at [623, 66] on button "Save" at bounding box center [629, 61] width 22 height 13
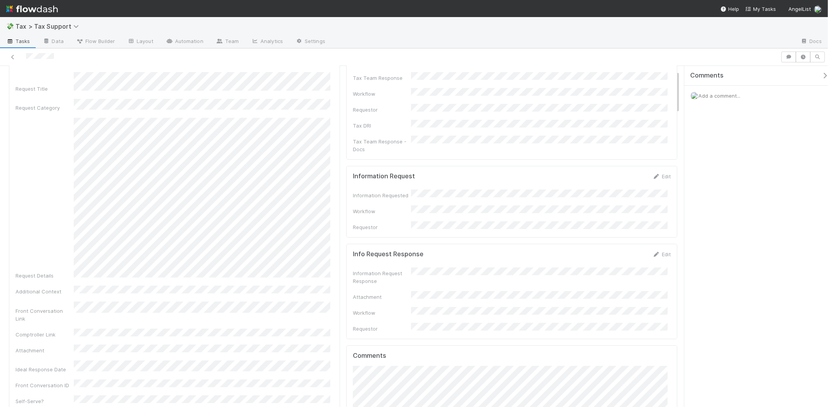
scroll to position [0, 0]
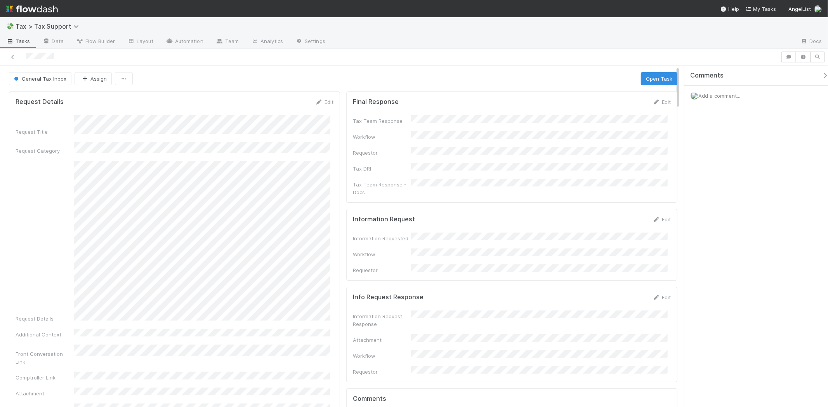
click at [34, 81] on span "General Tax Inbox" at bounding box center [39, 79] width 54 height 6
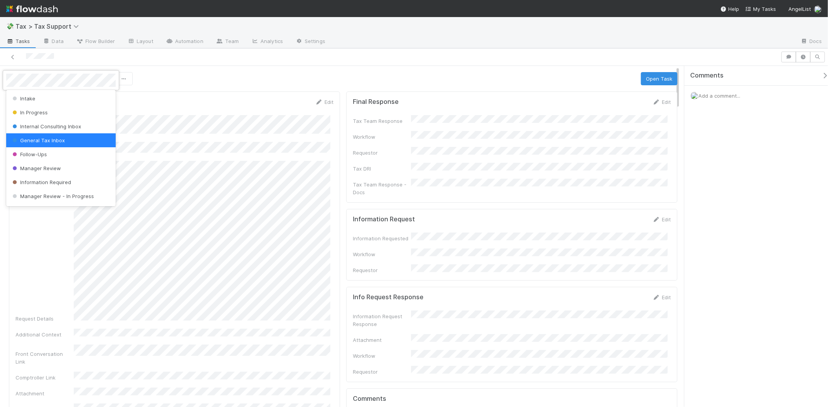
scroll to position [54, 0]
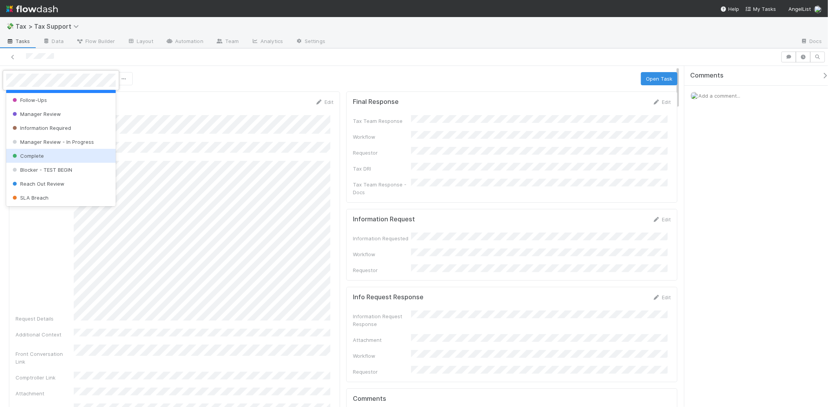
click at [47, 156] on div "Complete" at bounding box center [60, 156] width 109 height 14
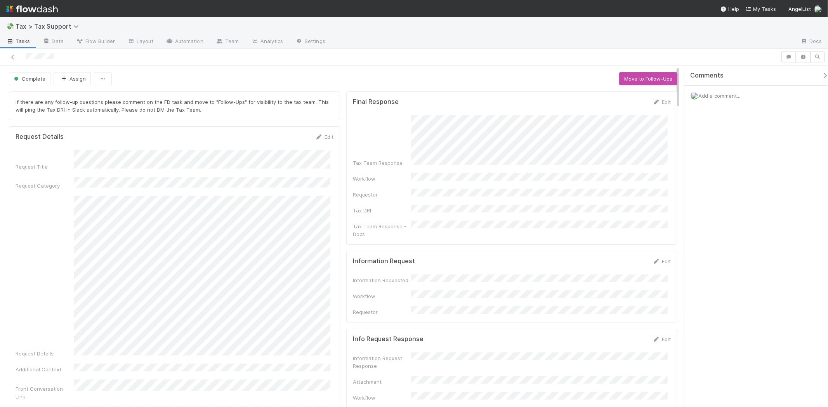
click at [145, 119] on div "If there are any follow-up questions please comment on the FD task and move to …" at bounding box center [174, 106] width 331 height 29
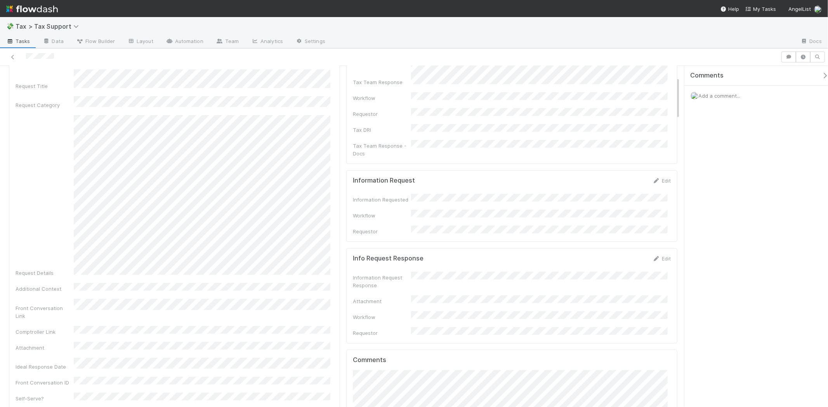
scroll to position [86, 0]
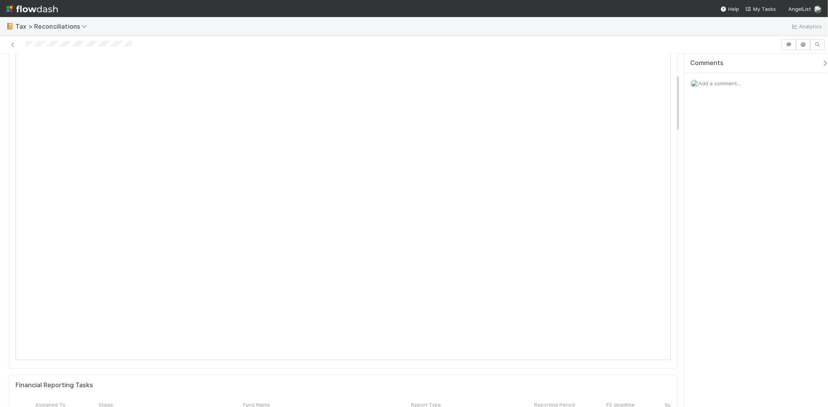
scroll to position [129, 0]
click at [666, 304] on div at bounding box center [343, 185] width 668 height 336
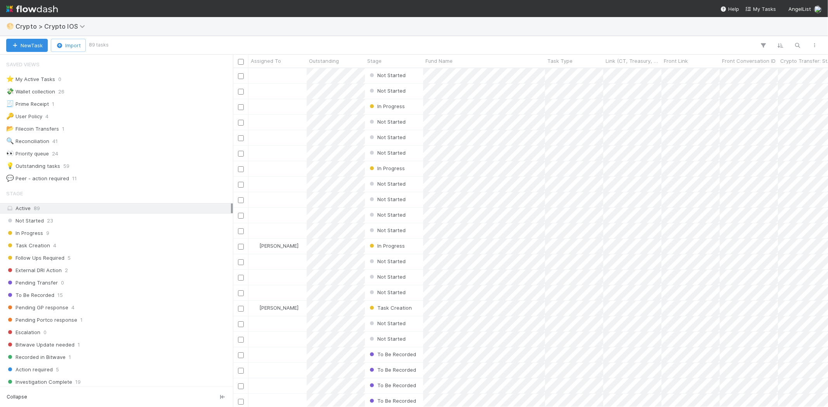
scroll to position [332, 588]
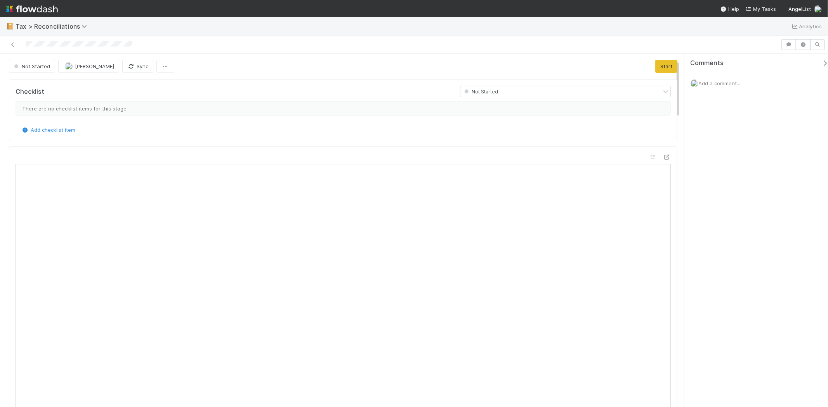
scroll to position [172, 0]
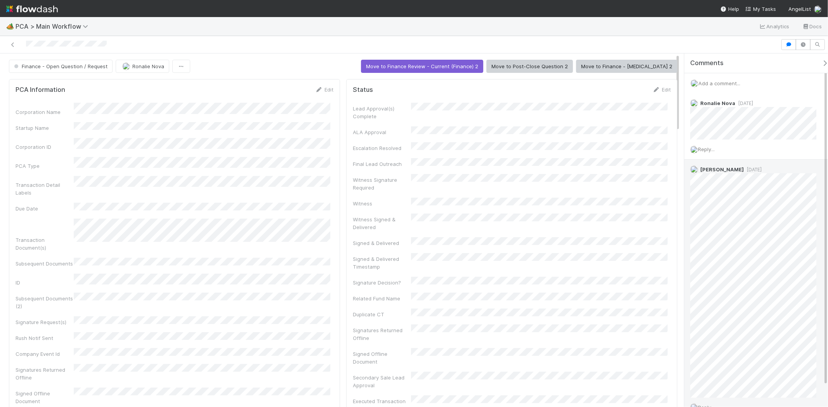
click at [753, 166] on div "Nathalie Gualito 2 weeks ago" at bounding box center [756, 279] width 144 height 238
click at [754, 171] on span "2 weeks ago" at bounding box center [752, 170] width 18 height 6
click at [758, 167] on span "2 weeks ago" at bounding box center [752, 170] width 18 height 6
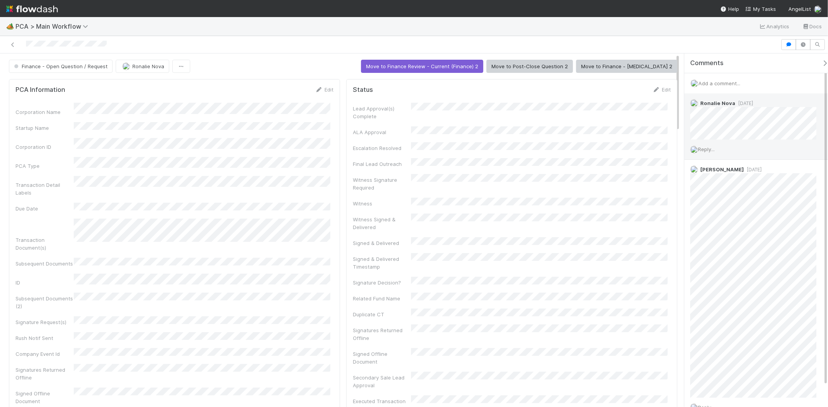
click at [751, 105] on span "1 week ago" at bounding box center [744, 103] width 18 height 6
click at [751, 106] on div "Ronalie Nova 1 week ago" at bounding box center [756, 116] width 144 height 46
click at [751, 106] on span "1 week ago" at bounding box center [744, 103] width 18 height 6
click at [761, 101] on div "Ronalie Nova 1 week ago" at bounding box center [756, 116] width 144 height 46
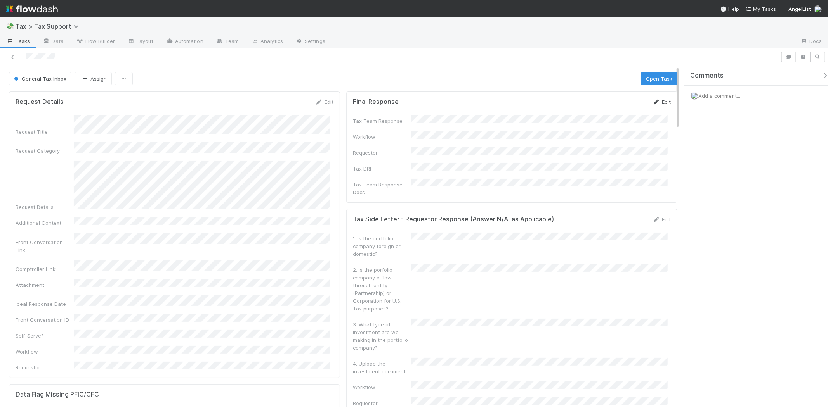
click at [652, 103] on icon at bounding box center [656, 102] width 8 height 5
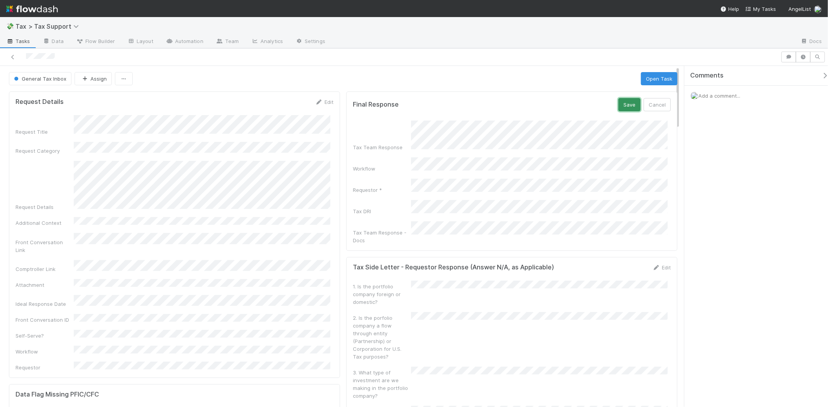
click at [625, 101] on button "Save" at bounding box center [629, 104] width 22 height 13
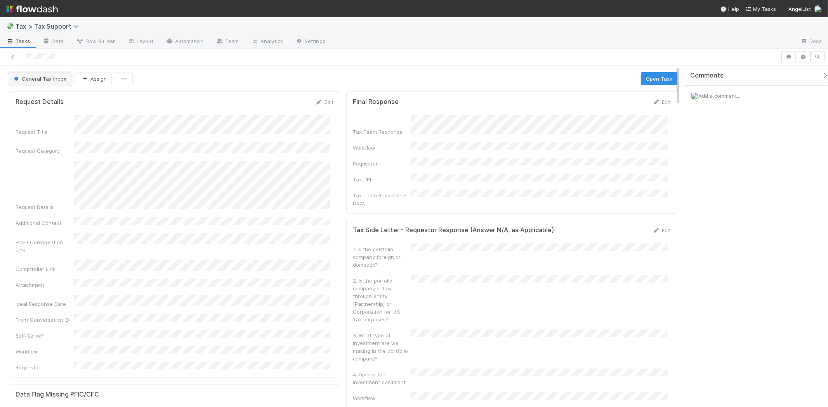
click at [40, 85] on button "General Tax Inbox" at bounding box center [40, 78] width 62 height 13
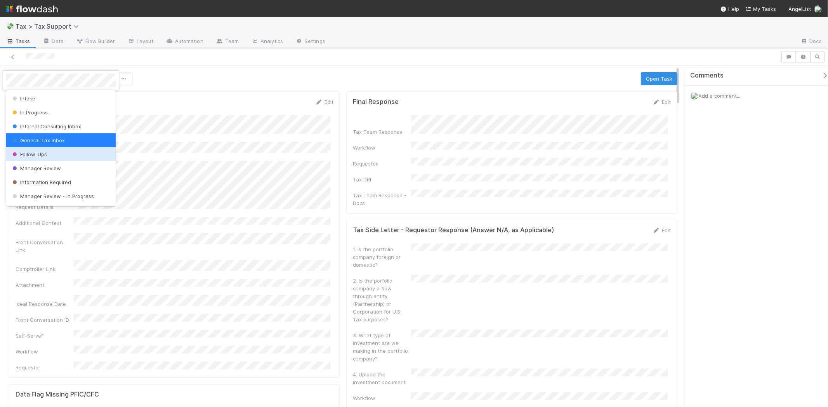
scroll to position [54, 0]
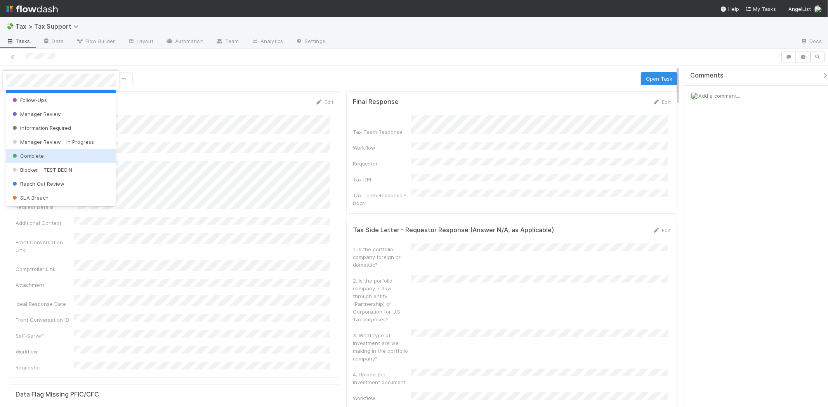
click at [52, 156] on div "Complete" at bounding box center [60, 156] width 109 height 14
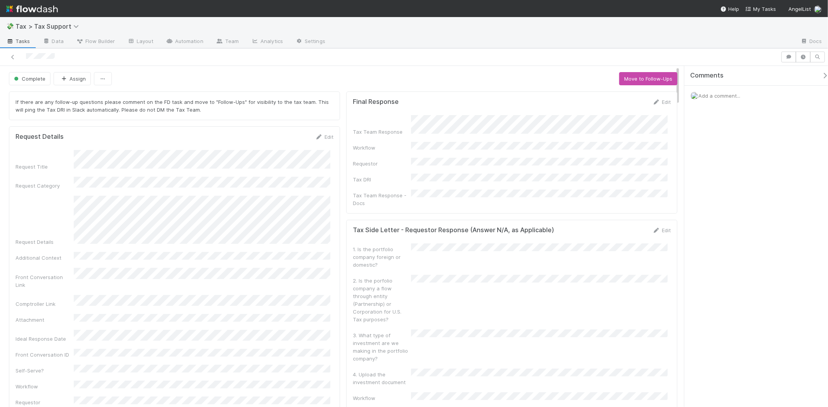
click at [17, 55] on div at bounding box center [390, 57] width 774 height 11
click at [14, 55] on icon at bounding box center [13, 57] width 8 height 5
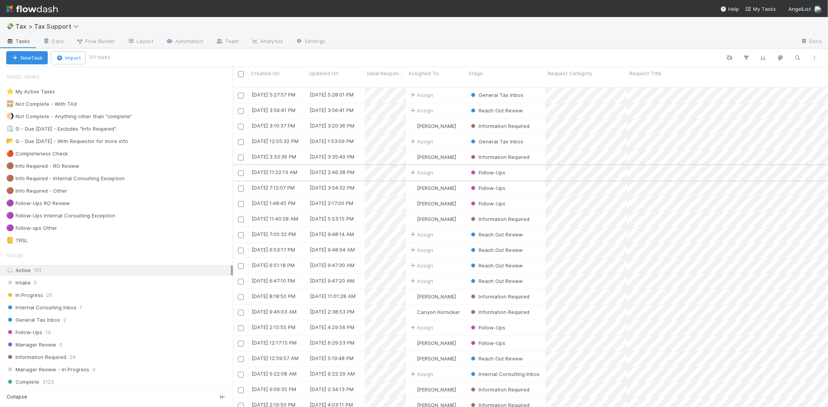
scroll to position [320, 588]
click at [87, 319] on div "General Tax Inbox 2" at bounding box center [119, 320] width 227 height 10
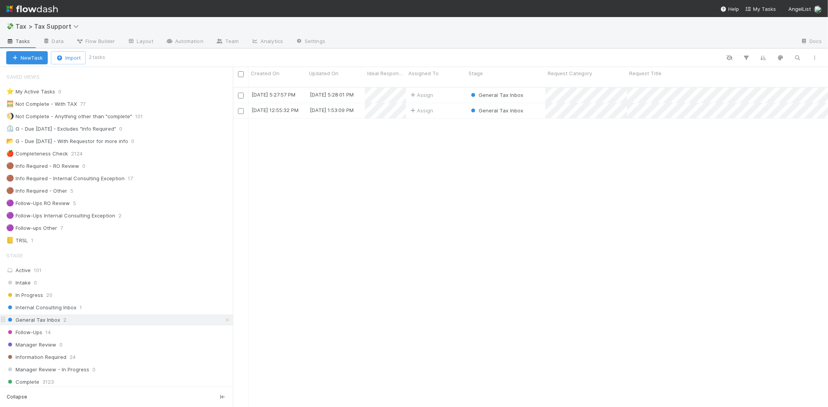
scroll to position [320, 588]
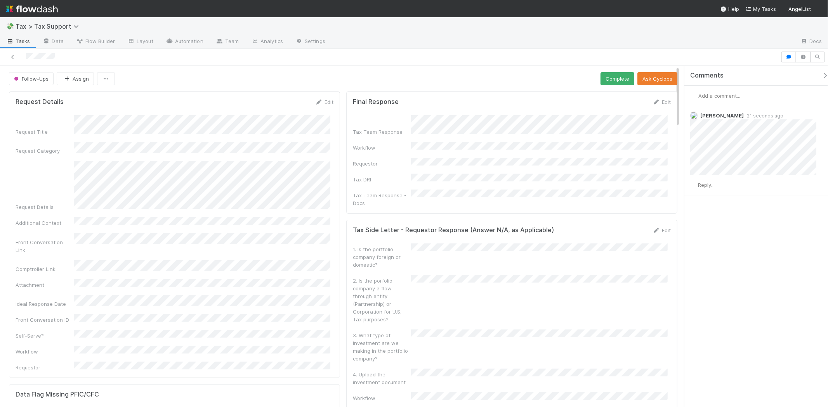
click at [720, 93] on span "Add a comment..." at bounding box center [719, 96] width 42 height 6
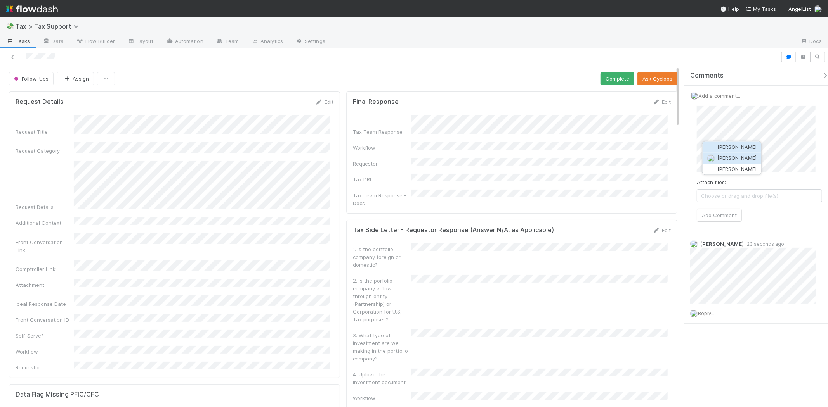
click at [750, 157] on span "Catherine Nguyen" at bounding box center [736, 158] width 39 height 6
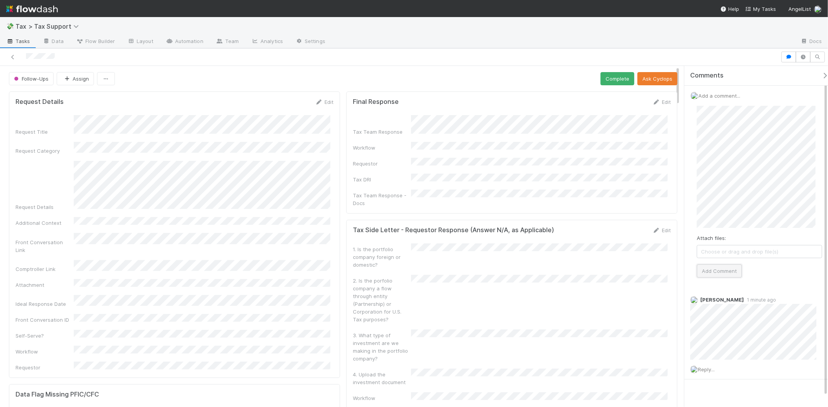
click at [719, 268] on button "Add Comment" at bounding box center [718, 271] width 45 height 13
click at [619, 74] on button "Complete" at bounding box center [617, 78] width 34 height 13
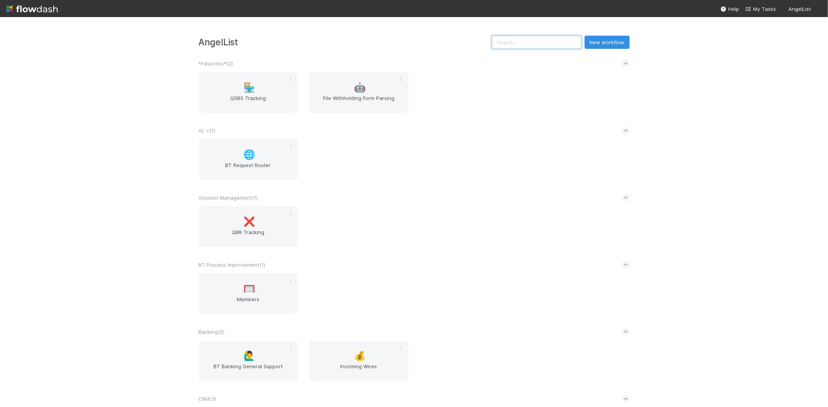
click at [507, 37] on input "text" at bounding box center [537, 42] width 90 height 13
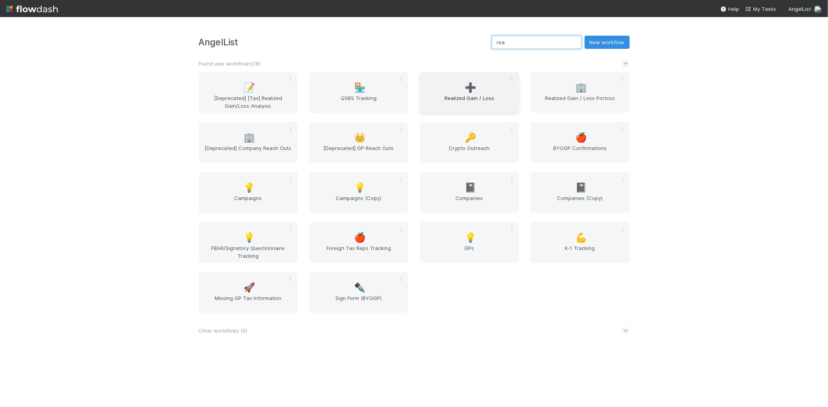
type input "rea"
click at [455, 81] on div "➕ Realized Gain / Loss" at bounding box center [469, 92] width 99 height 41
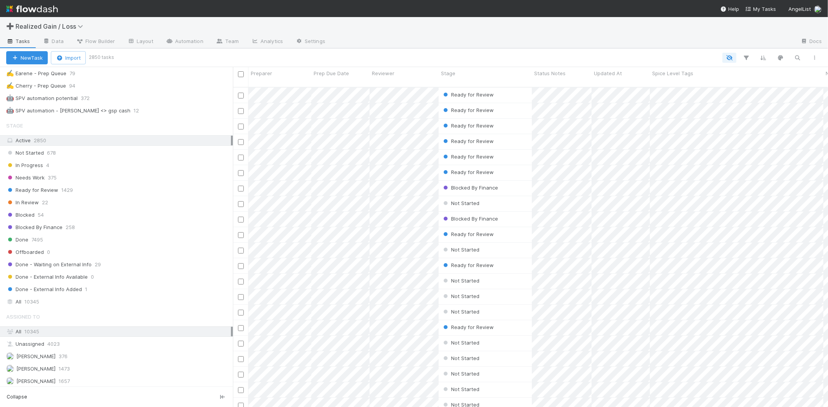
scroll to position [517, 0]
click at [43, 305] on div "All 10345" at bounding box center [118, 300] width 225 height 10
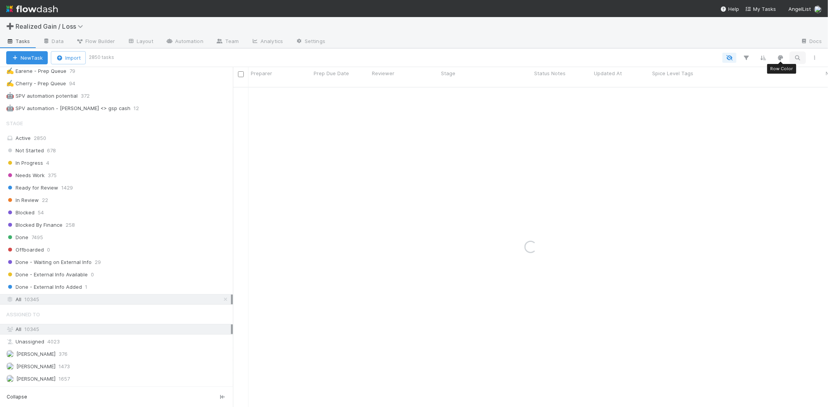
click at [796, 56] on icon "button" at bounding box center [797, 57] width 8 height 7
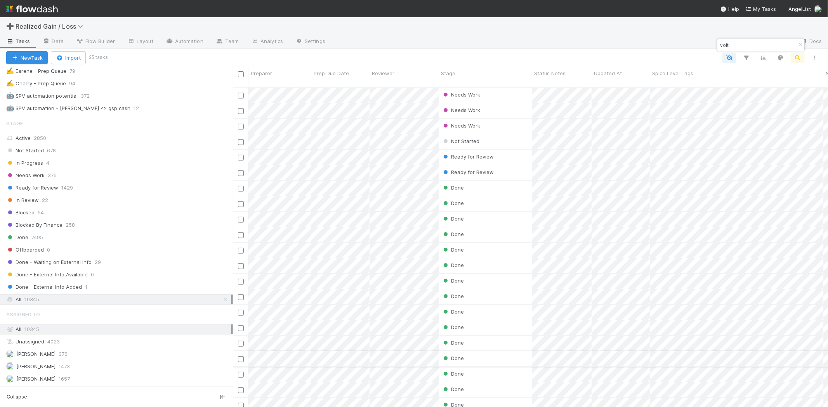
type input "volt"
click at [471, 353] on div "Done" at bounding box center [484, 358] width 93 height 15
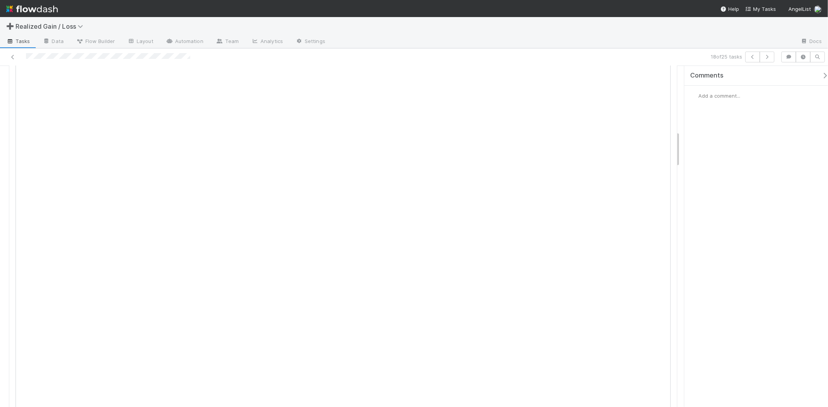
scroll to position [732, 0]
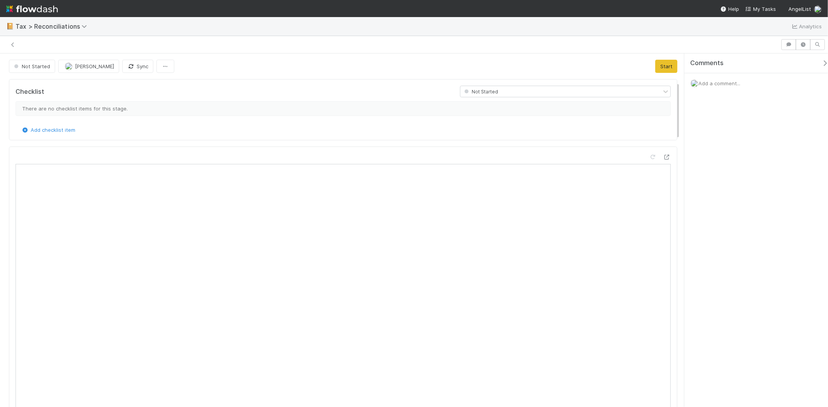
scroll to position [151, 308]
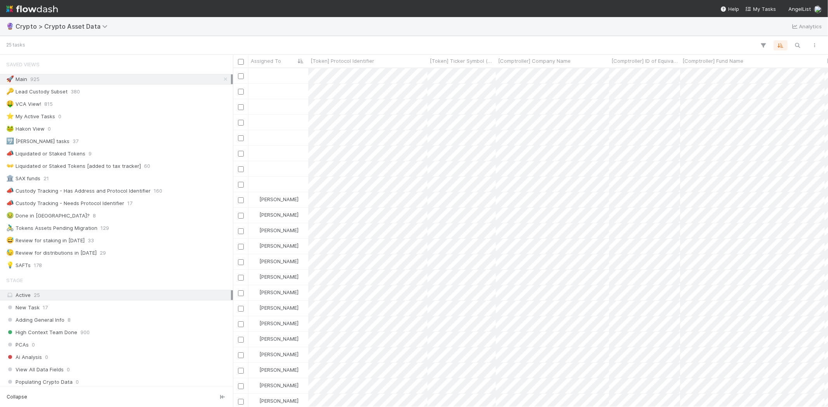
scroll to position [7, 7]
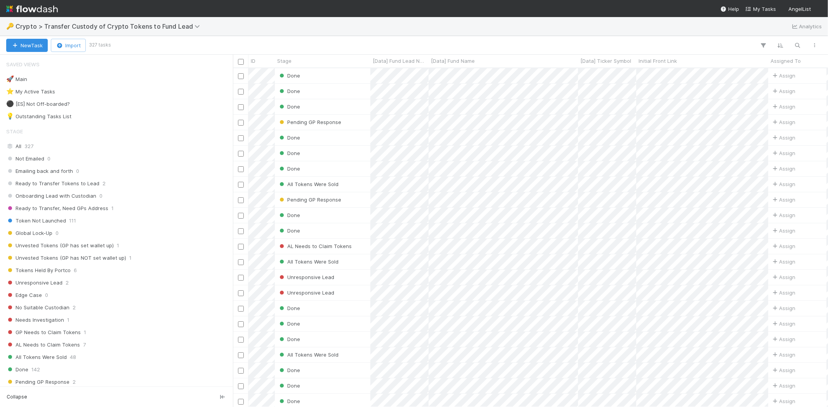
scroll to position [332, 588]
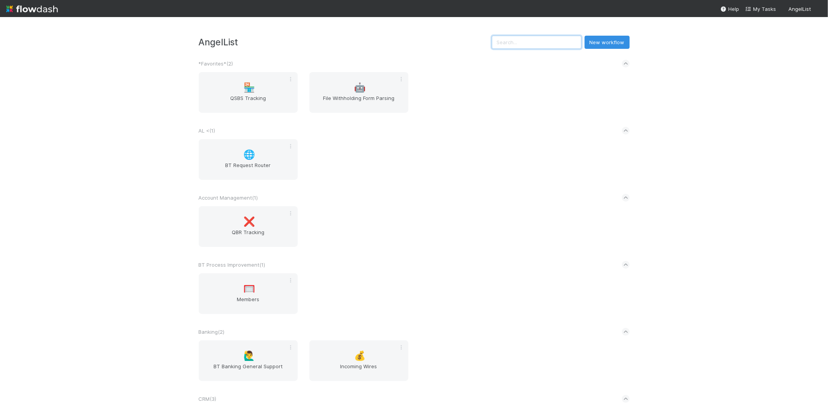
click at [554, 42] on input "text" at bounding box center [537, 42] width 90 height 13
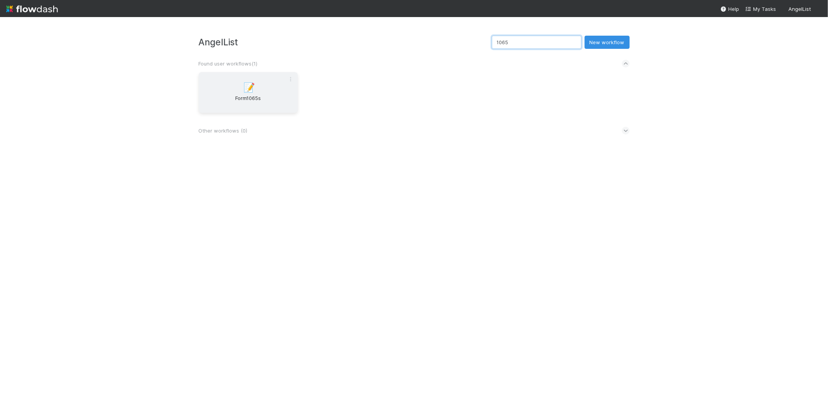
type input "1065"
click at [241, 92] on div "📝 Form1065s" at bounding box center [248, 92] width 99 height 41
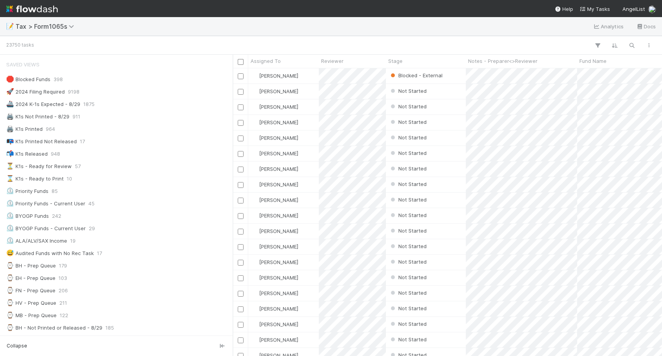
scroll to position [280, 422]
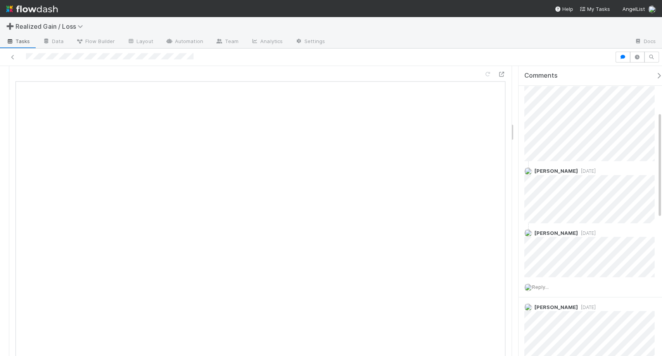
scroll to position [838, 0]
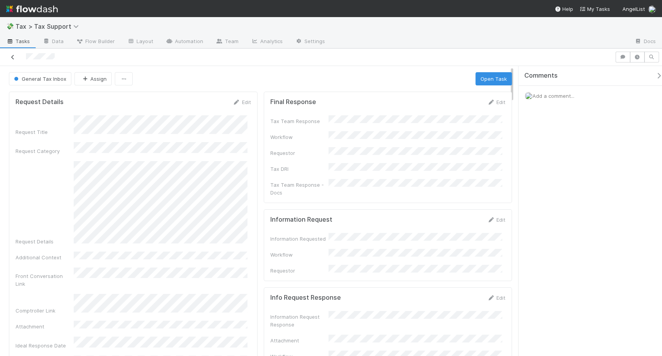
click at [14, 57] on icon at bounding box center [13, 57] width 8 height 5
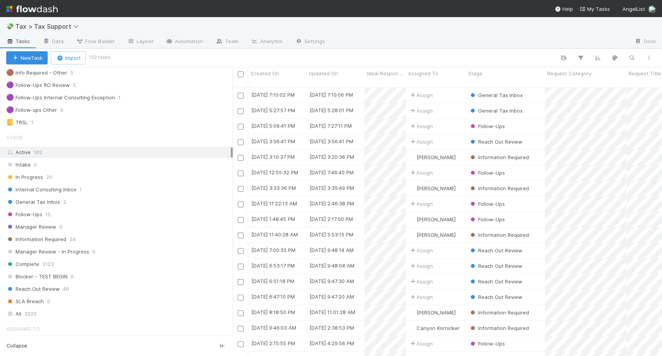
scroll to position [119, 0]
click at [78, 203] on div "General Tax Inbox 2" at bounding box center [119, 202] width 227 height 10
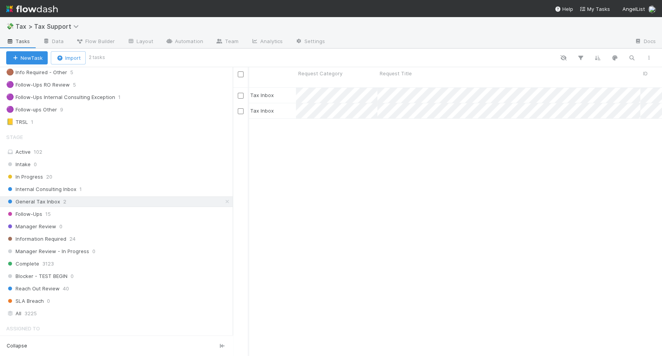
scroll to position [0, 248]
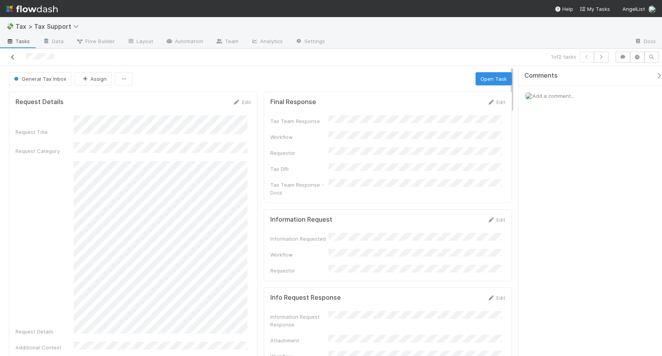
click at [12, 60] on link at bounding box center [13, 57] width 8 height 8
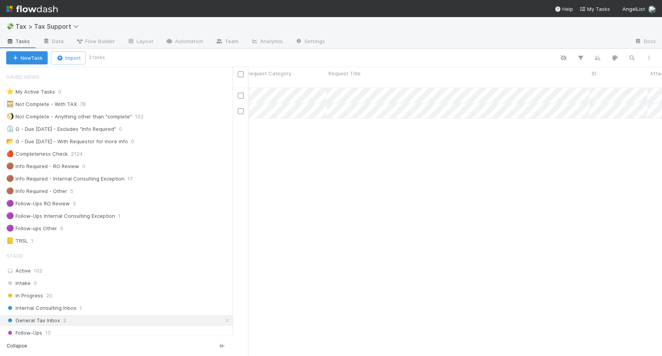
scroll to position [0, 300]
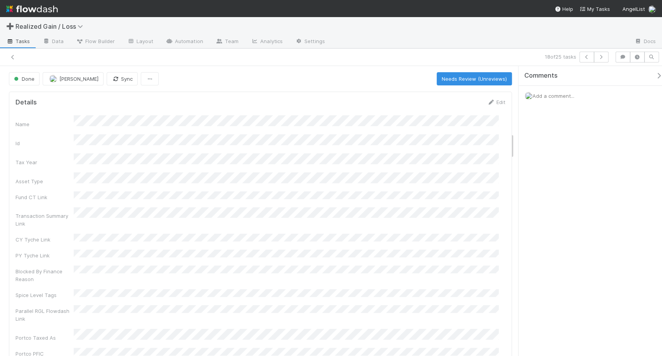
scroll to position [732, 0]
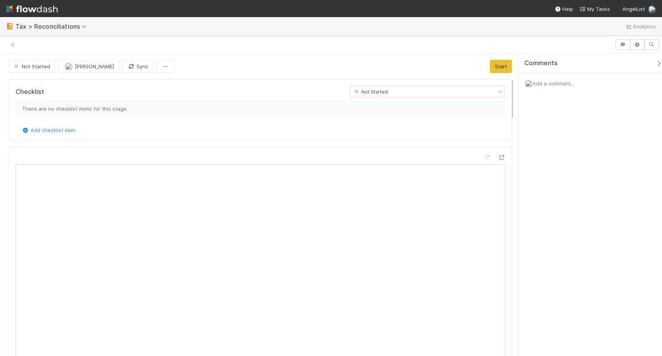
scroll to position [151, 225]
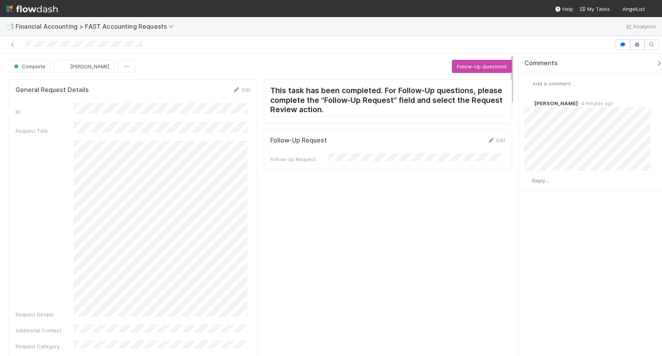
click at [570, 84] on span "Add a comment..." at bounding box center [554, 83] width 42 height 6
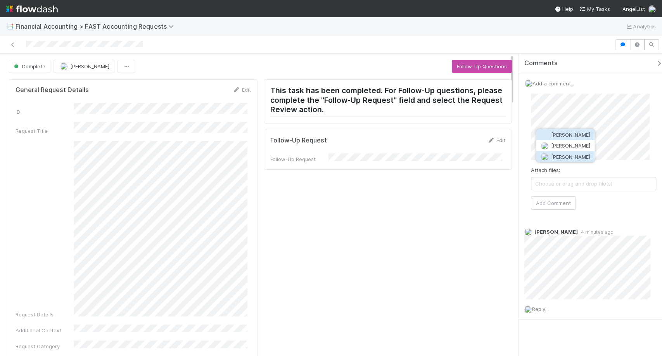
click at [572, 157] on span "[PERSON_NAME]" at bounding box center [570, 156] width 39 height 6
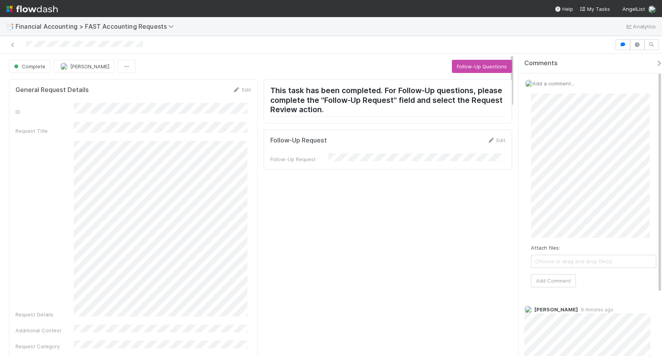
click at [569, 271] on div "Attach files: Choose or drag and drop file(s) Add Comment" at bounding box center [593, 190] width 125 height 194
click at [568, 274] on button "Add Comment" at bounding box center [553, 280] width 45 height 13
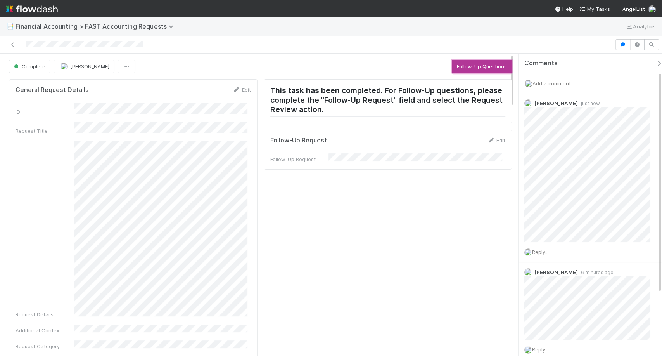
click at [466, 62] on button "Follow-Up Questions" at bounding box center [482, 66] width 60 height 13
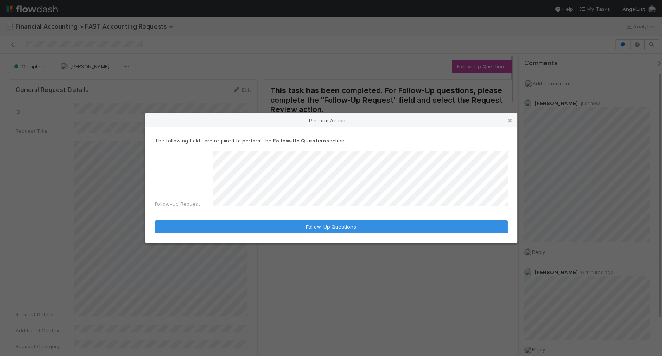
click at [379, 212] on form "The following fields are required to perform the Follow-Up Questions action: Fo…" at bounding box center [331, 185] width 353 height 97
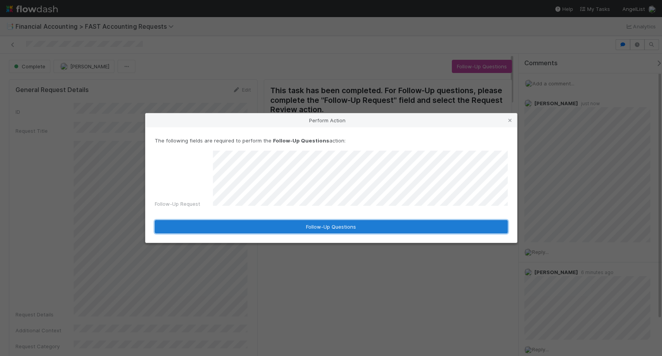
click at [379, 225] on button "Follow-Up Questions" at bounding box center [331, 226] width 353 height 13
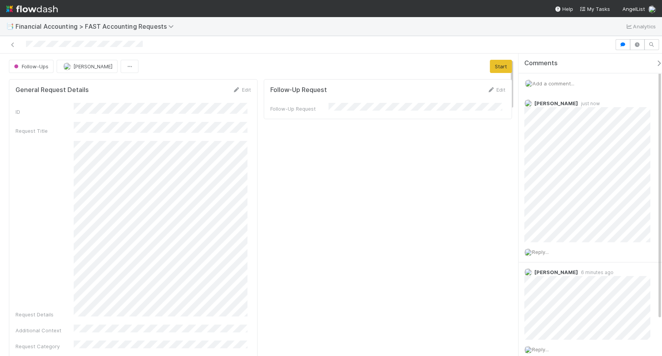
scroll to position [37, 0]
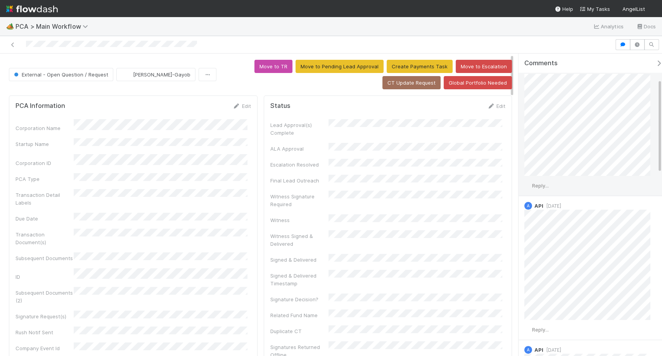
scroll to position [81, 0]
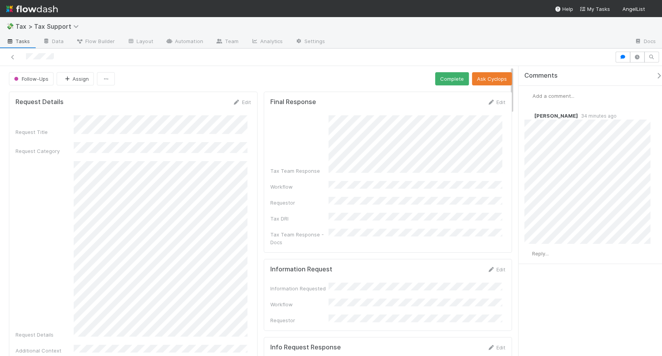
click at [569, 97] on span "Add a comment..." at bounding box center [554, 96] width 42 height 6
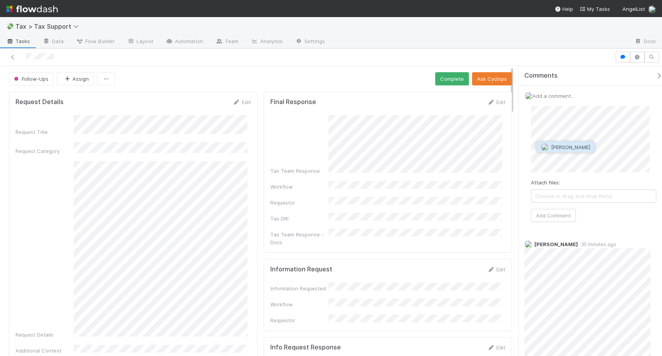
click at [562, 144] on span "[PERSON_NAME]" at bounding box center [570, 147] width 39 height 6
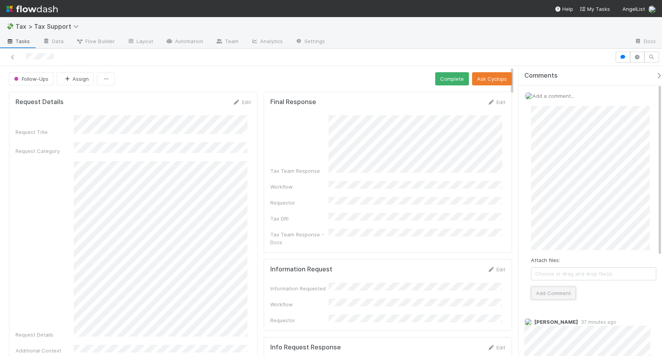
click at [556, 286] on button "Add Comment" at bounding box center [553, 292] width 45 height 13
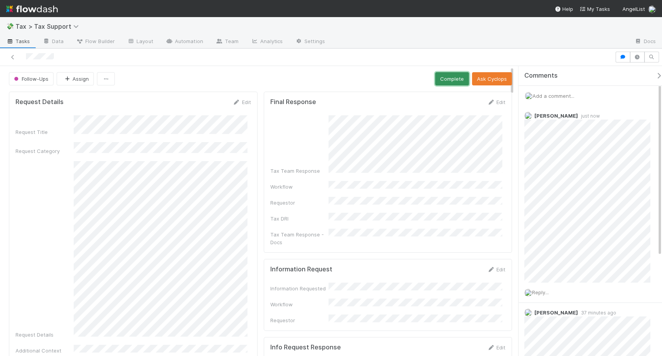
click at [447, 79] on button "Complete" at bounding box center [452, 78] width 34 height 13
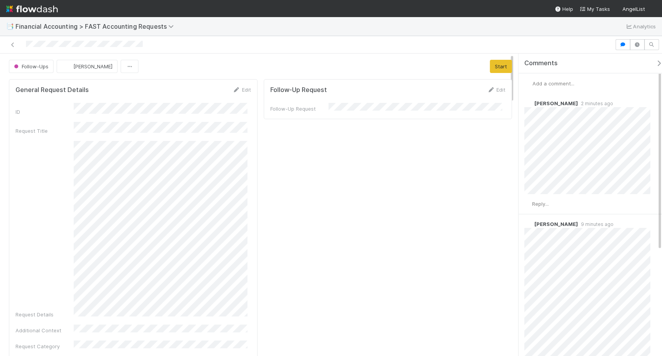
click at [565, 85] on span "Add a comment..." at bounding box center [554, 83] width 42 height 6
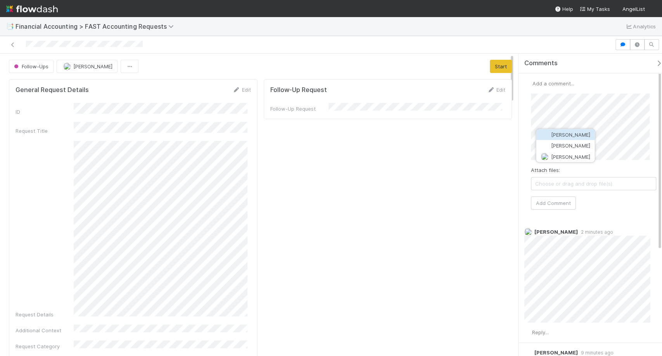
click at [590, 152] on button "[PERSON_NAME]" at bounding box center [565, 156] width 59 height 11
click at [554, 199] on button "Add Comment" at bounding box center [553, 202] width 45 height 13
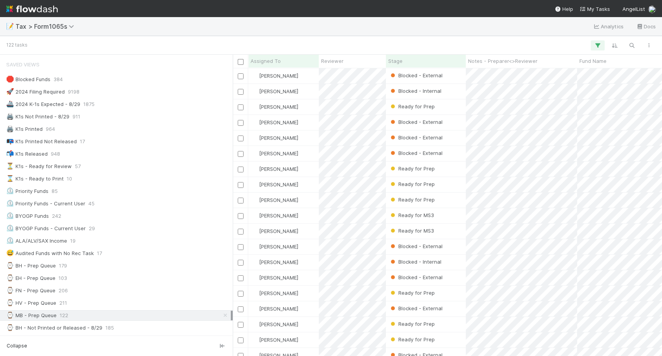
scroll to position [147, 0]
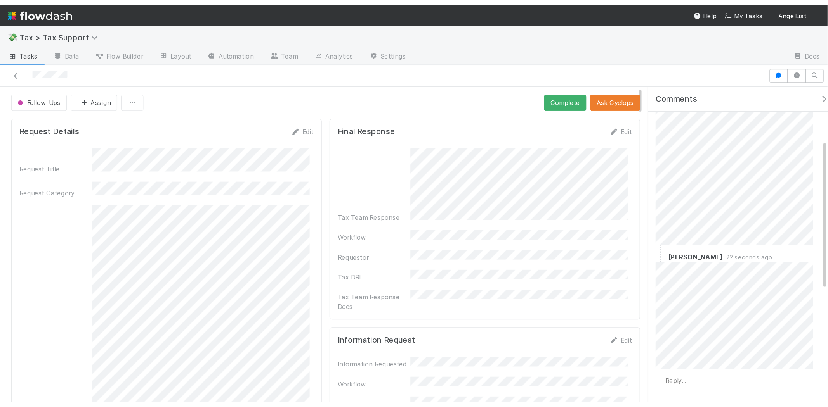
scroll to position [90, 0]
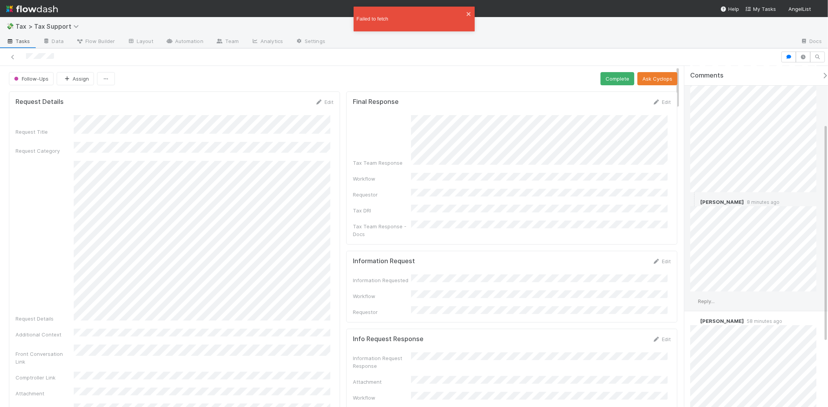
click at [662, 301] on span "Reply..." at bounding box center [706, 301] width 17 height 6
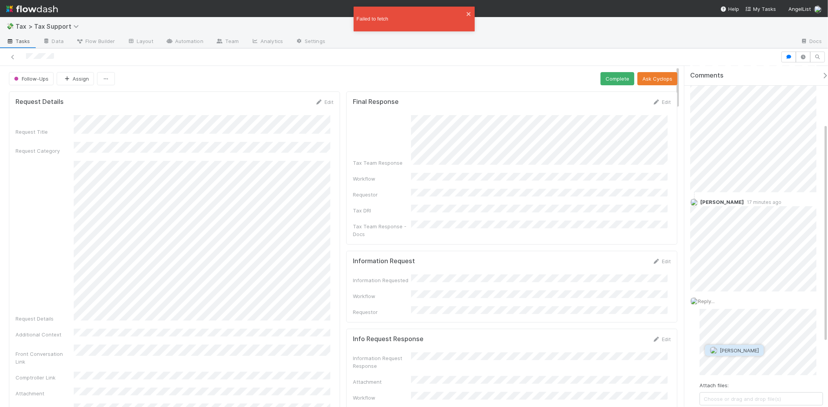
click at [662, 351] on span "Cody Maldonado" at bounding box center [739, 351] width 39 height 6
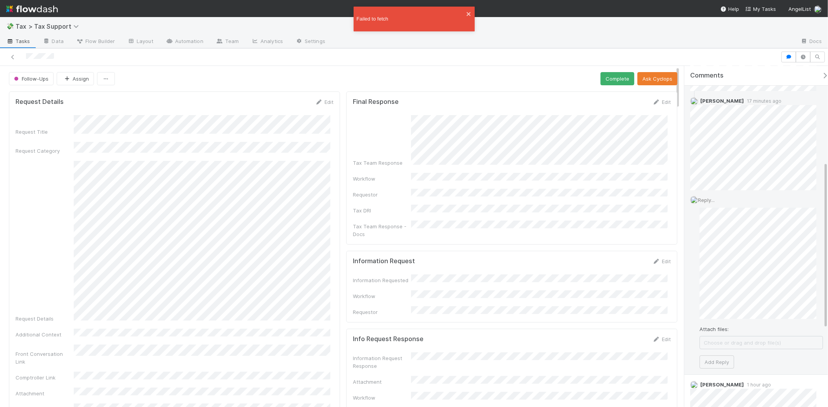
scroll to position [196, 0]
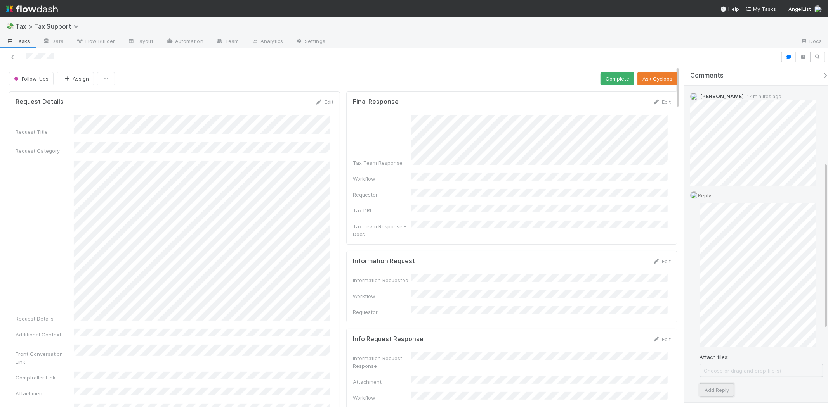
click at [662, 355] on button "Add Reply" at bounding box center [716, 390] width 35 height 13
click at [609, 83] on button "Complete" at bounding box center [617, 78] width 34 height 13
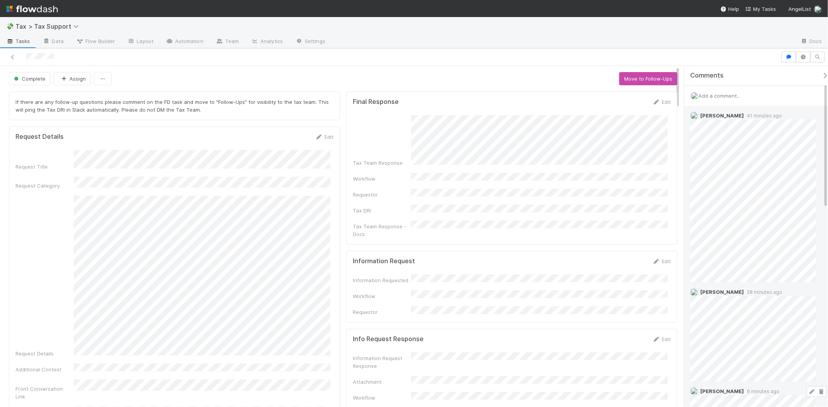
scroll to position [0, 0]
